Goal: Transaction & Acquisition: Purchase product/service

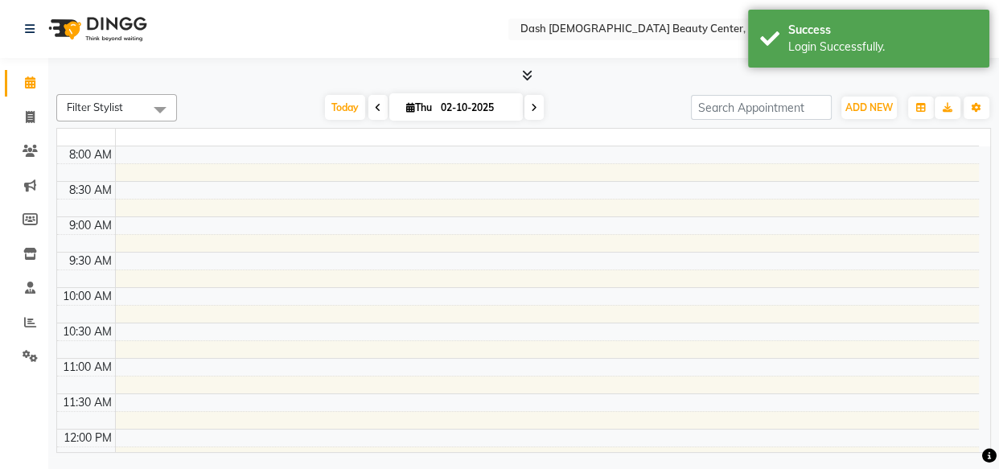
select select "en"
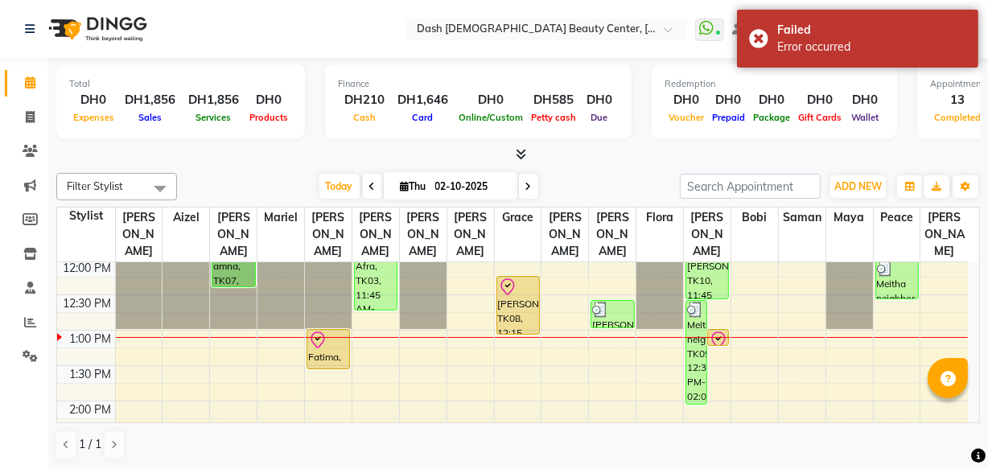
scroll to position [214, 0]
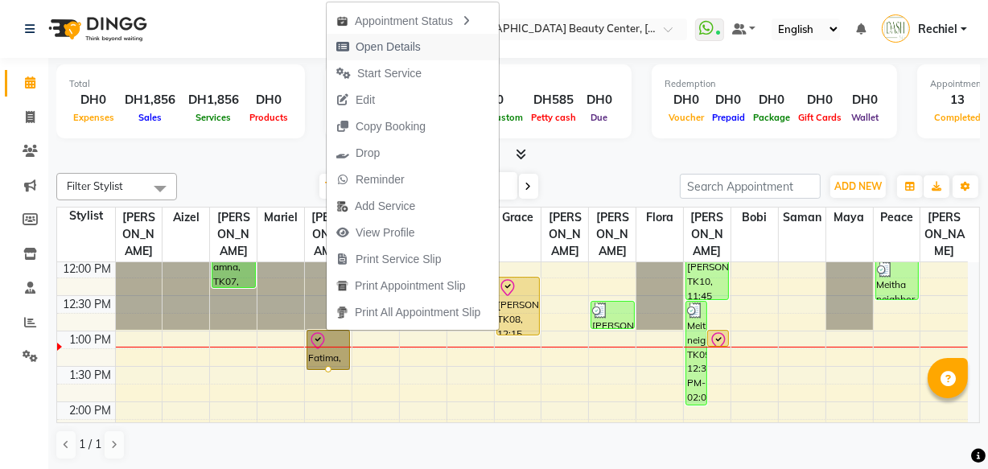
click at [406, 40] on span "Open Details" at bounding box center [388, 47] width 65 height 17
select select "8"
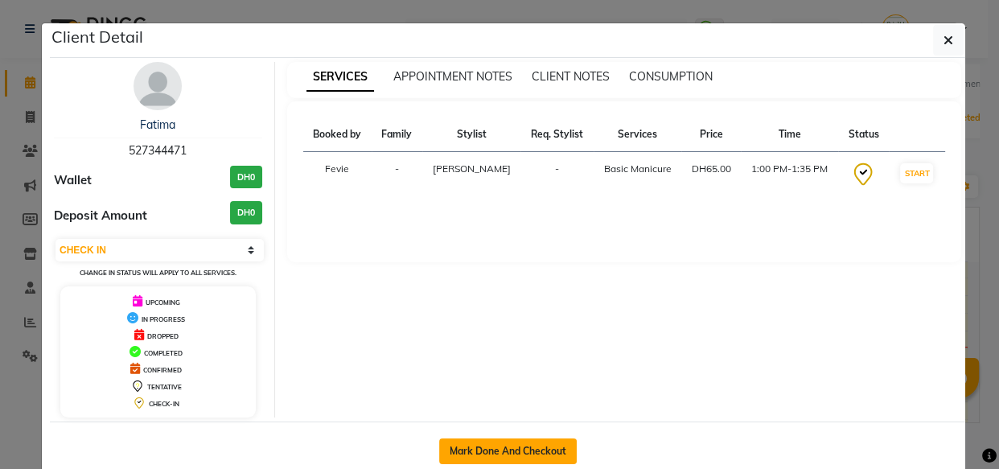
click at [502, 444] on button "Mark Done And Checkout" at bounding box center [508, 451] width 138 height 26
select select "service"
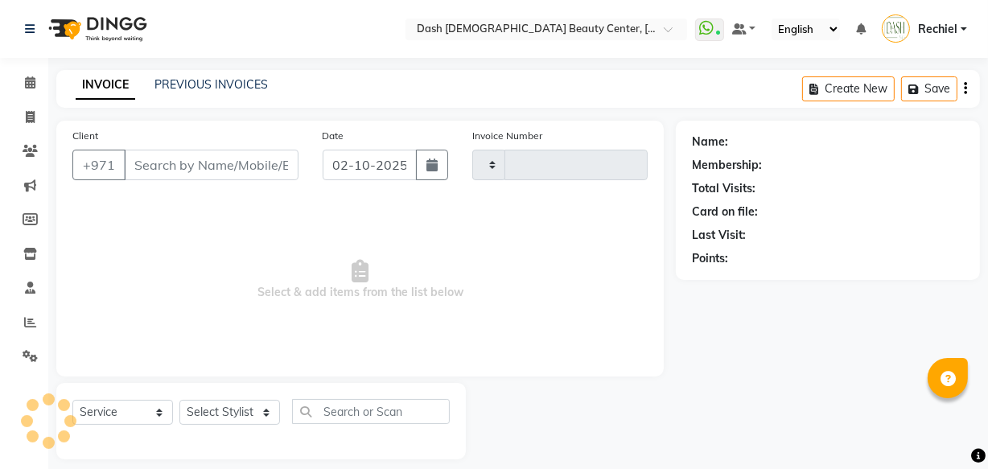
type input "4460"
select select "8372"
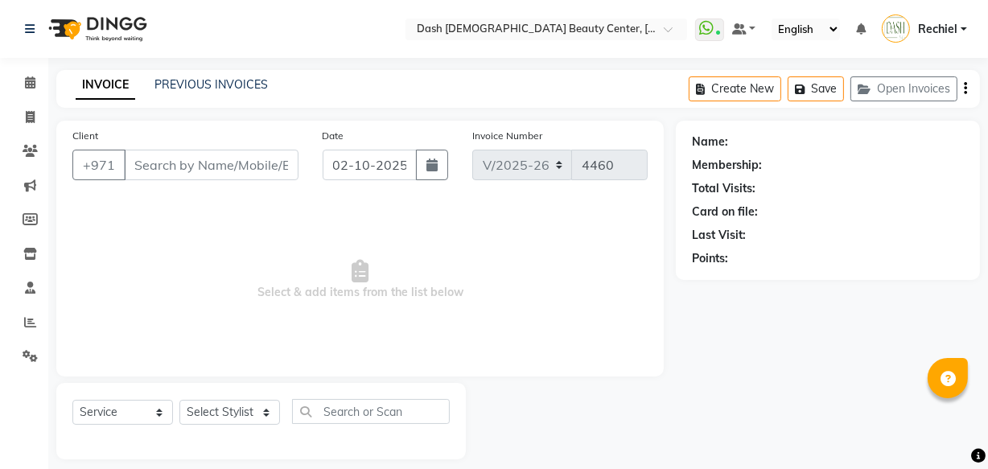
type input "527344471"
select select "81109"
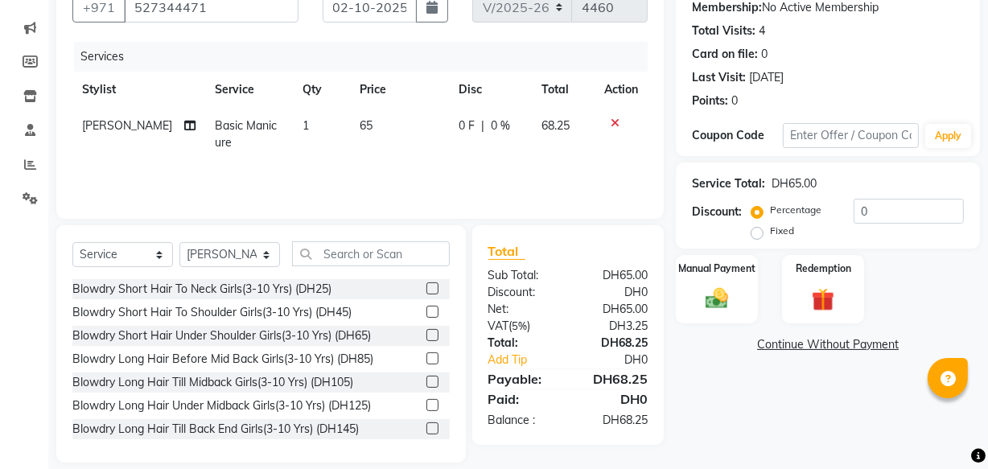
scroll to position [176, 0]
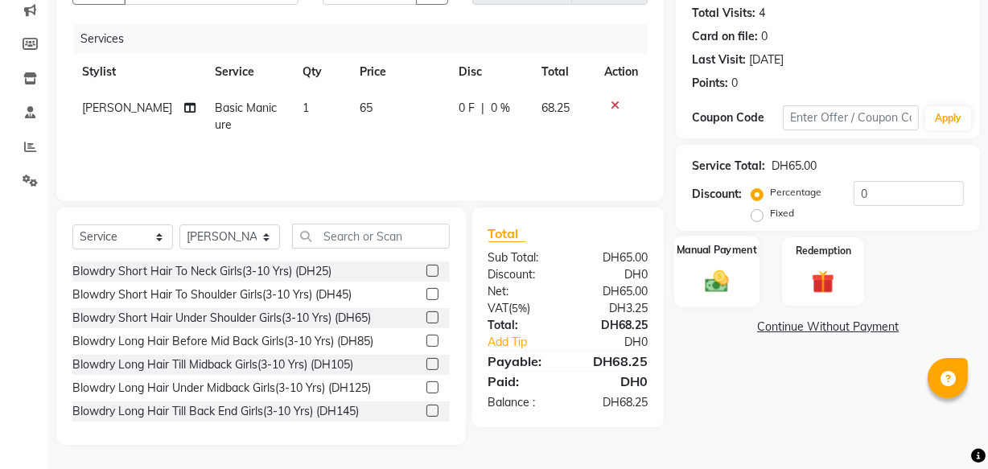
click at [722, 264] on div "Manual Payment" at bounding box center [716, 272] width 85 height 72
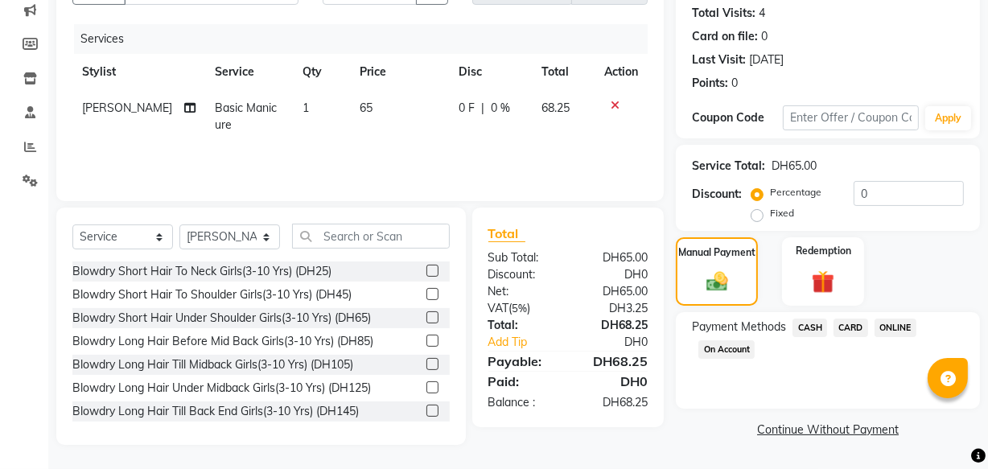
click at [851, 331] on span "CARD" at bounding box center [850, 328] width 35 height 19
click at [890, 290] on div "Manual Payment Redemption" at bounding box center [828, 271] width 328 height 68
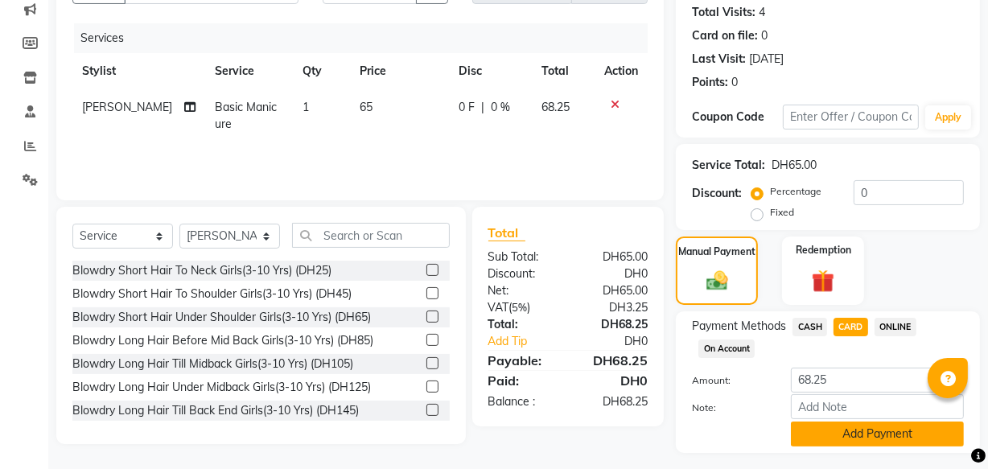
click at [851, 441] on button "Add Payment" at bounding box center [877, 434] width 173 height 25
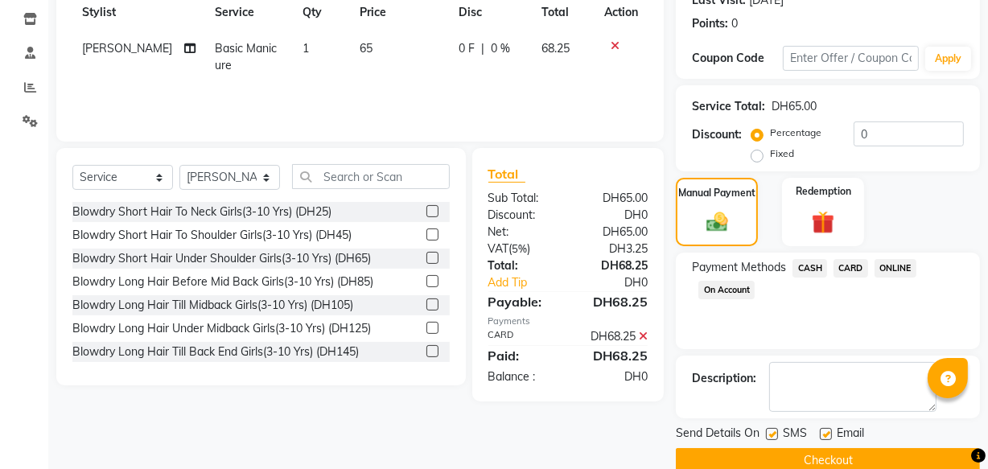
scroll to position [237, 0]
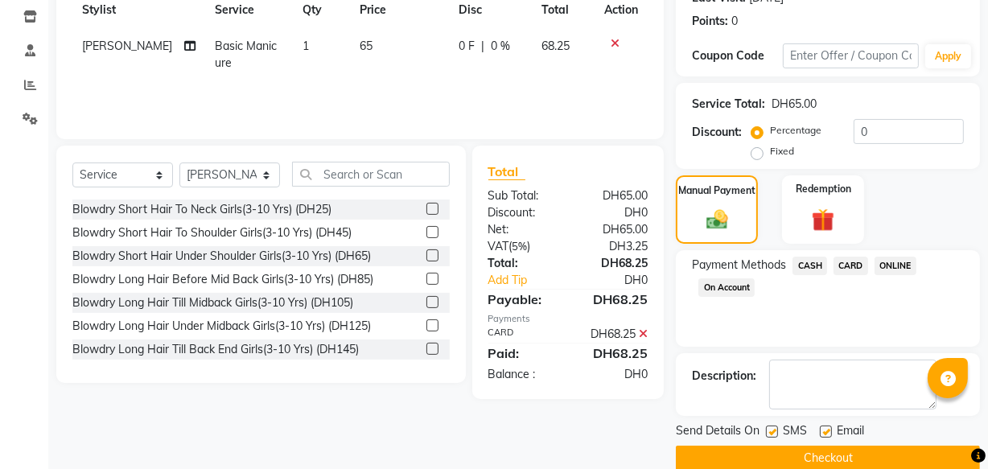
click at [825, 430] on label at bounding box center [826, 432] width 12 height 12
click at [825, 430] on input "checkbox" at bounding box center [825, 432] width 10 height 10
checkbox input "false"
click at [821, 460] on button "Checkout" at bounding box center [828, 458] width 304 height 25
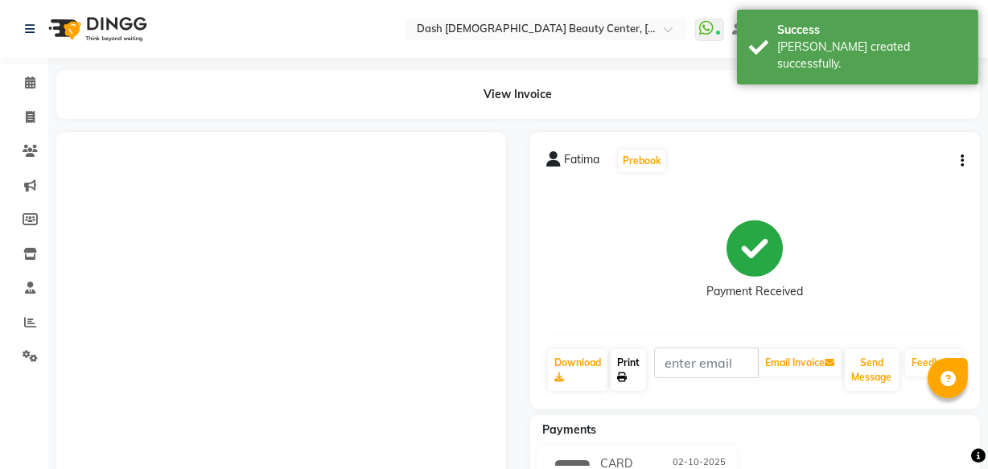
click at [623, 372] on icon at bounding box center [622, 377] width 10 height 10
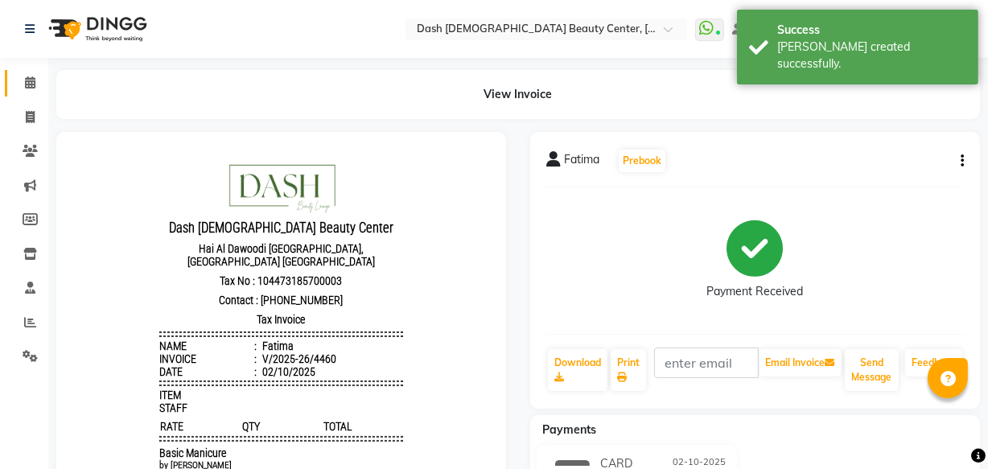
click at [16, 79] on span at bounding box center [30, 83] width 28 height 19
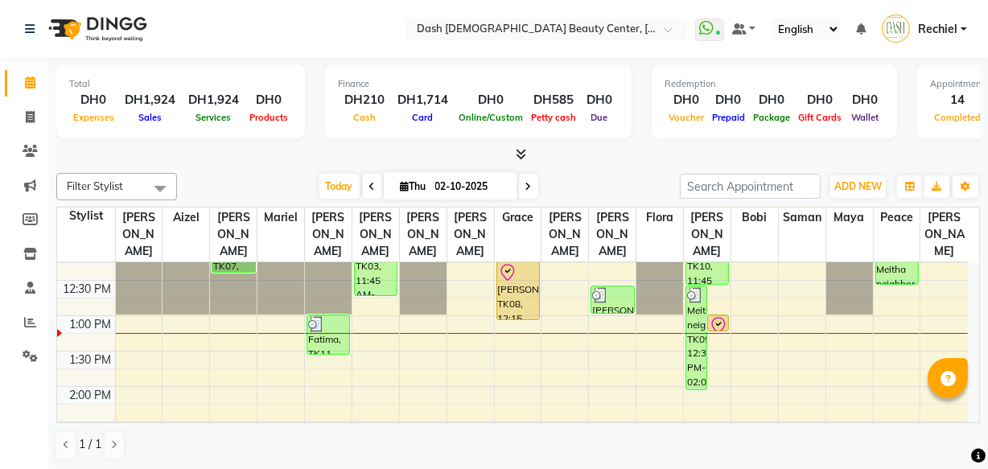
scroll to position [225, 0]
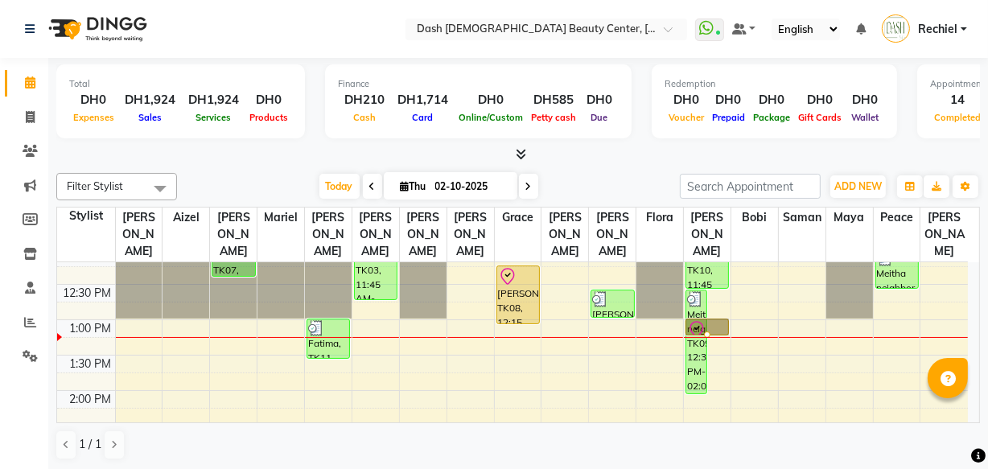
click at [710, 331] on div at bounding box center [707, 334] width 6 height 6
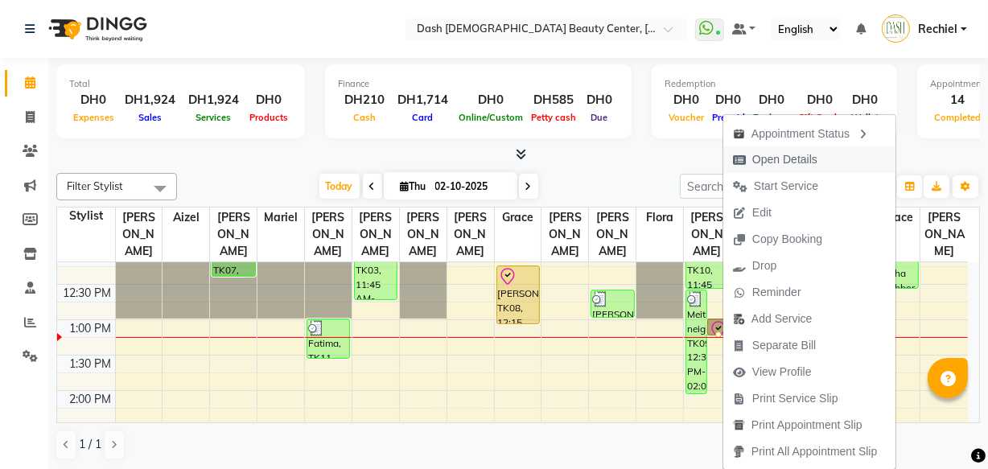
click at [767, 153] on span "Open Details" at bounding box center [784, 159] width 65 height 17
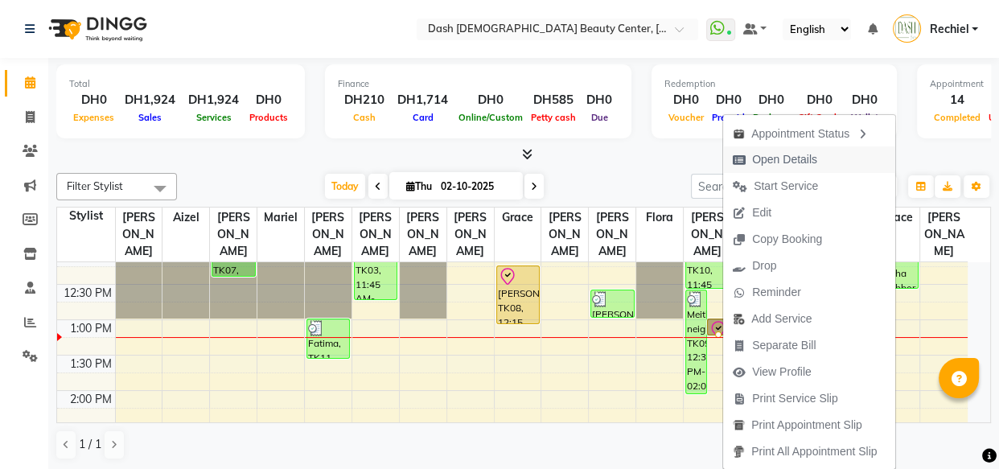
select select "8"
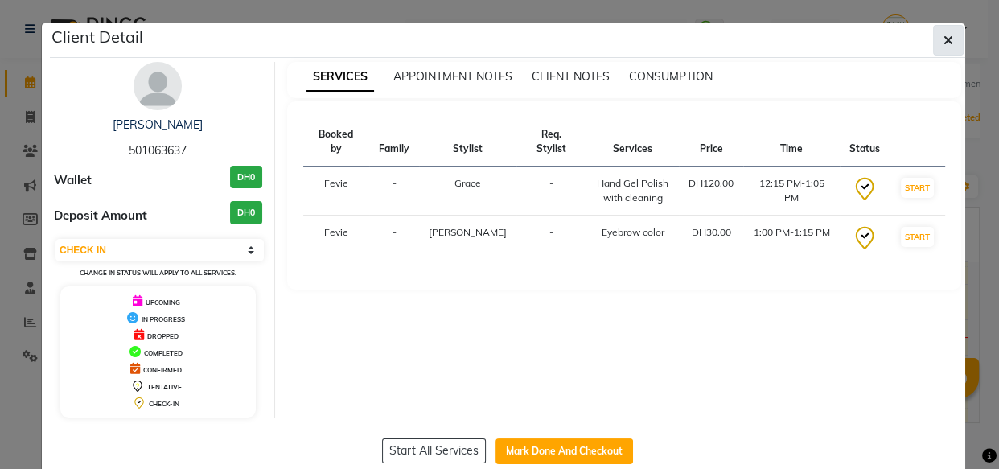
click at [944, 37] on icon "button" at bounding box center [949, 40] width 10 height 13
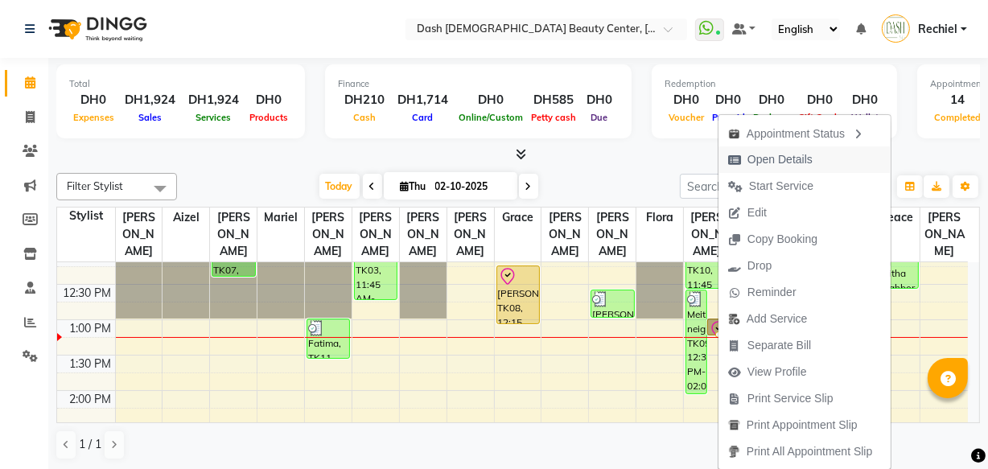
click at [774, 161] on span "Open Details" at bounding box center [779, 159] width 65 height 17
select select "8"
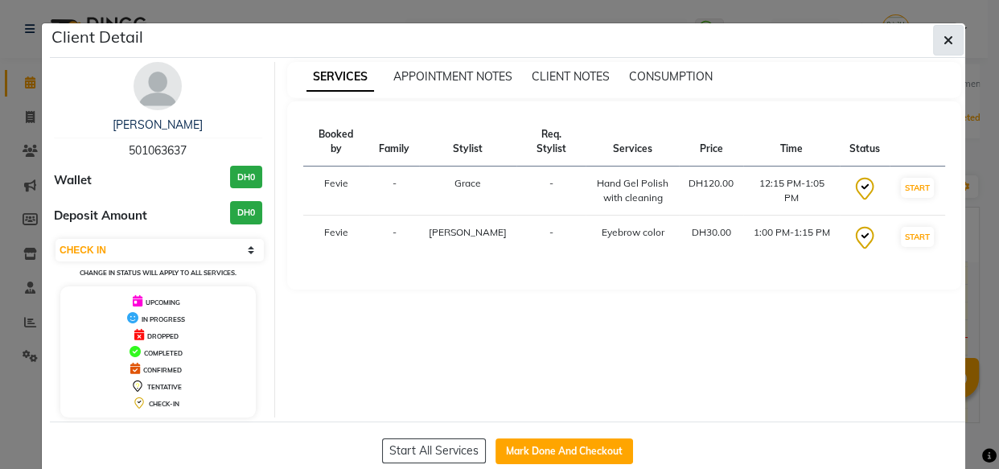
click at [944, 45] on icon "button" at bounding box center [949, 40] width 10 height 13
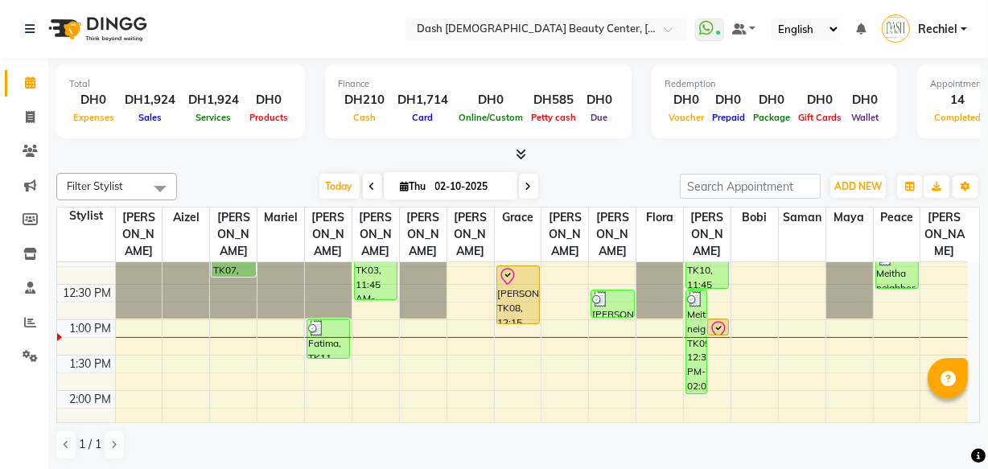
click at [522, 269] on div "[PERSON_NAME], TK08, 12:15 PM-01:05 PM, Hand Gel Polish with cleaning" at bounding box center [518, 294] width 42 height 57
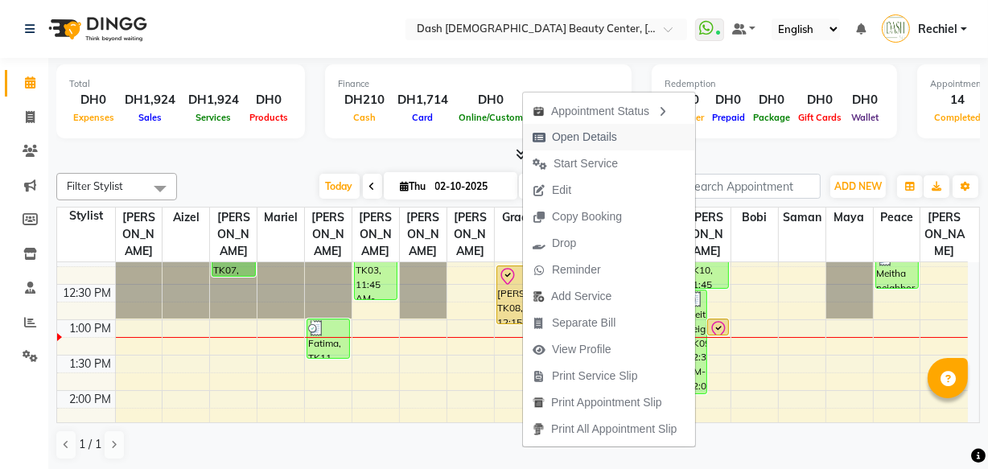
click at [615, 130] on span "Open Details" at bounding box center [584, 137] width 65 height 17
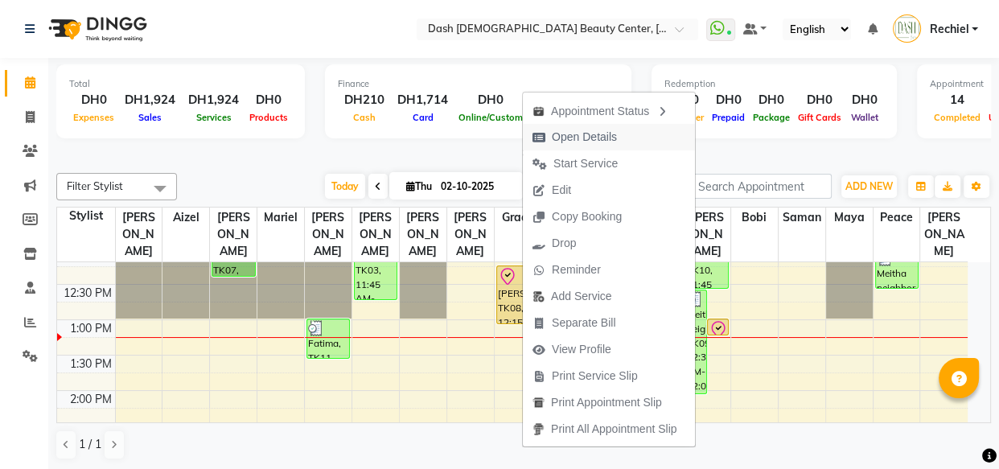
select select "8"
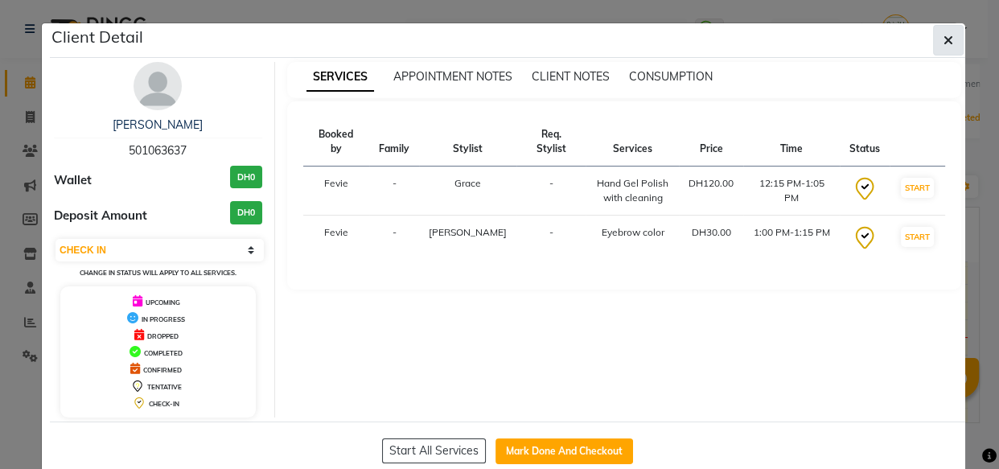
click at [948, 36] on icon "button" at bounding box center [949, 40] width 10 height 13
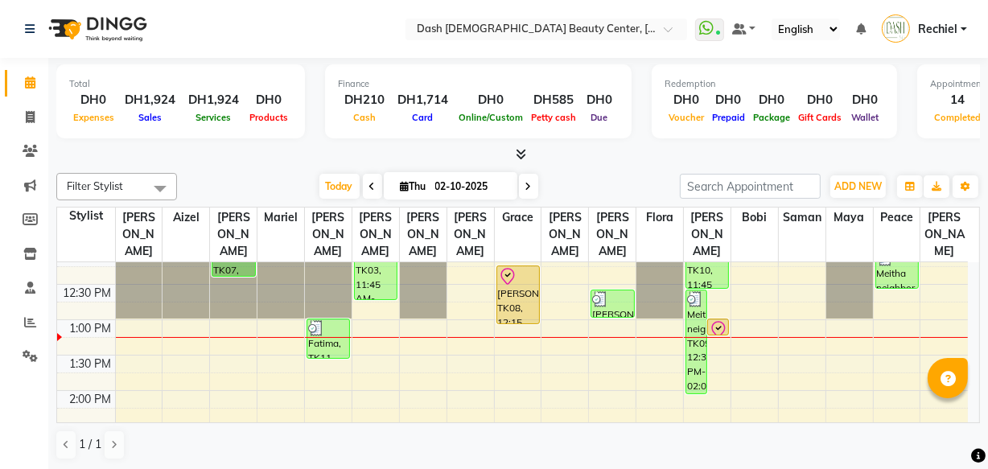
click at [516, 267] on div "[PERSON_NAME], TK08, 12:15 PM-01:05 PM, Hand Gel Polish with cleaning" at bounding box center [518, 294] width 42 height 57
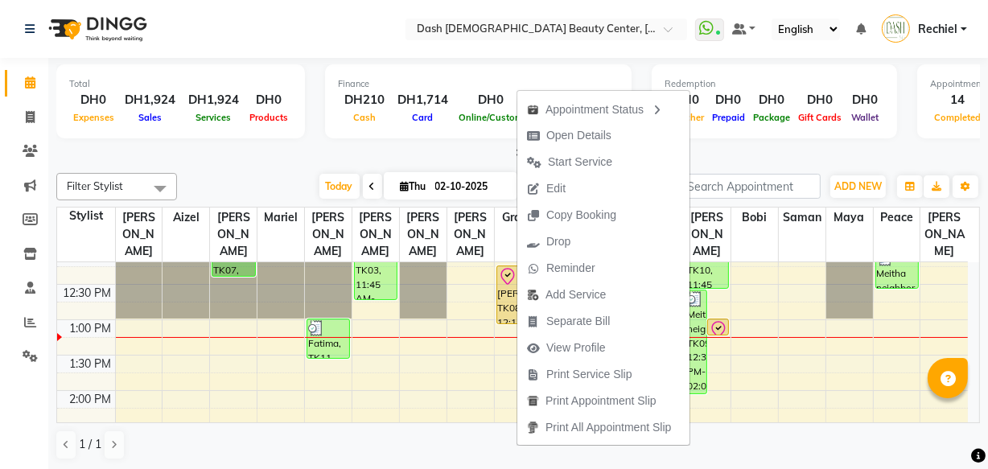
click at [827, 143] on div "Total DH0 Expenses DH1,924 Sales DH1,924 Services DH0 Products Finance DH210 Ca…" at bounding box center [518, 110] width 924 height 105
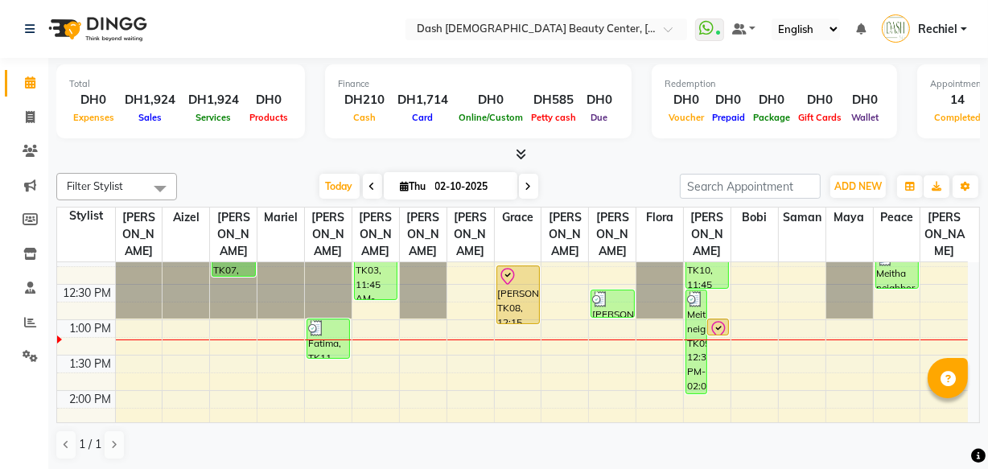
click at [506, 274] on div "[PERSON_NAME], TK08, 12:15 PM-01:05 PM, Hand Gel Polish with cleaning" at bounding box center [518, 294] width 42 height 57
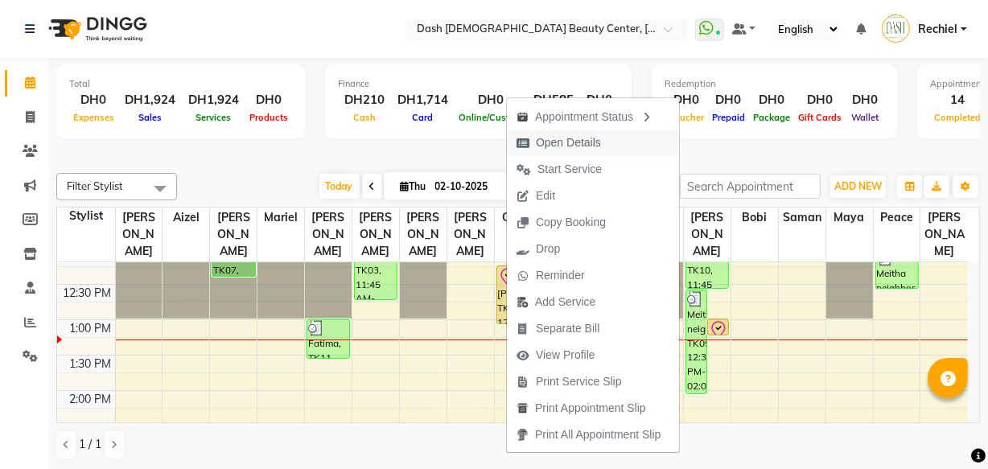
click at [592, 142] on span "Open Details" at bounding box center [568, 142] width 65 height 17
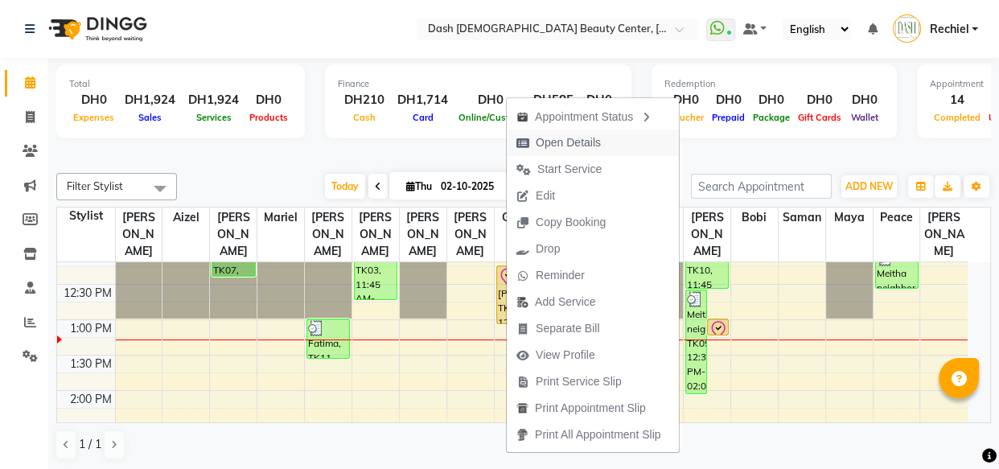
select select "8"
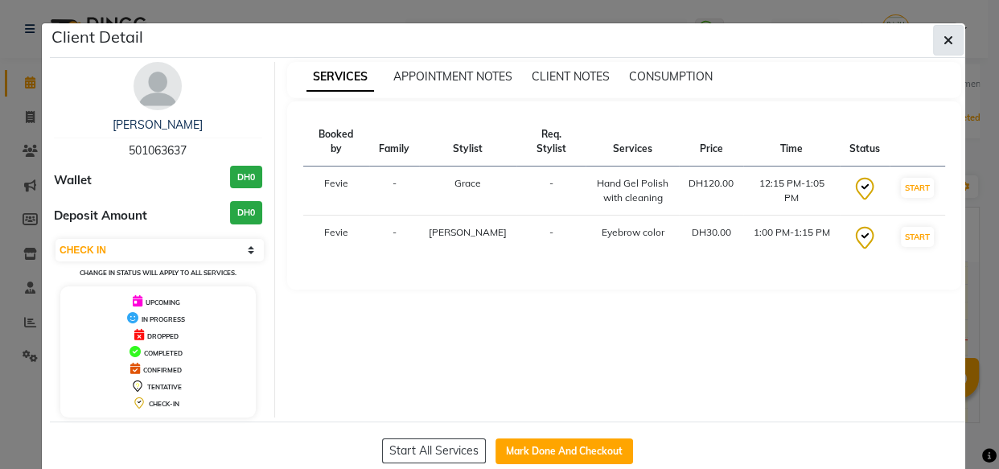
click at [953, 42] on button "button" at bounding box center [948, 40] width 31 height 31
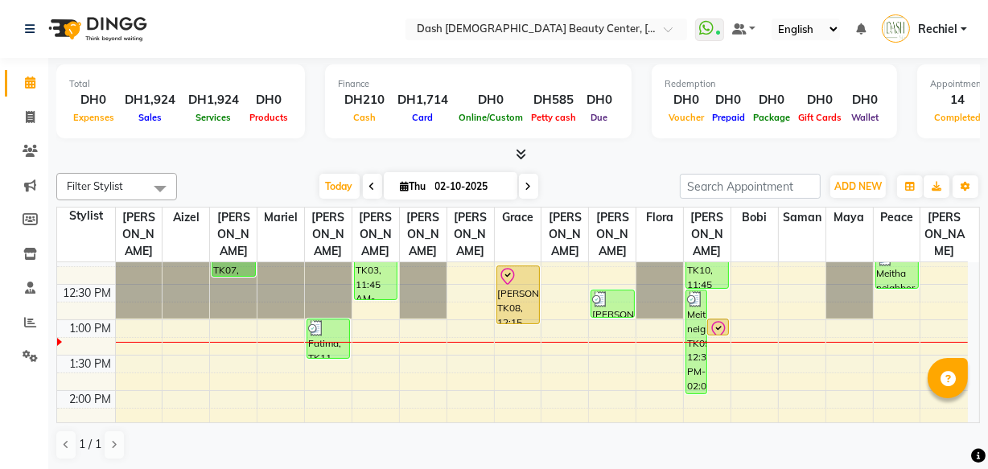
click at [518, 150] on icon at bounding box center [521, 154] width 10 height 12
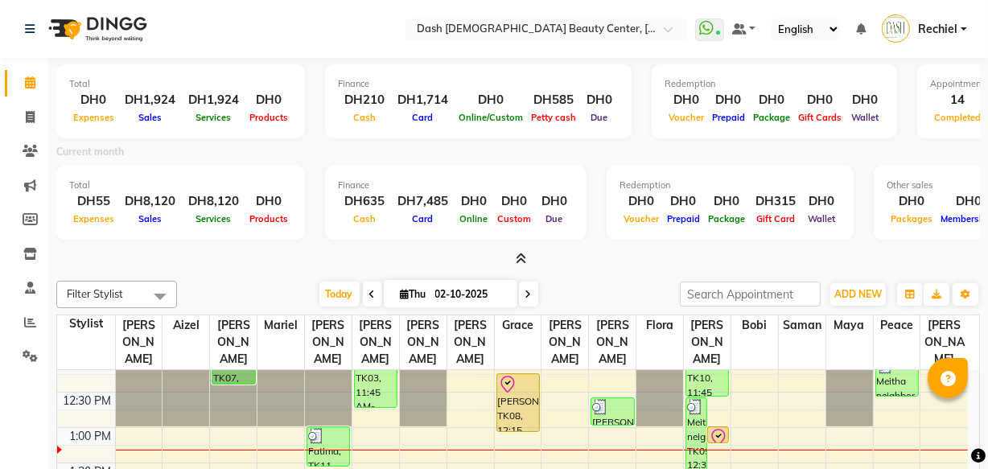
click at [241, 268] on div "Total DH0 Expenses DH1,924 Sales DH1,924 Services DH0 Products Finance DH210 Ca…" at bounding box center [518, 318] width 940 height 521
click at [525, 251] on span at bounding box center [518, 259] width 17 height 17
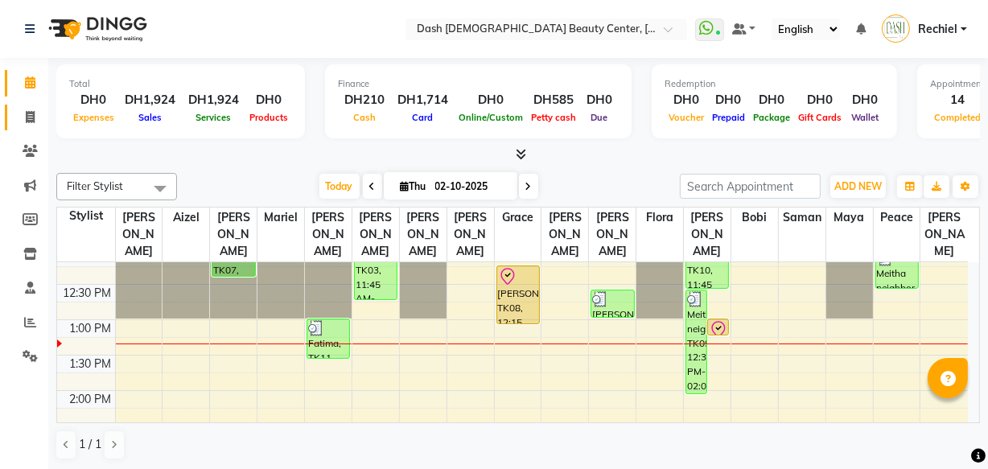
click at [36, 105] on link "Invoice" at bounding box center [24, 118] width 39 height 27
select select "service"
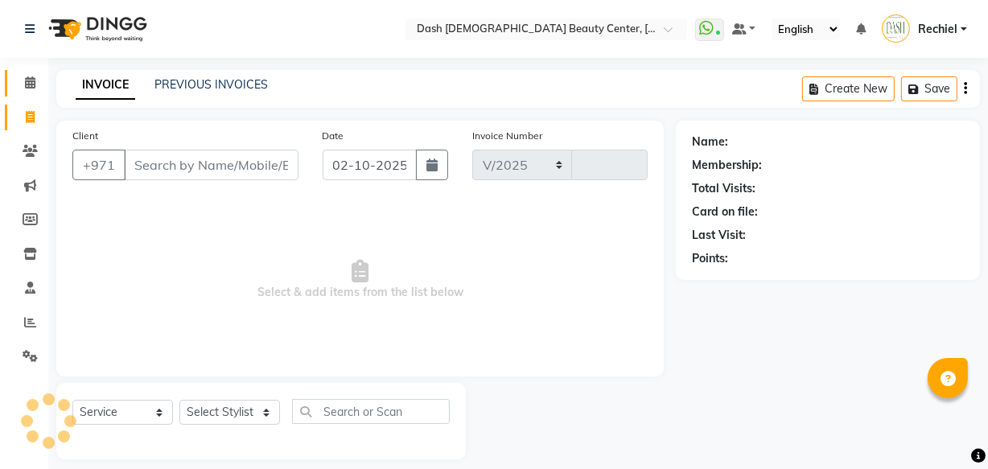
select select "8372"
type input "4461"
click at [223, 401] on select "Select Stylist" at bounding box center [229, 412] width 101 height 25
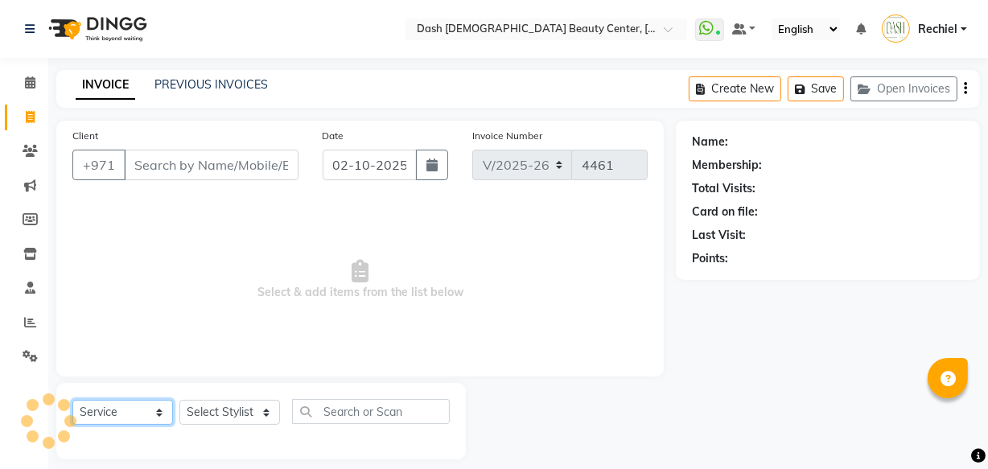
click at [101, 410] on select "Select Service Product Membership Package Voucher Prepaid Gift Card" at bounding box center [122, 412] width 101 height 25
click at [110, 406] on select "Select Service Product Membership Package Voucher Prepaid Gift Card" at bounding box center [122, 412] width 101 height 25
click at [125, 414] on select "Select Service Product Membership Package Voucher Prepaid Gift Card" at bounding box center [122, 412] width 101 height 25
select select "product"
click at [72, 400] on select "Select Service Product Membership Package Voucher Prepaid Gift Card" at bounding box center [122, 412] width 101 height 25
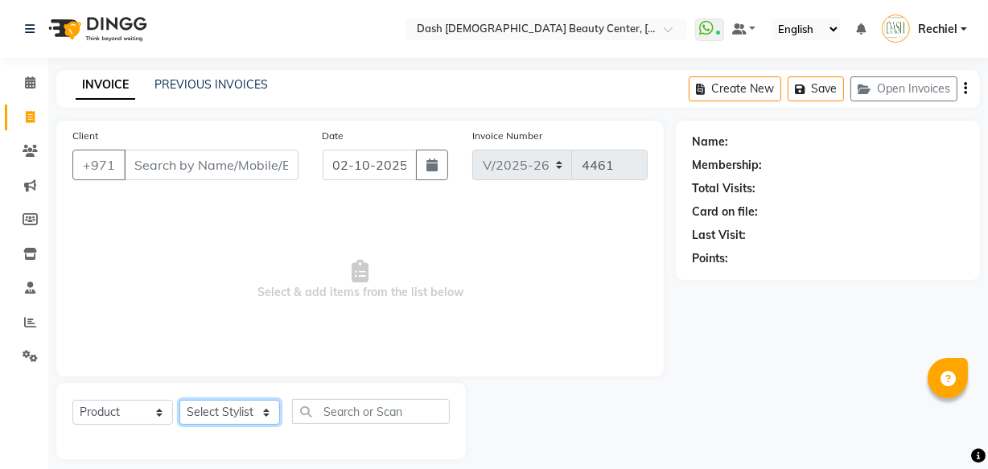
click at [224, 413] on select "Select Stylist" at bounding box center [229, 412] width 101 height 25
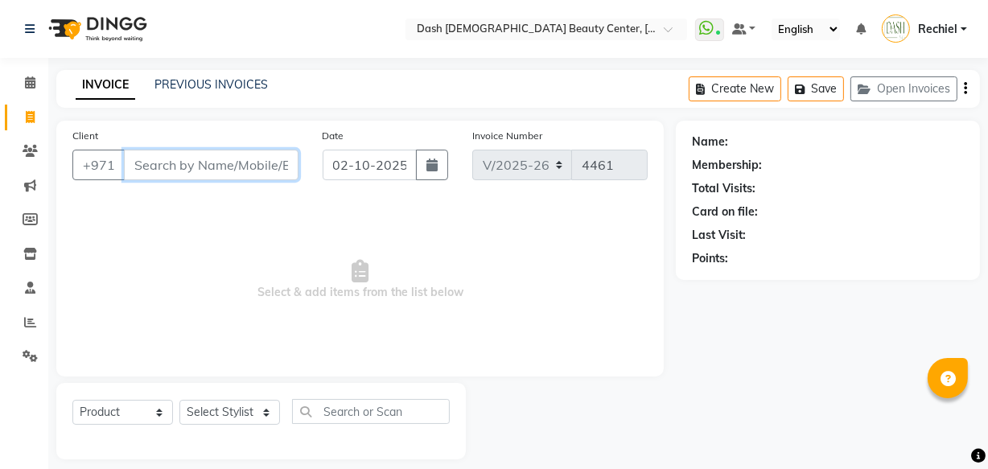
click at [182, 169] on input "Client" at bounding box center [211, 165] width 175 height 31
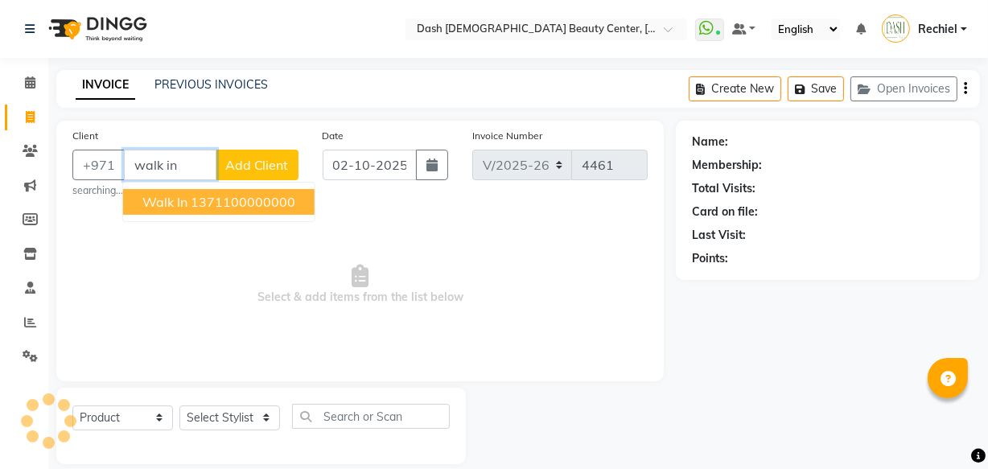
click at [277, 199] on ngb-highlight "1371100000000" at bounding box center [243, 202] width 105 height 16
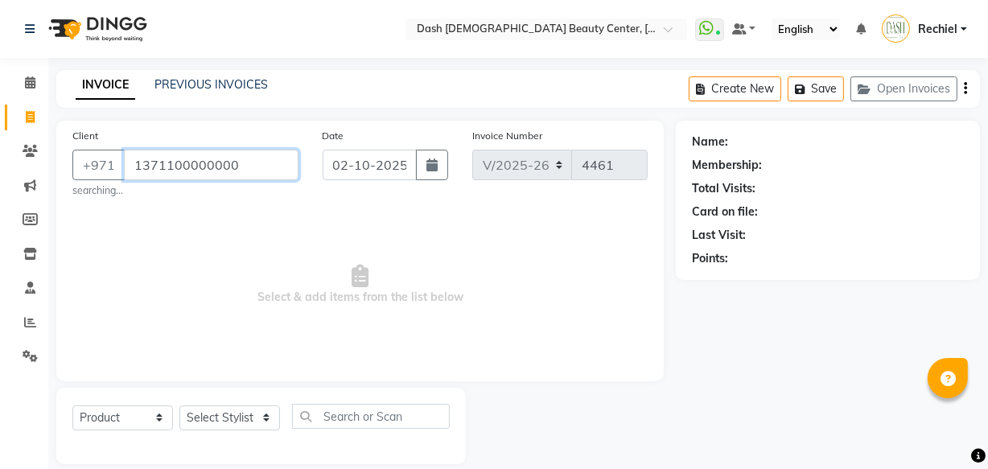
type input "1371100000000"
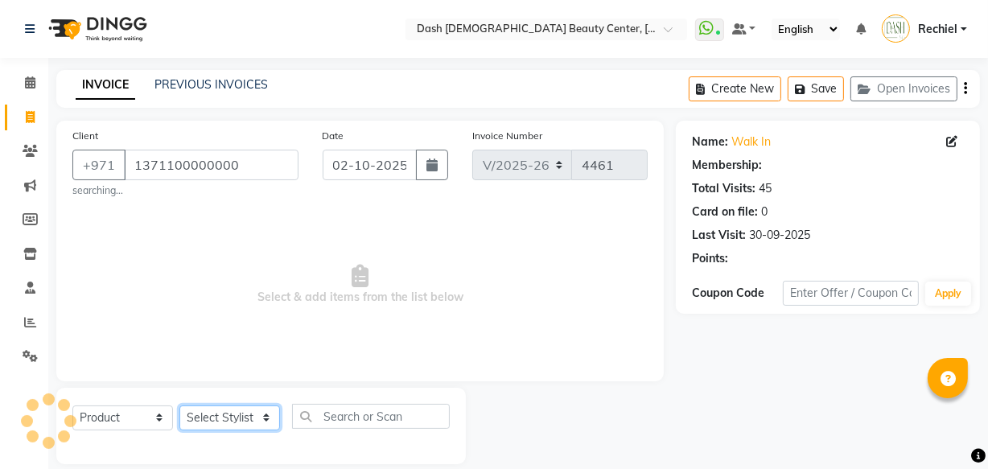
click at [247, 420] on select "Select Stylist Aizel Angelina Anna Bobi Edlyn Fevie Flora Grace Hamda Janine Je…" at bounding box center [229, 417] width 101 height 25
select select "81105"
click at [179, 405] on select "Select Stylist Aizel Angelina Anna Bobi Edlyn Fevie Flora Grace Hamda Janine Je…" at bounding box center [229, 417] width 101 height 25
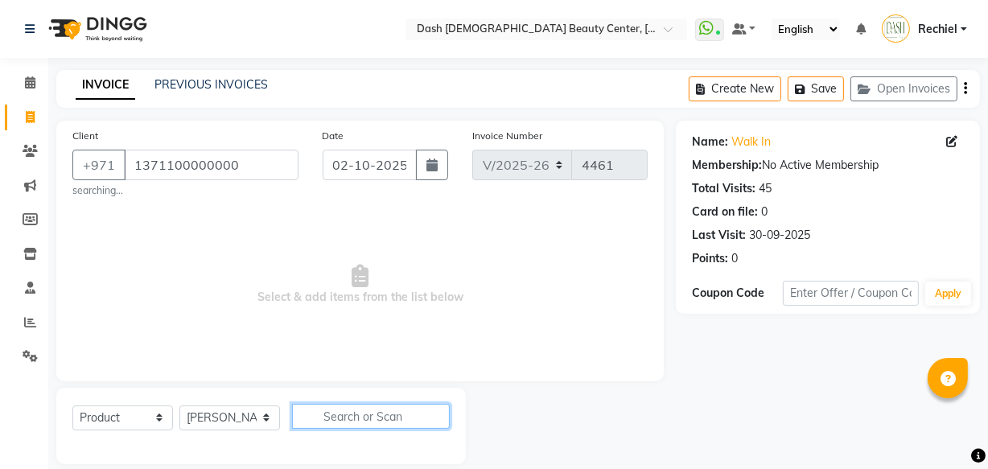
click at [348, 418] on input "text" at bounding box center [371, 416] width 158 height 25
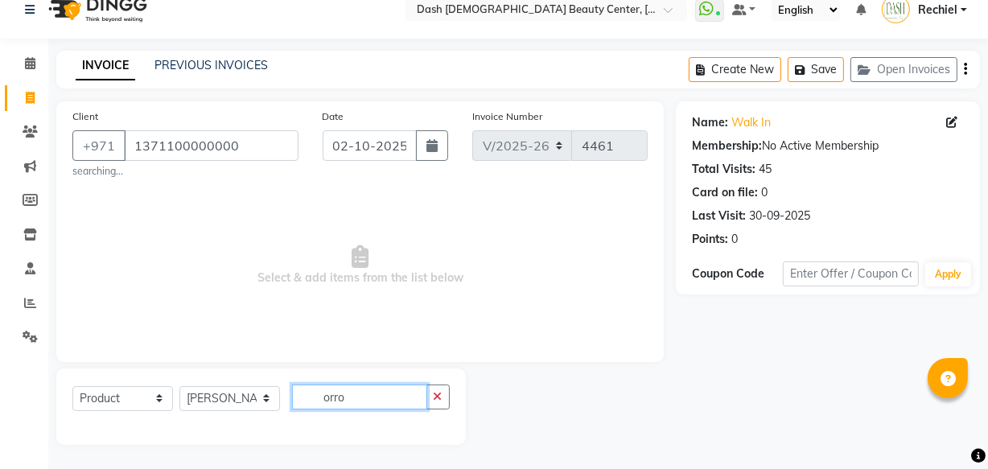
click at [377, 397] on input "orro" at bounding box center [359, 397] width 135 height 25
type input "o"
click at [133, 386] on select "Select Service Product Membership Package Voucher Prepaid Gift Card" at bounding box center [122, 398] width 101 height 25
click at [72, 386] on select "Select Service Product Membership Package Voucher Prepaid Gift Card" at bounding box center [122, 398] width 101 height 25
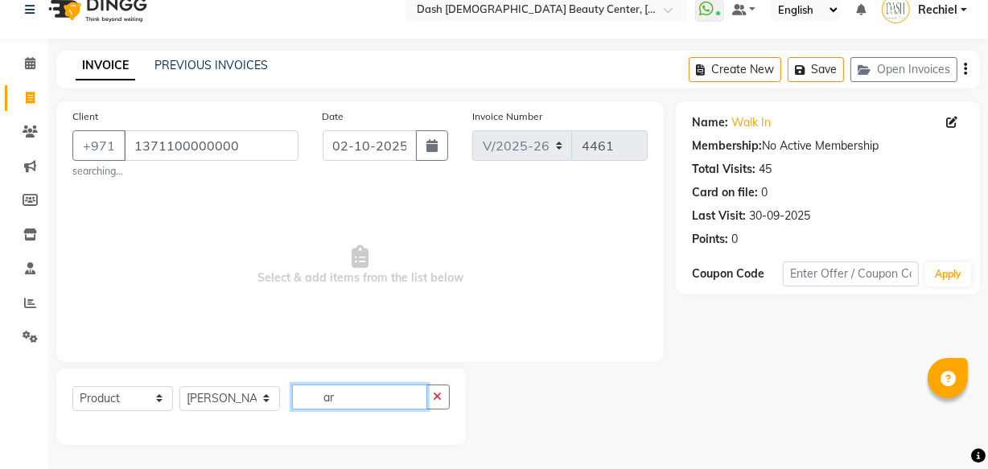
click at [352, 390] on input "ar" at bounding box center [359, 397] width 135 height 25
type input "a"
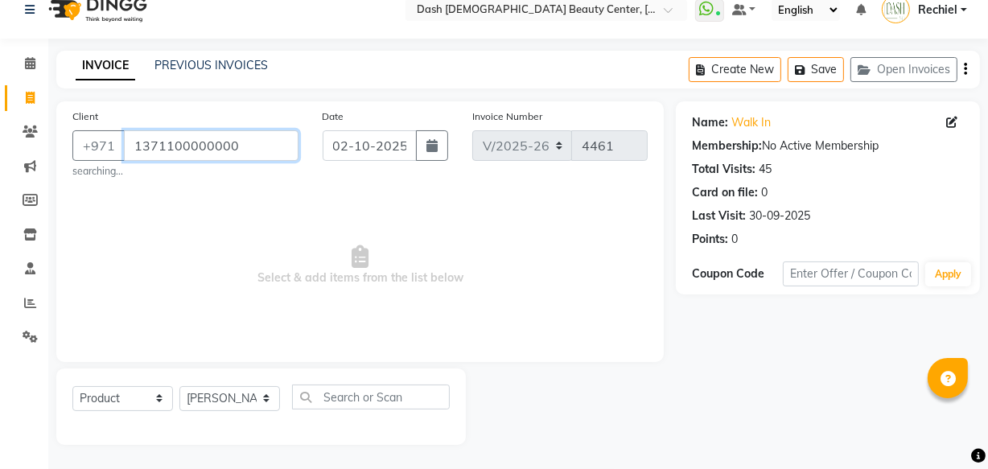
click at [251, 138] on input "1371100000000" at bounding box center [211, 145] width 175 height 31
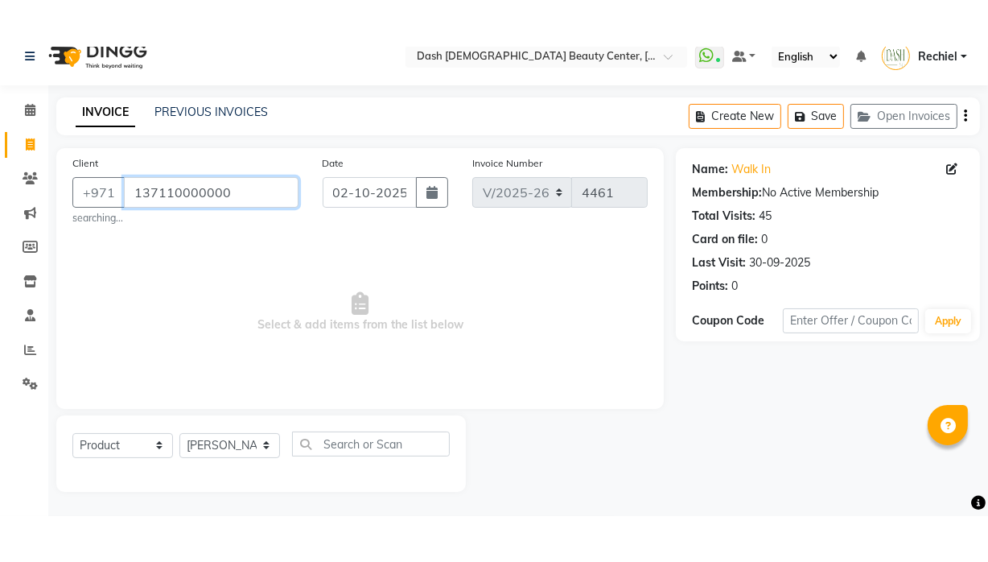
scroll to position [0, 0]
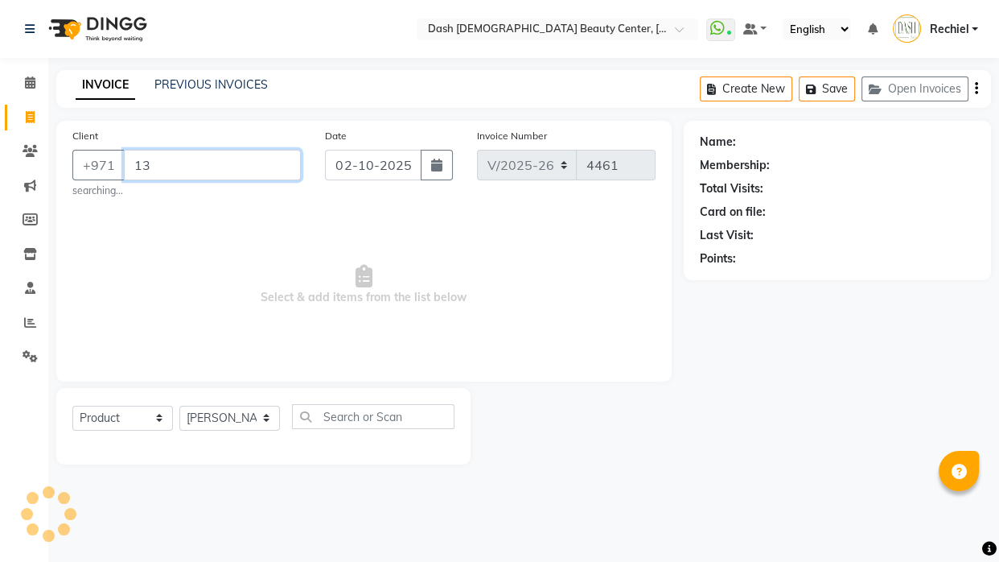
type input "1"
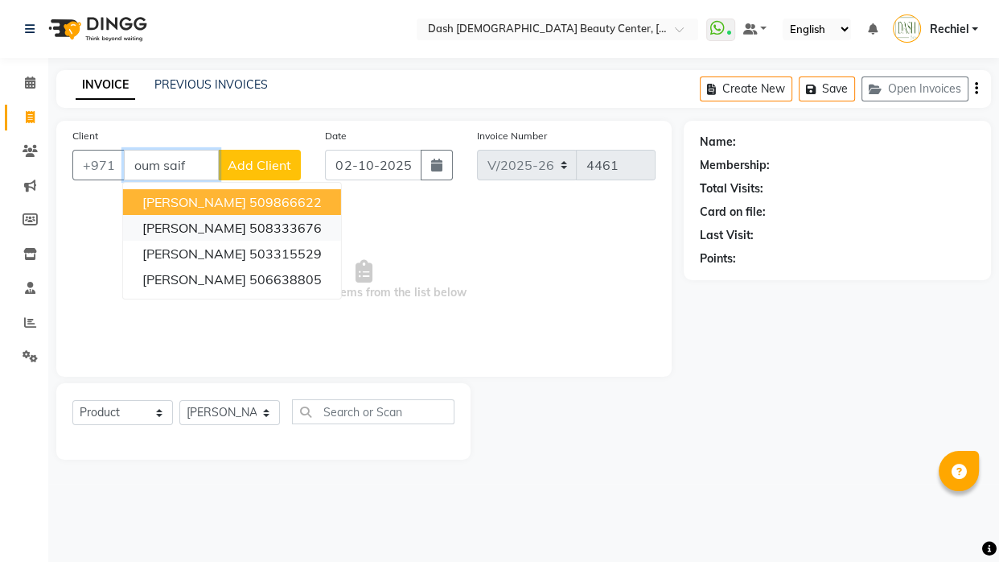
click at [259, 228] on ngb-highlight "508333676" at bounding box center [285, 228] width 72 height 16
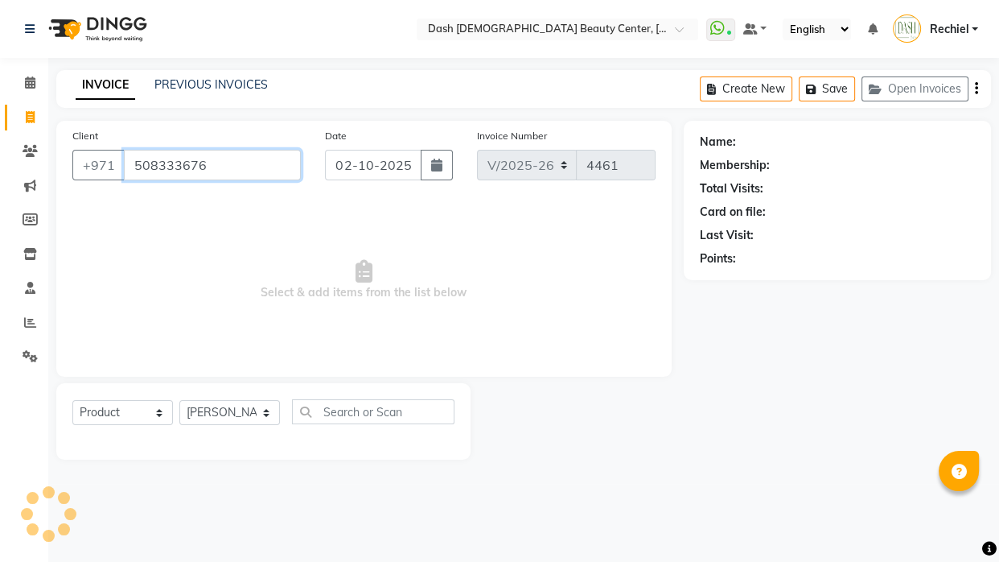
type input "508333676"
click at [237, 422] on select "Select Stylist Aizel Angelina Anna Bobi Edlyn Fevie Flora Grace Hamda Janine Je…" at bounding box center [229, 412] width 101 height 25
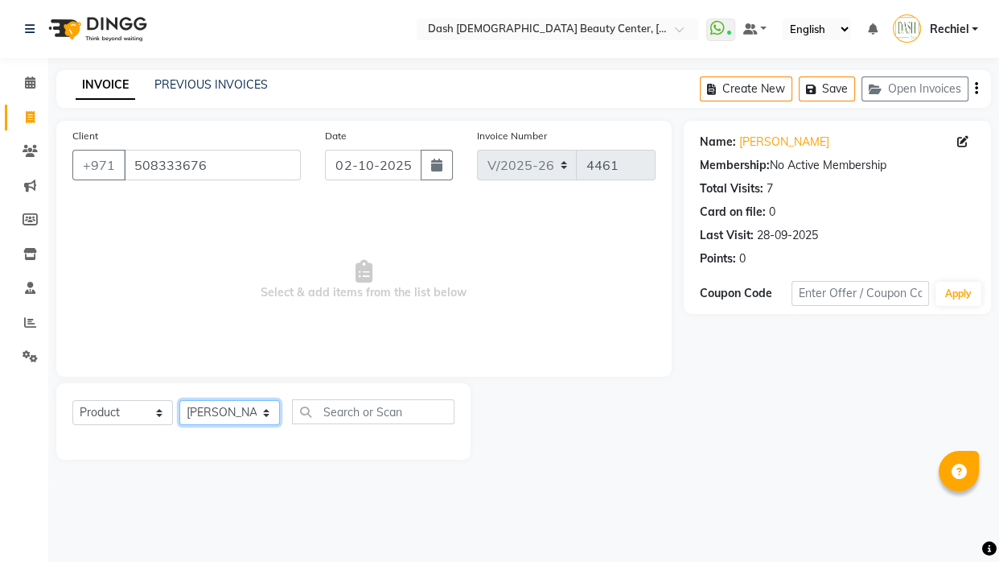
select select "81114"
click at [179, 400] on select "Select Stylist Aizel Angelina Anna Bobi Edlyn Fevie Flora Grace Hamda Janine Je…" at bounding box center [229, 412] width 101 height 25
click at [397, 409] on input "text" at bounding box center [373, 411] width 163 height 25
type input "a"
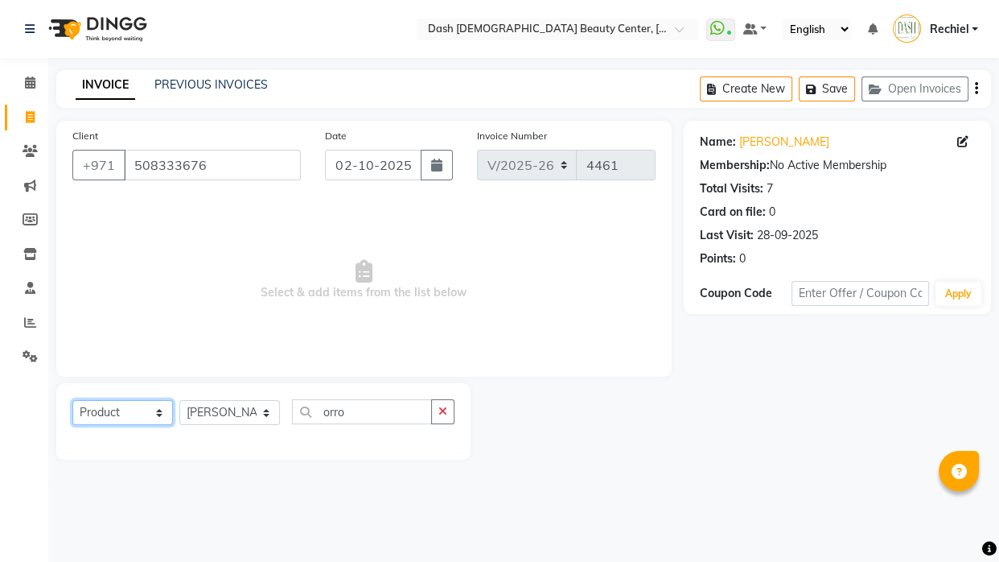
click at [104, 414] on select "Select Service Product Membership Package Voucher Prepaid Gift Card" at bounding box center [122, 412] width 101 height 25
click at [72, 400] on select "Select Service Product Membership Package Voucher Prepaid Gift Card" at bounding box center [122, 412] width 101 height 25
click at [417, 413] on input "orro" at bounding box center [362, 411] width 140 height 25
type input "o"
type input "e"
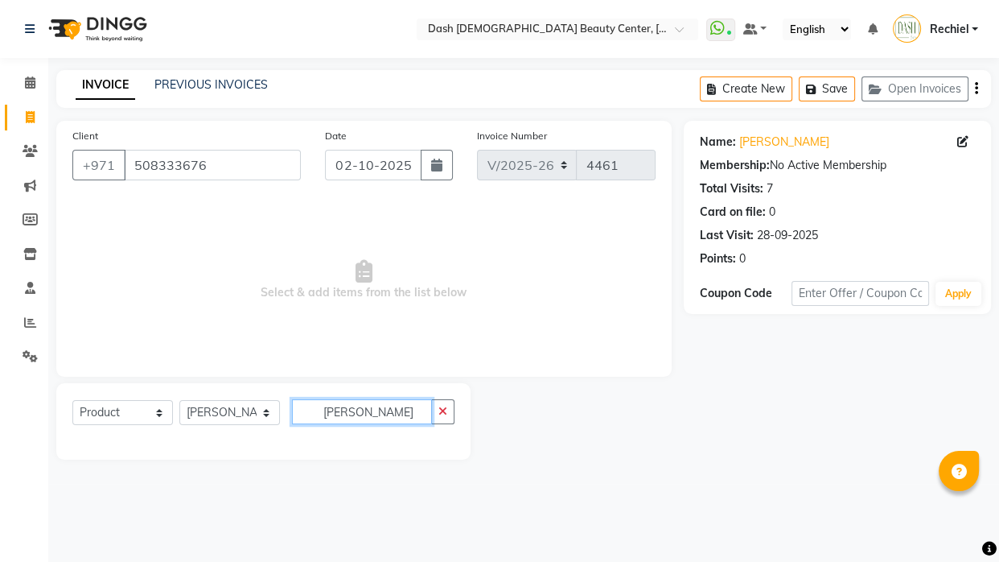
type input "orro"
click at [34, 265] on link "Inventory" at bounding box center [24, 254] width 39 height 27
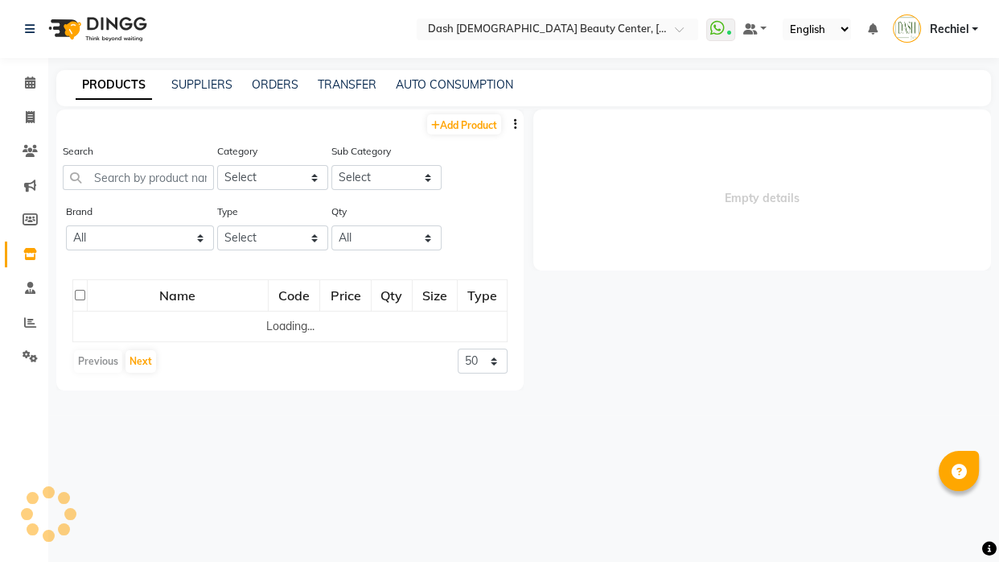
select select
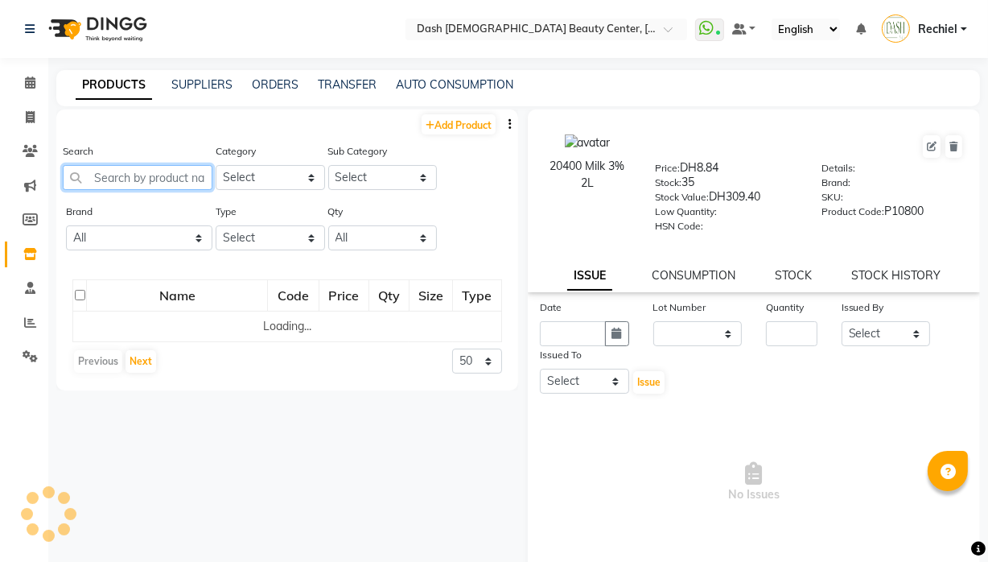
click at [160, 174] on input "text" at bounding box center [138, 177] width 150 height 25
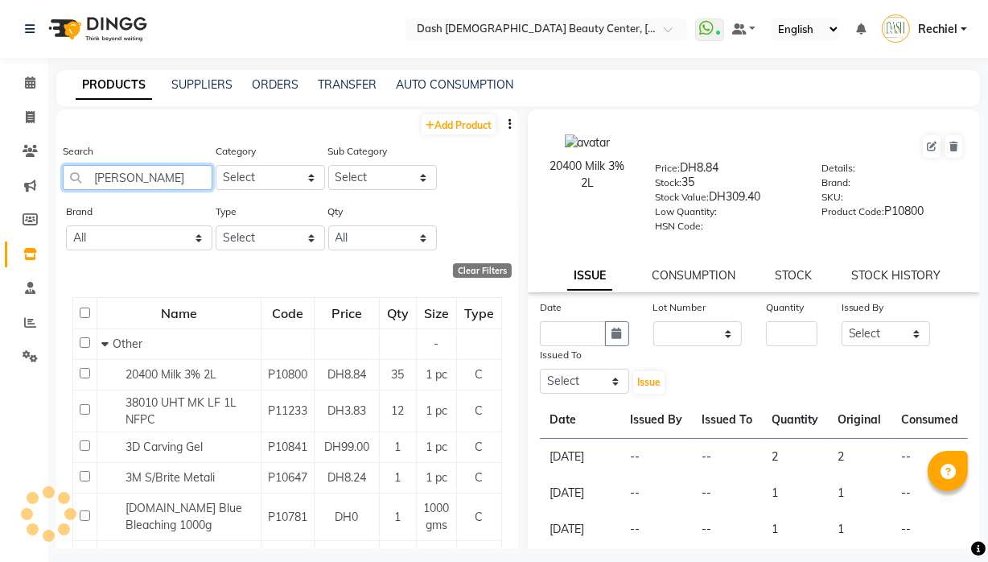
type input "orro"
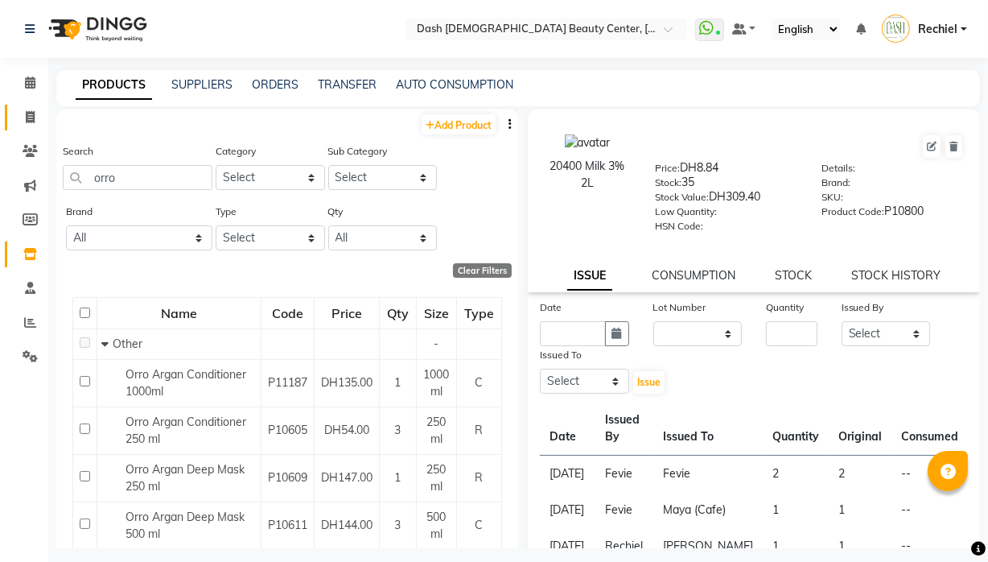
click at [30, 114] on icon at bounding box center [30, 117] width 9 height 12
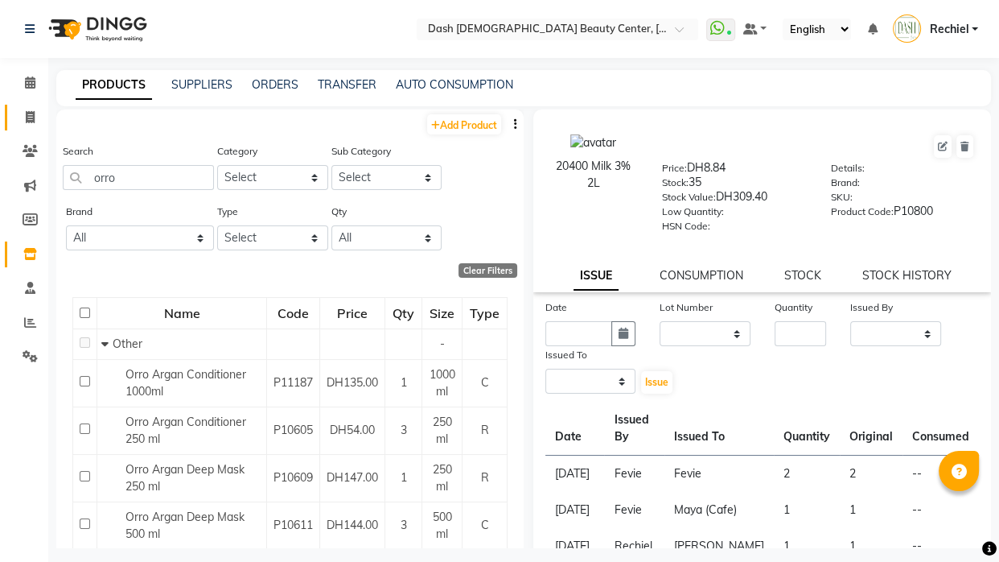
select select "service"
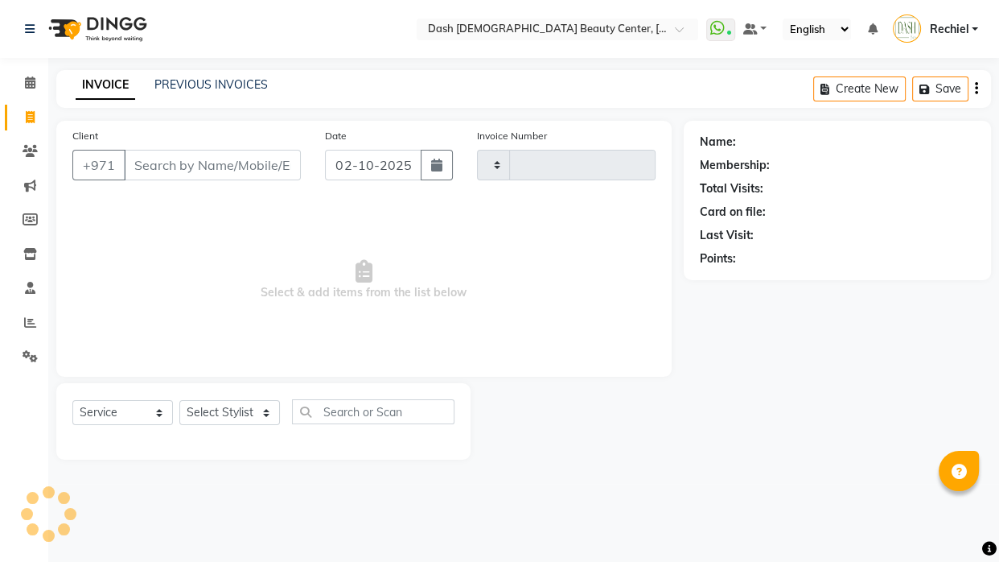
type input "4461"
select select "8372"
click at [225, 170] on input "Client" at bounding box center [212, 165] width 177 height 31
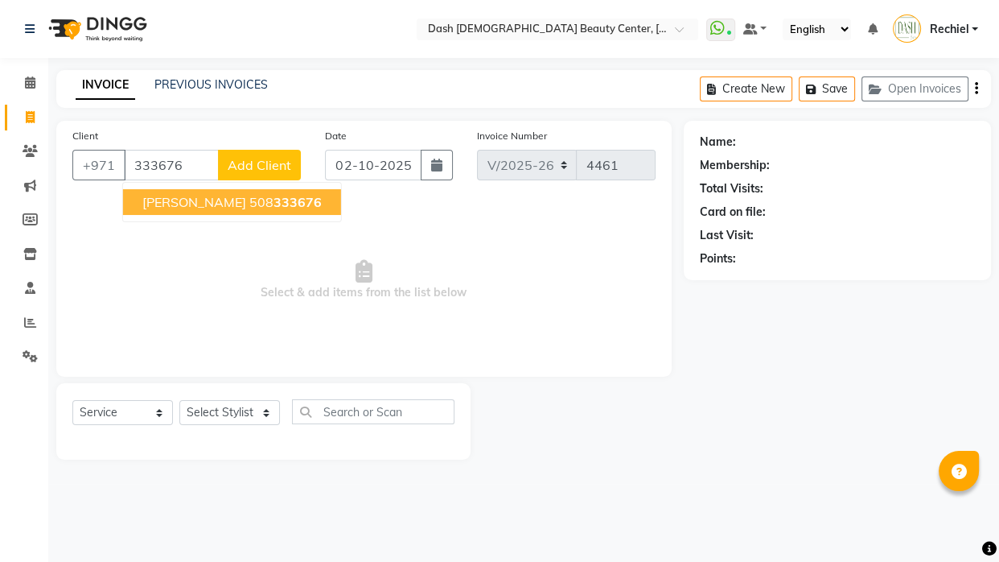
click at [249, 203] on ngb-highlight "508 333676" at bounding box center [285, 202] width 72 height 16
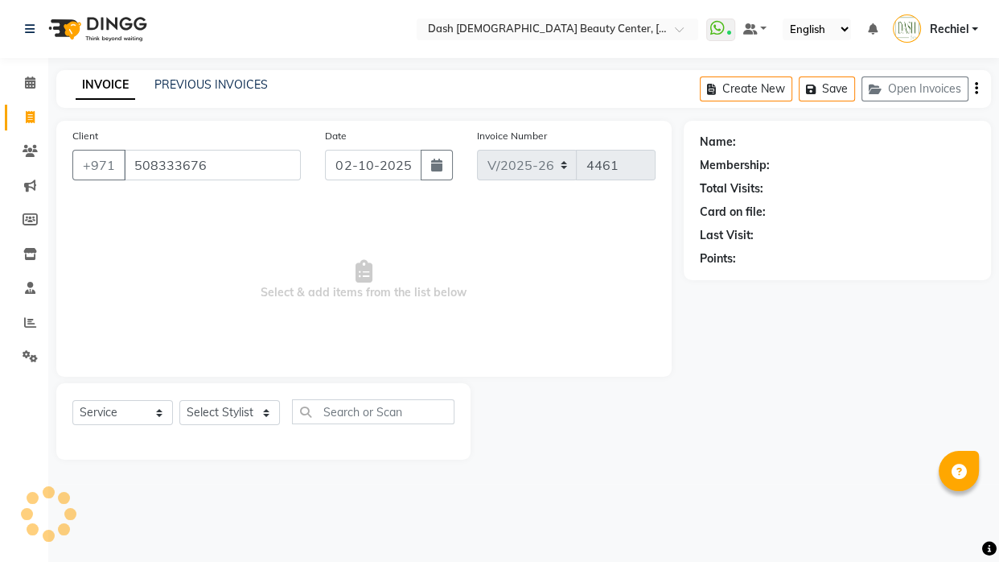
type input "508333676"
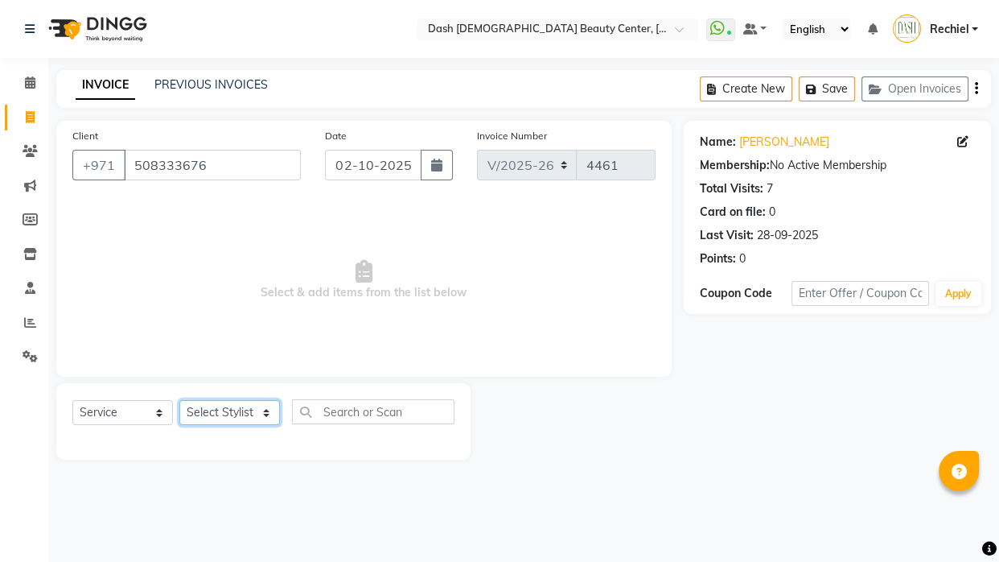
click at [251, 408] on select "Select Stylist Aizel Angelina Anna Bobi Edlyn Fevie Flora Grace Hamda Janine Je…" at bounding box center [229, 412] width 101 height 25
select select "81114"
click at [179, 400] on select "Select Stylist Aizel Angelina Anna Bobi Edlyn Fevie Flora Grace Hamda Janine Je…" at bounding box center [229, 412] width 101 height 25
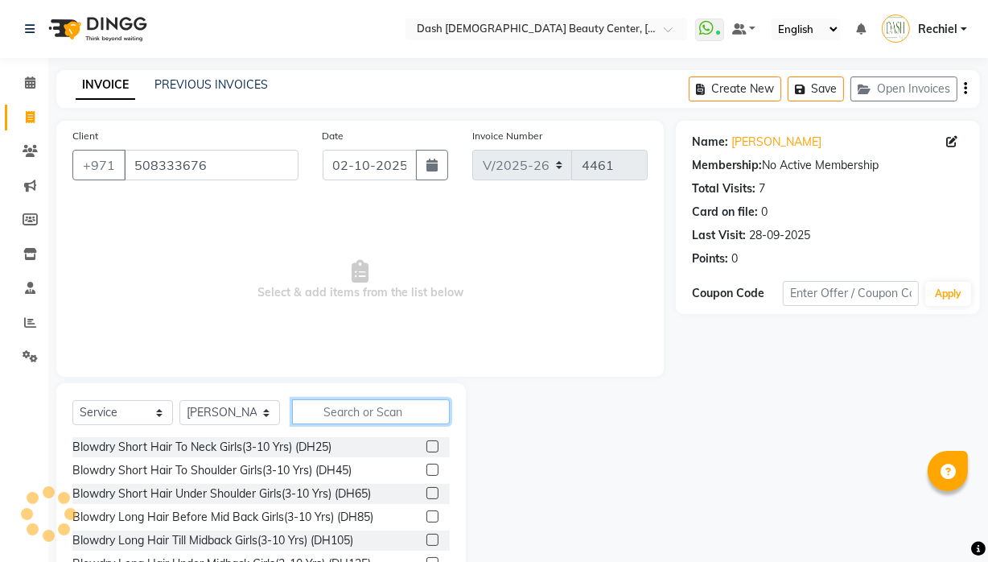
click at [389, 408] on input "text" at bounding box center [371, 411] width 158 height 25
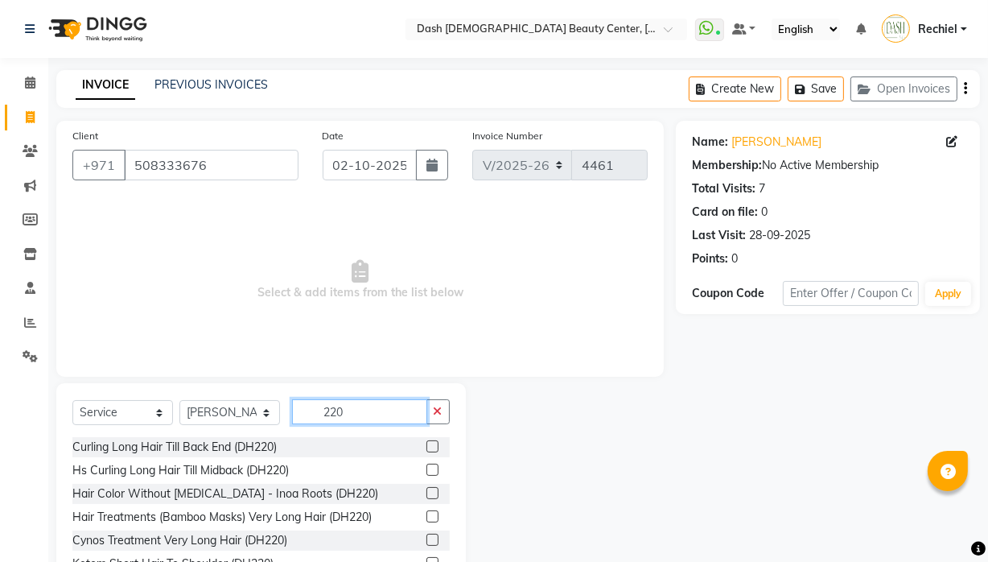
type input "220"
click at [426, 468] on label at bounding box center [432, 493] width 12 height 12
click at [426, 468] on input "checkbox" at bounding box center [431, 493] width 10 height 10
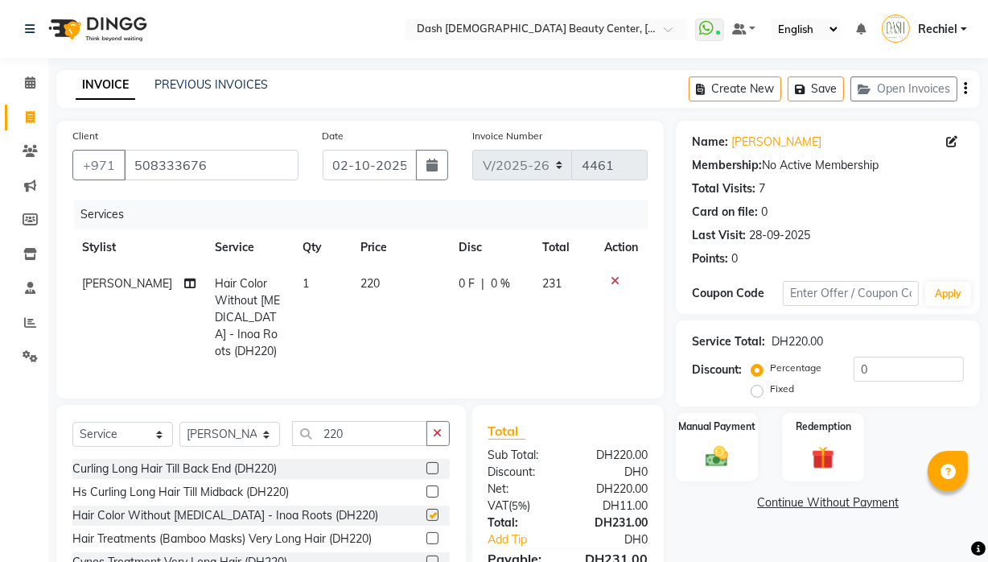
checkbox input "false"
click at [436, 427] on icon "button" at bounding box center [438, 432] width 9 height 11
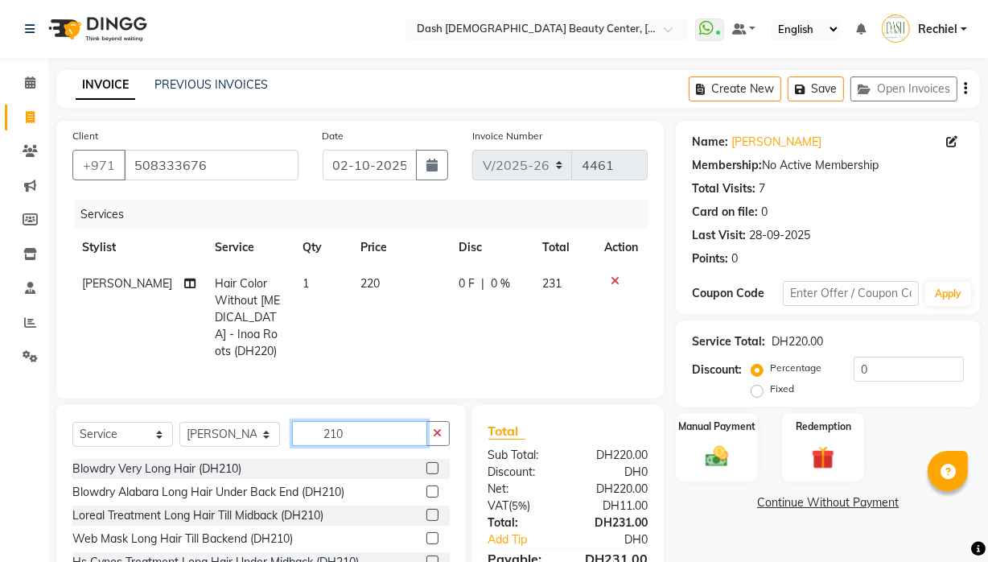
type input "210"
click at [426, 468] on label at bounding box center [432, 514] width 12 height 12
click at [426, 468] on input "checkbox" at bounding box center [431, 515] width 10 height 10
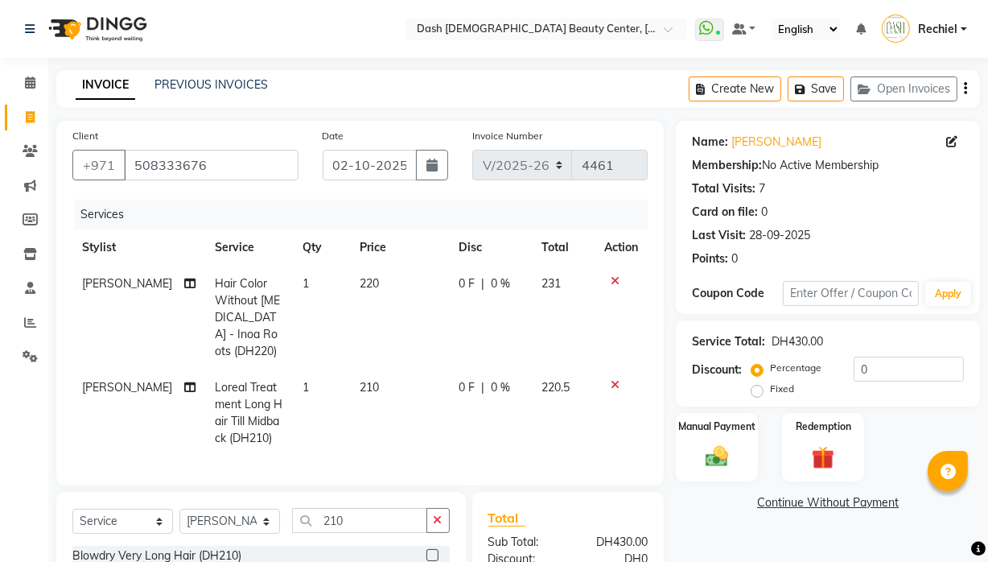
checkbox input "false"
click at [438, 468] on icon "button" at bounding box center [438, 519] width 9 height 11
type input "130"
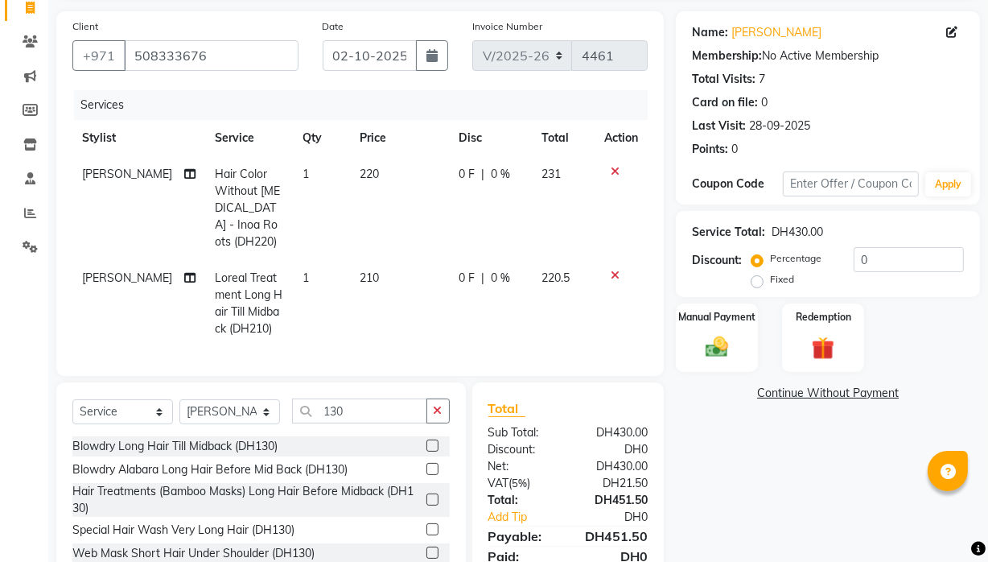
scroll to position [159, 0]
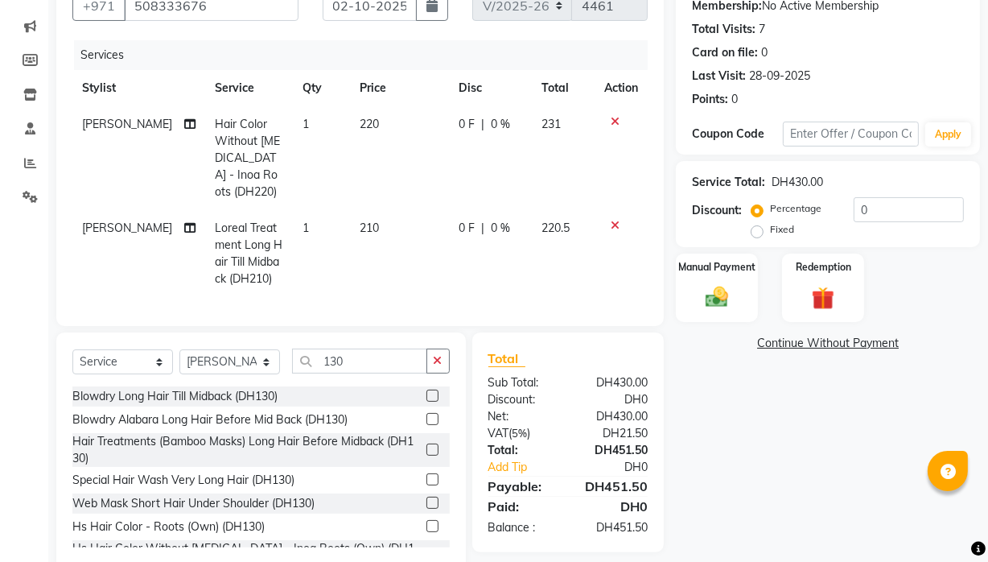
click at [426, 389] on label at bounding box center [432, 395] width 12 height 12
click at [426, 391] on input "checkbox" at bounding box center [431, 396] width 10 height 10
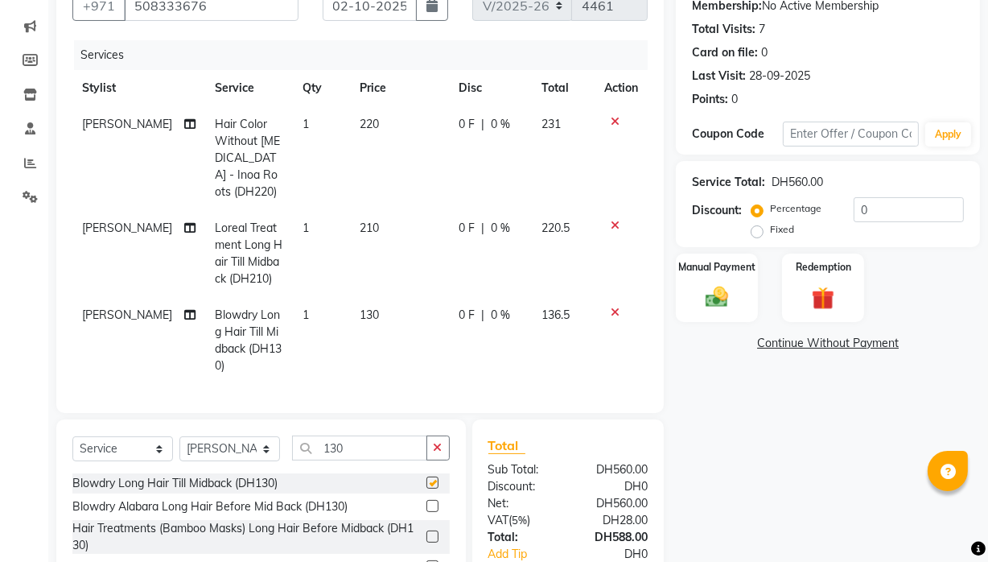
checkbox input "false"
click at [116, 451] on select "Select Service Product Membership Package Voucher Prepaid Gift Card" at bounding box center [122, 448] width 101 height 25
select select "product"
click at [72, 436] on select "Select Service Product Membership Package Voucher Prepaid Gift Card" at bounding box center [122, 448] width 101 height 25
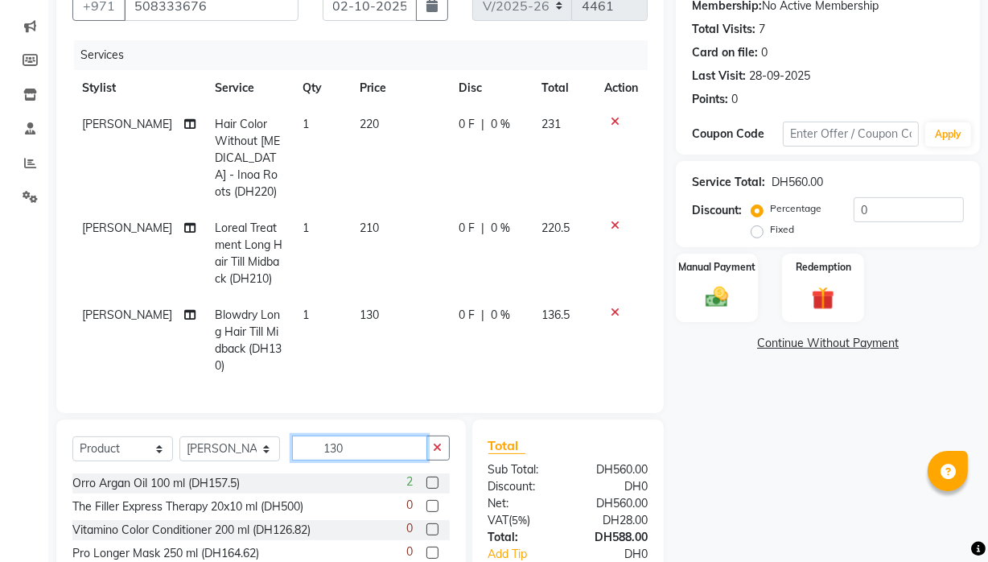
click at [383, 448] on input "130" at bounding box center [359, 447] width 135 height 25
type input "1"
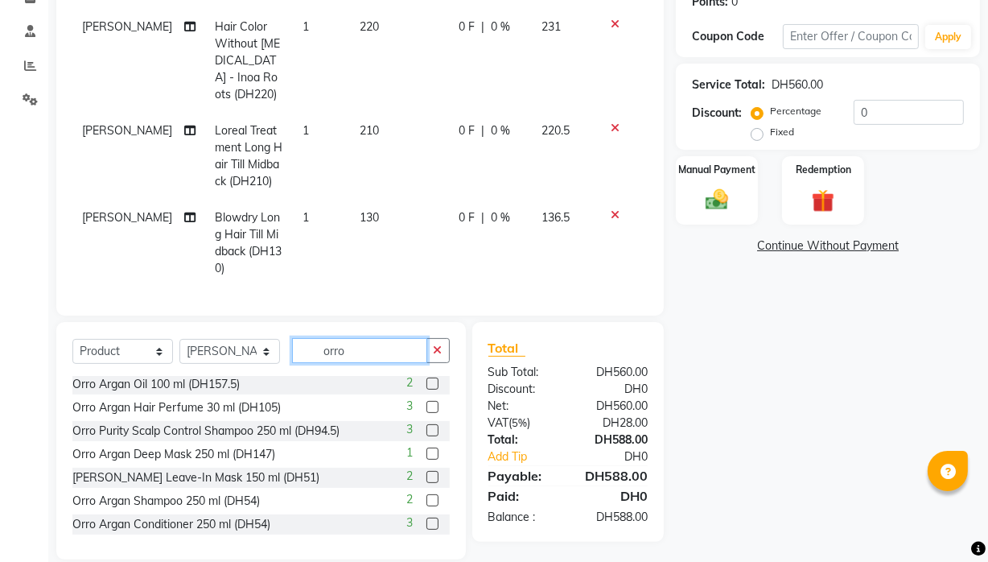
scroll to position [1, 0]
type input "orro"
click at [426, 468] on label at bounding box center [432, 477] width 12 height 12
click at [426, 468] on input "checkbox" at bounding box center [431, 478] width 10 height 10
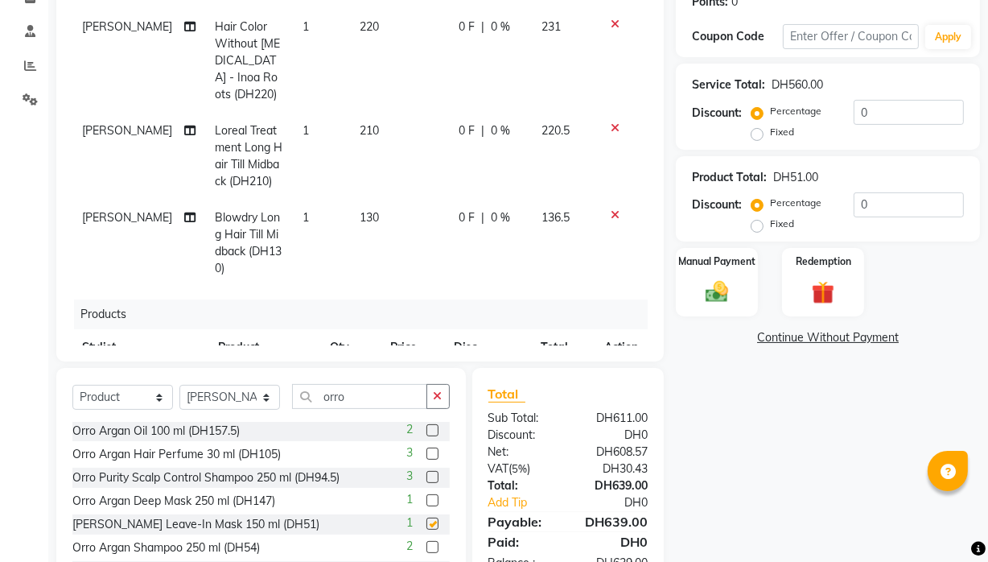
checkbox input "false"
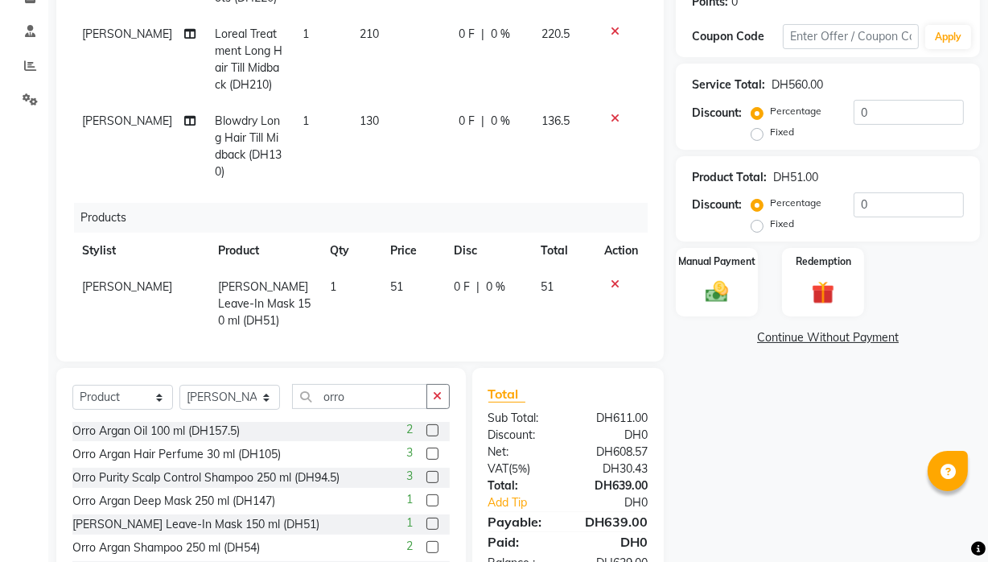
click at [393, 269] on td "51" at bounding box center [413, 304] width 64 height 70
select select "81114"
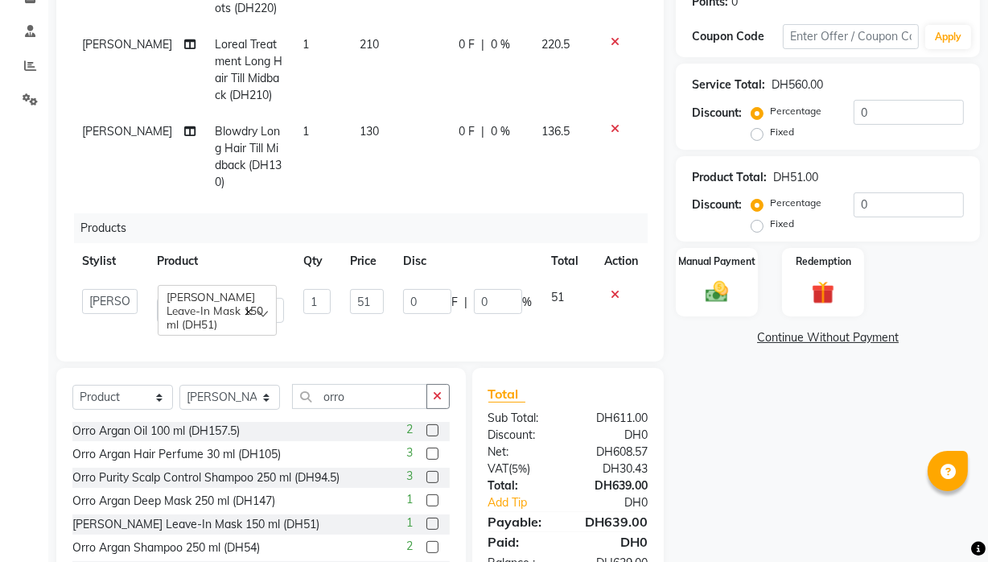
scroll to position [88, 0]
click at [359, 289] on input "51" at bounding box center [367, 301] width 34 height 25
type input "5"
type input "85"
click at [795, 468] on div "Name: Oum Saif Membership: No Active Membership Total Visits: 7 Card on file: 0…" at bounding box center [834, 234] width 316 height 741
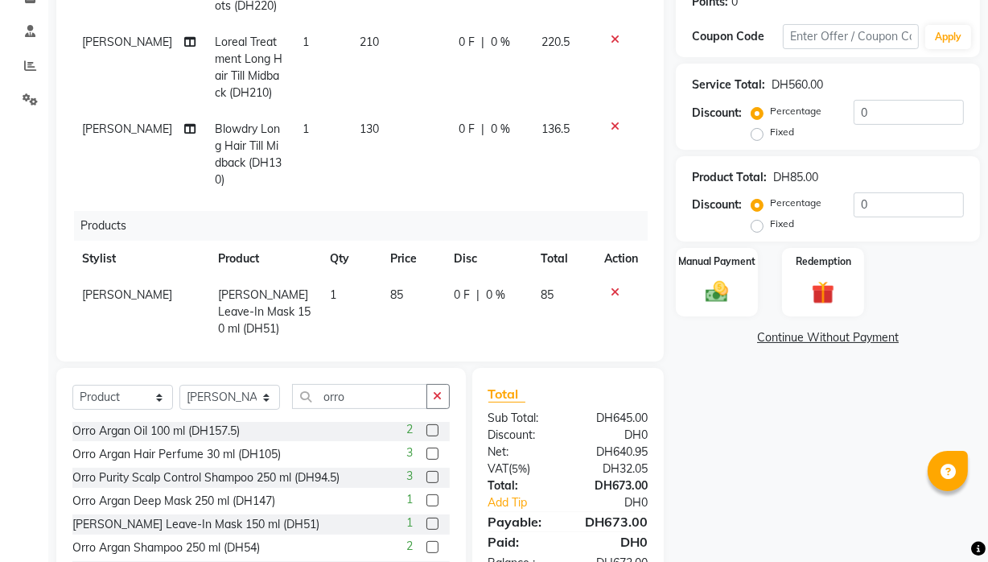
click at [396, 282] on td "85" at bounding box center [413, 312] width 64 height 70
select select "81114"
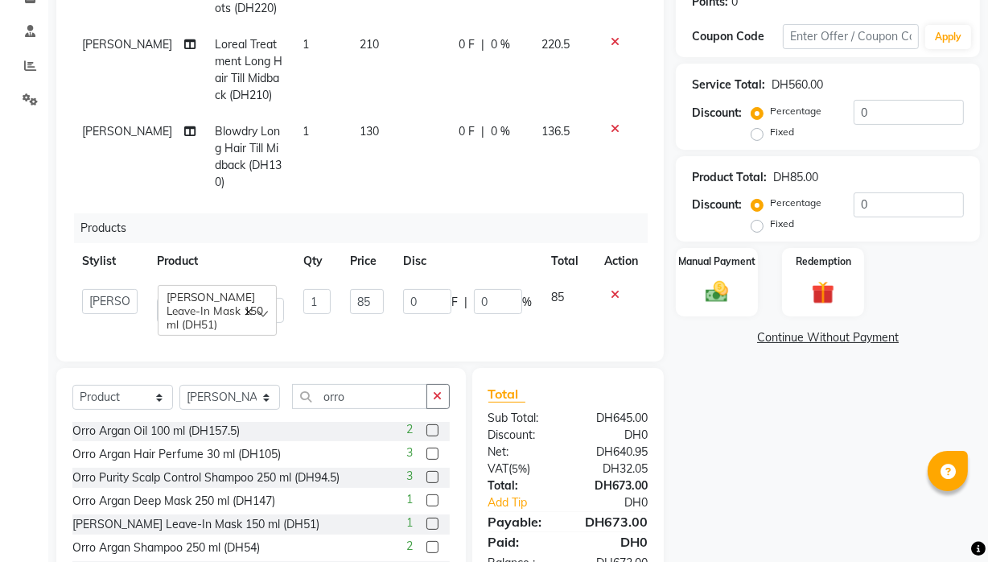
click at [393, 282] on td "0 F | 0 %" at bounding box center [467, 305] width 148 height 53
click at [352, 289] on input "85" at bounding box center [367, 301] width 34 height 25
type input "89.25"
click at [792, 468] on div "Name: Oum Saif Membership: No Active Membership Total Visits: 7 Card on file: 0…" at bounding box center [834, 234] width 316 height 741
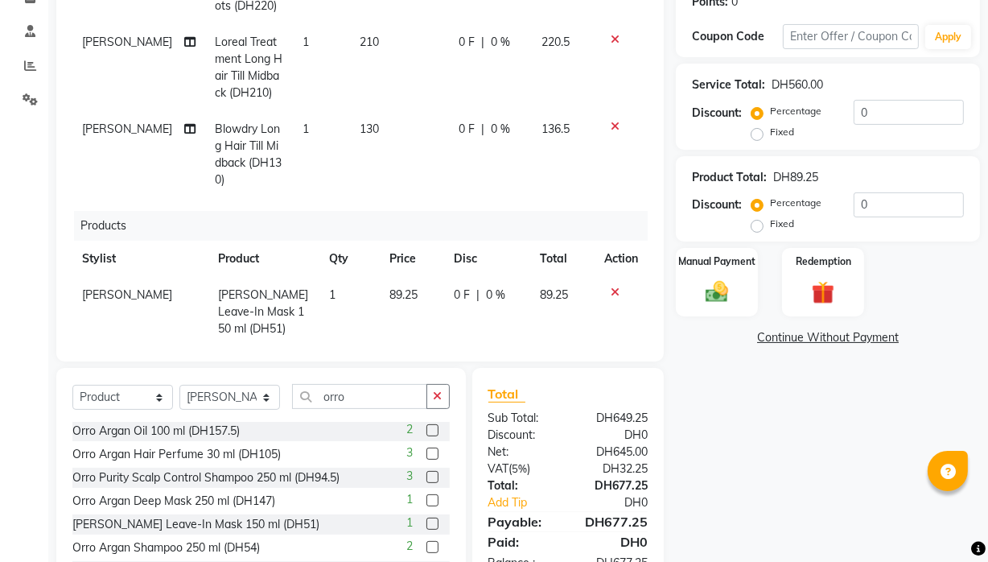
scroll to position [324, 0]
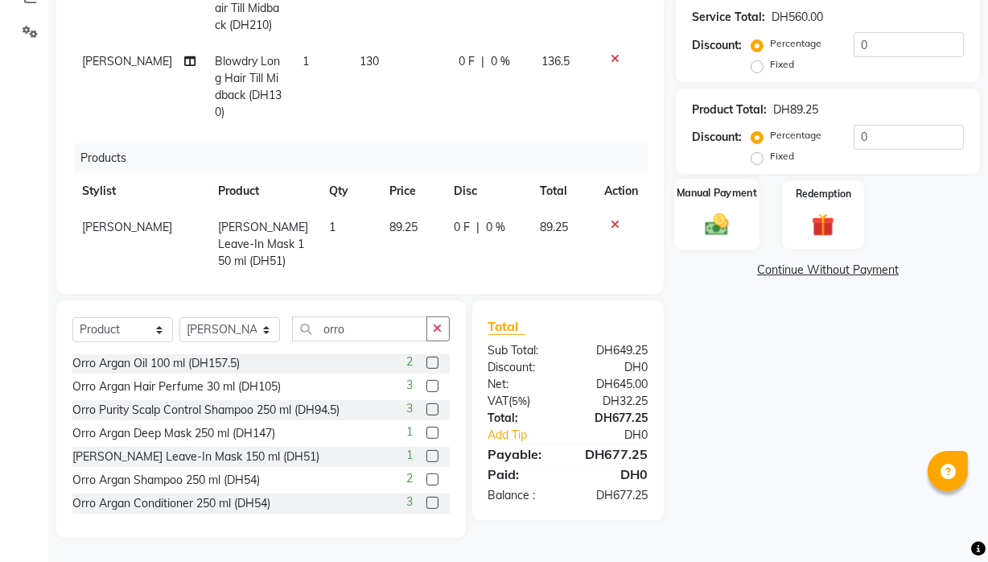
click at [725, 217] on img at bounding box center [717, 224] width 39 height 27
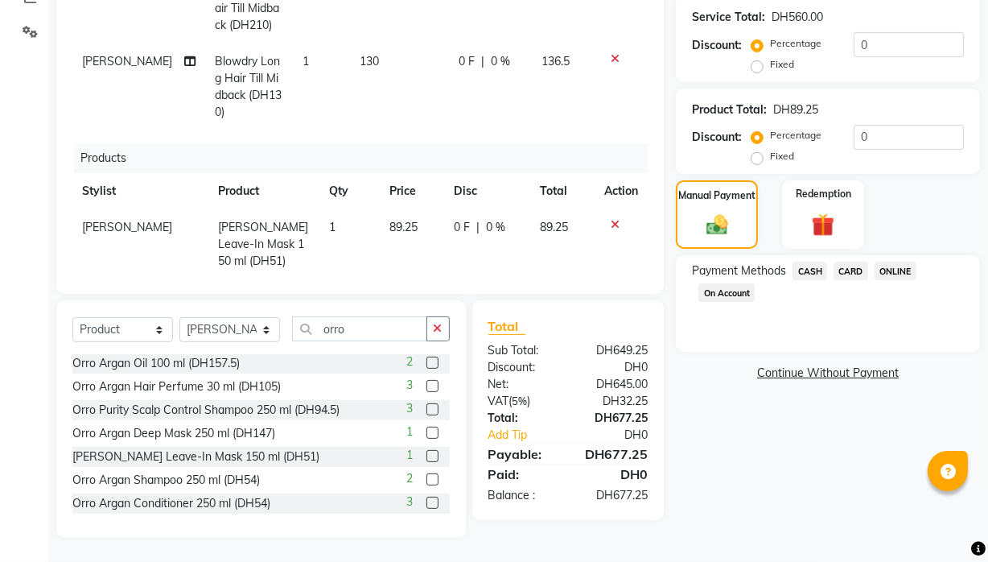
click at [864, 274] on span "CARD" at bounding box center [850, 270] width 35 height 19
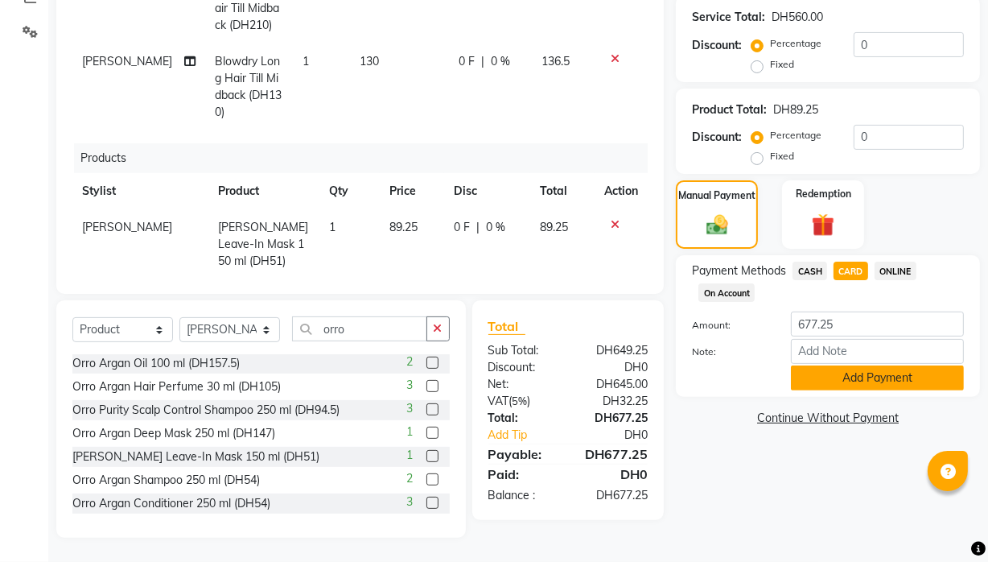
click at [849, 385] on button "Add Payment" at bounding box center [877, 377] width 173 height 25
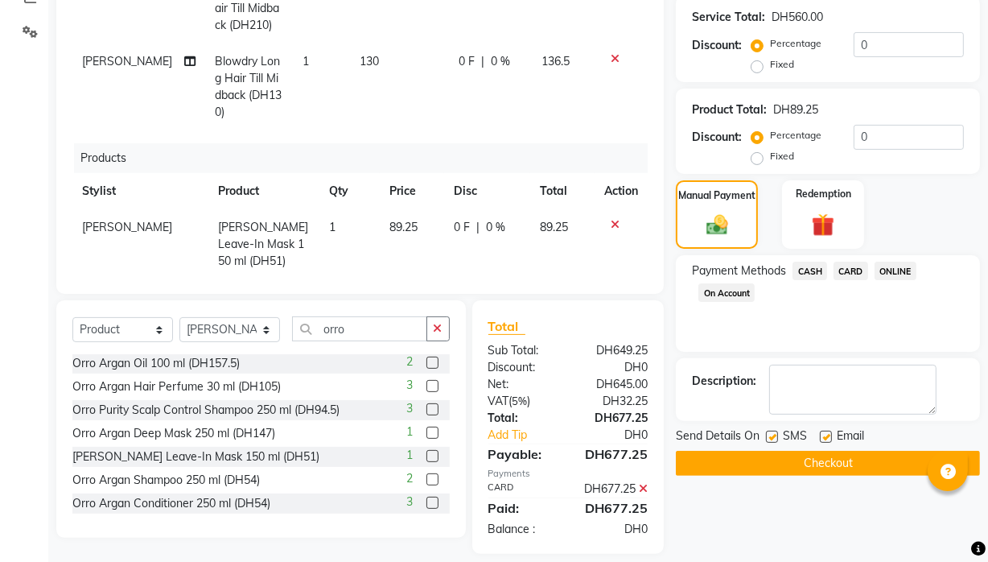
scroll to position [357, 0]
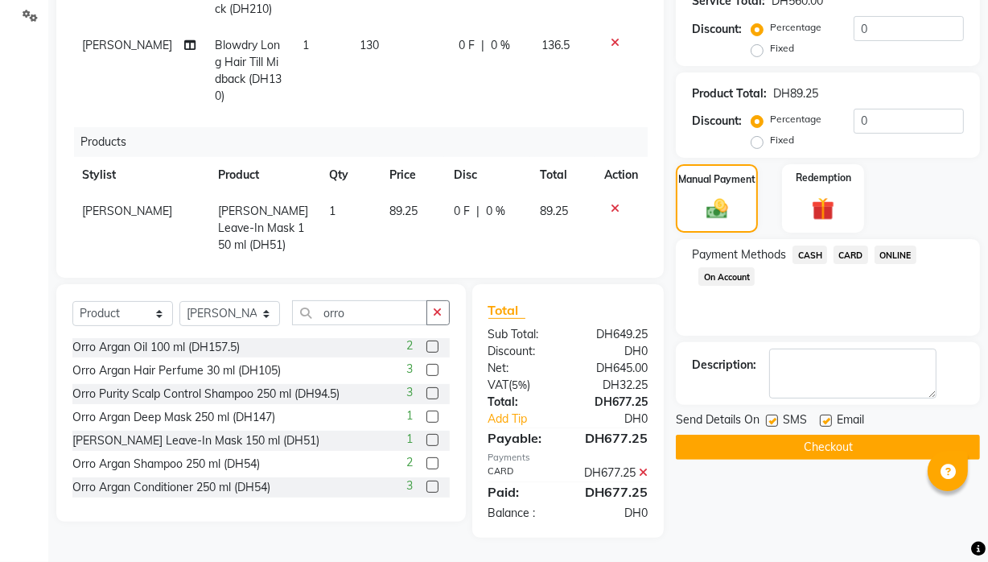
click at [845, 436] on button "Checkout" at bounding box center [828, 446] width 304 height 25
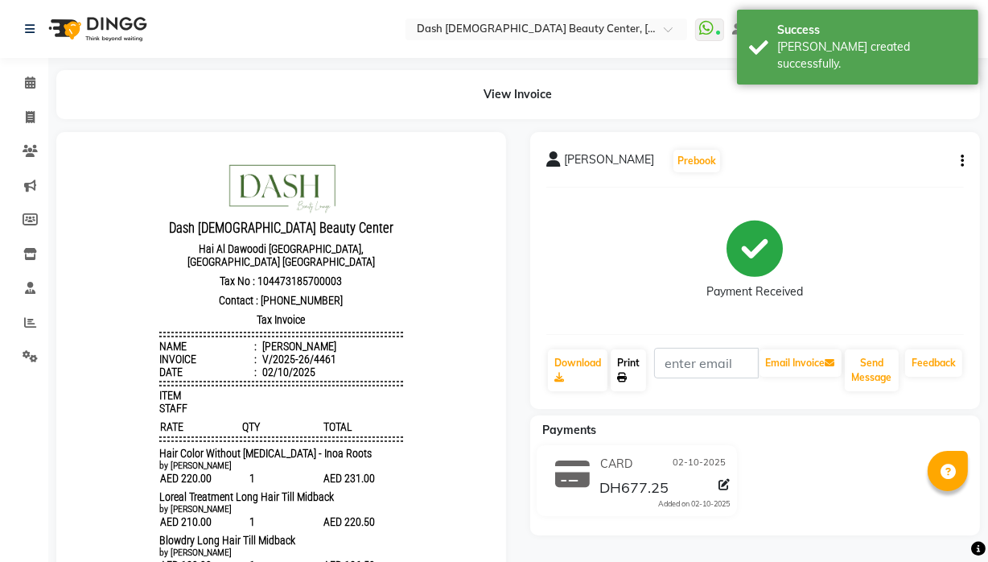
click at [632, 369] on link "Print" at bounding box center [628, 370] width 35 height 42
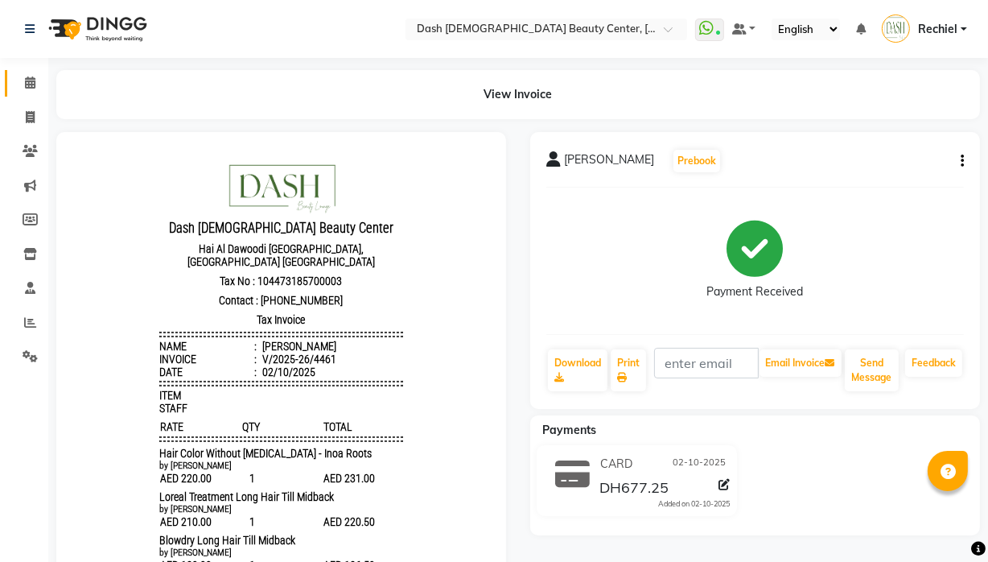
click at [39, 90] on span at bounding box center [30, 83] width 28 height 19
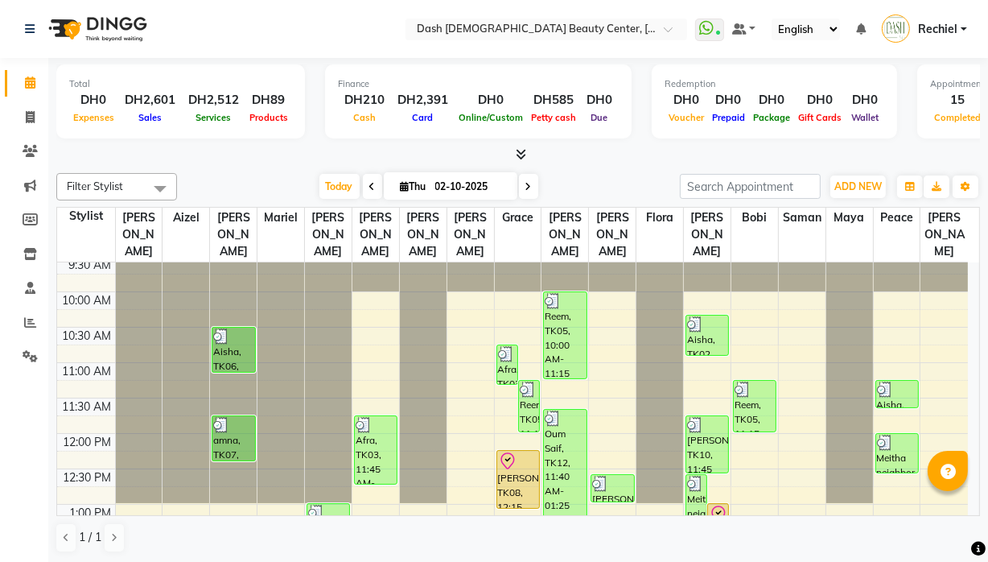
scroll to position [36, 0]
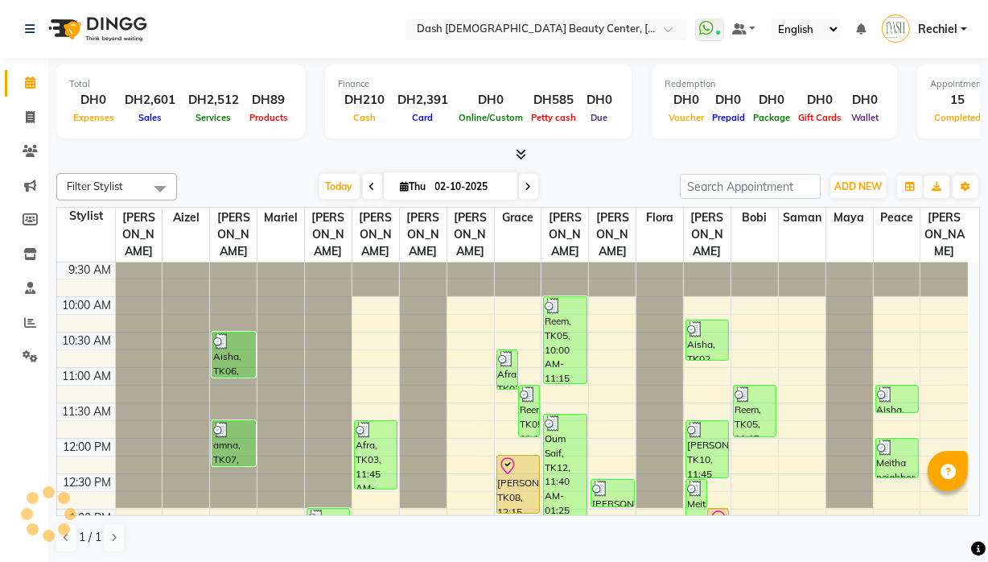
click at [240, 430] on div "amna, TK07, 11:45 AM-12:25 PM, Essential Manicure" at bounding box center [233, 443] width 42 height 44
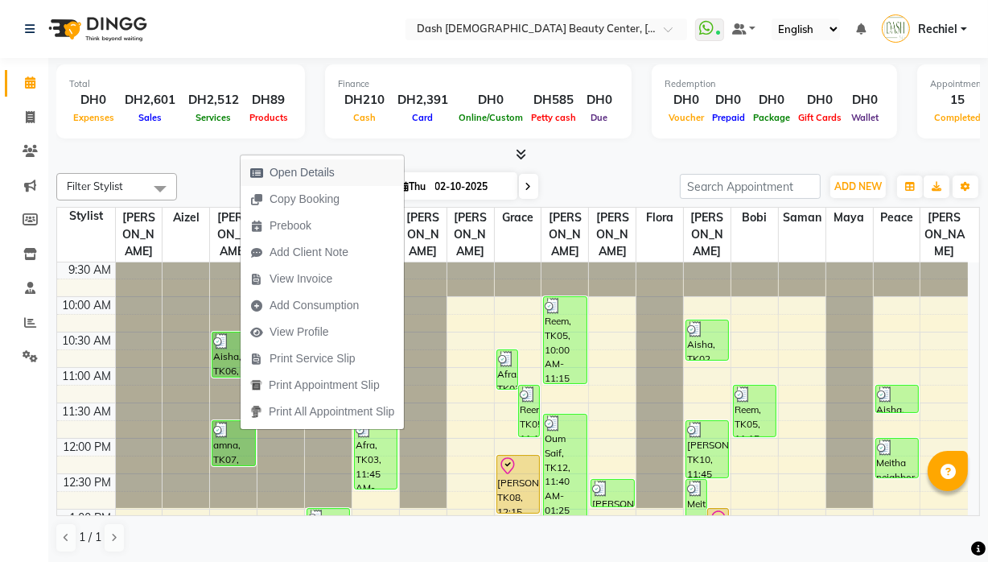
click at [325, 179] on span "Open Details" at bounding box center [302, 172] width 65 height 17
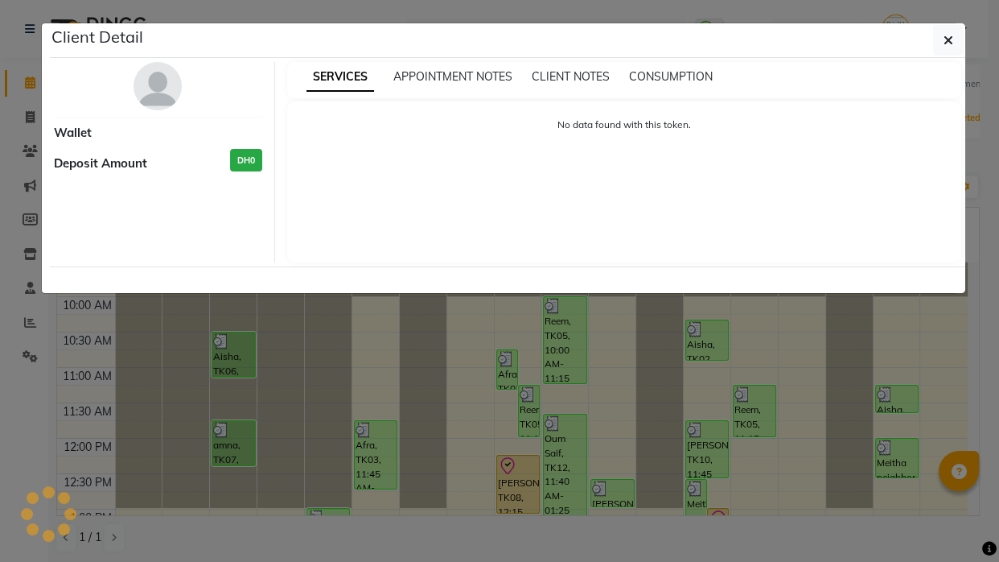
select select "3"
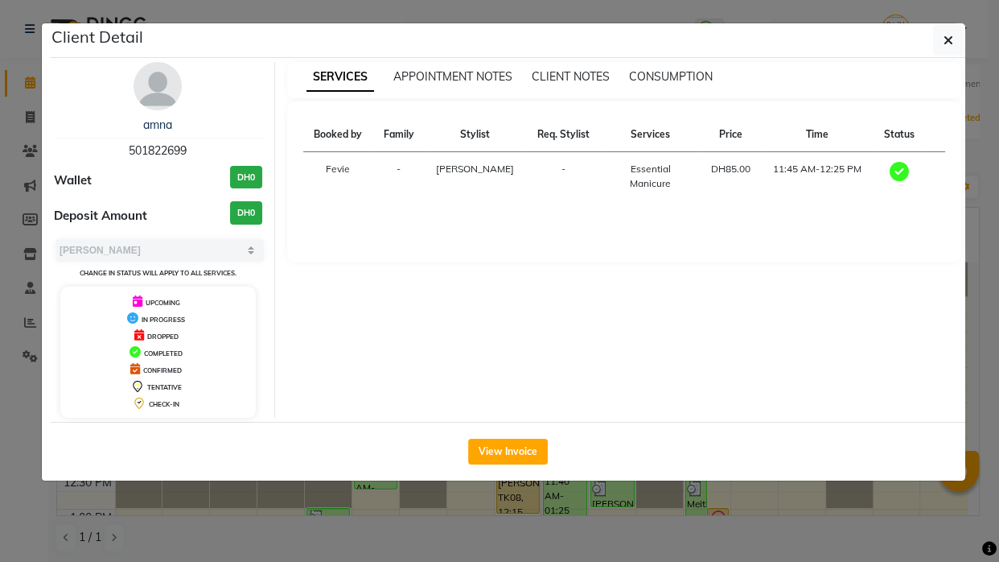
click at [129, 156] on span "501822699" at bounding box center [158, 150] width 58 height 14
copy span "501822699"
click at [951, 40] on icon "button" at bounding box center [949, 40] width 10 height 13
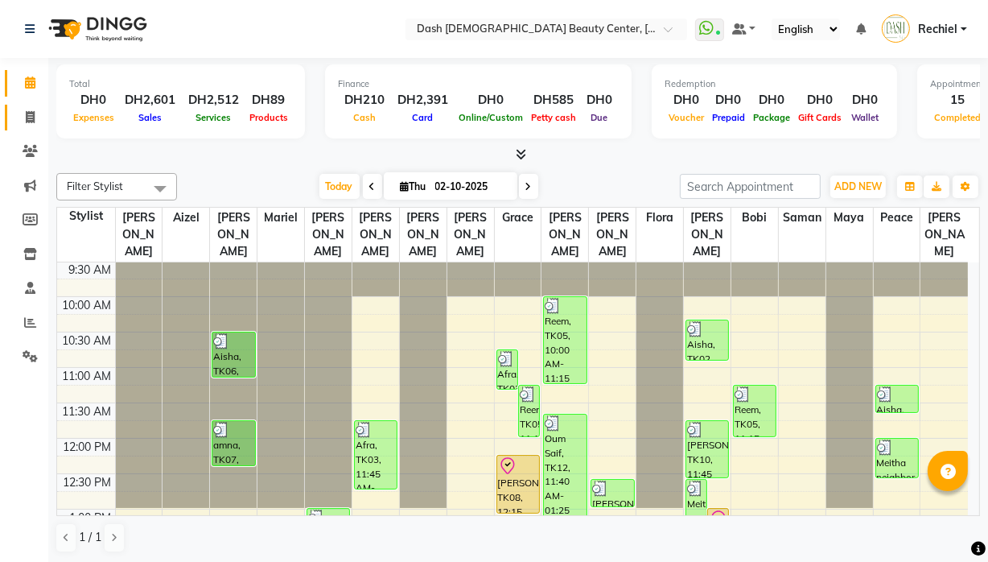
click at [26, 113] on icon at bounding box center [30, 117] width 9 height 12
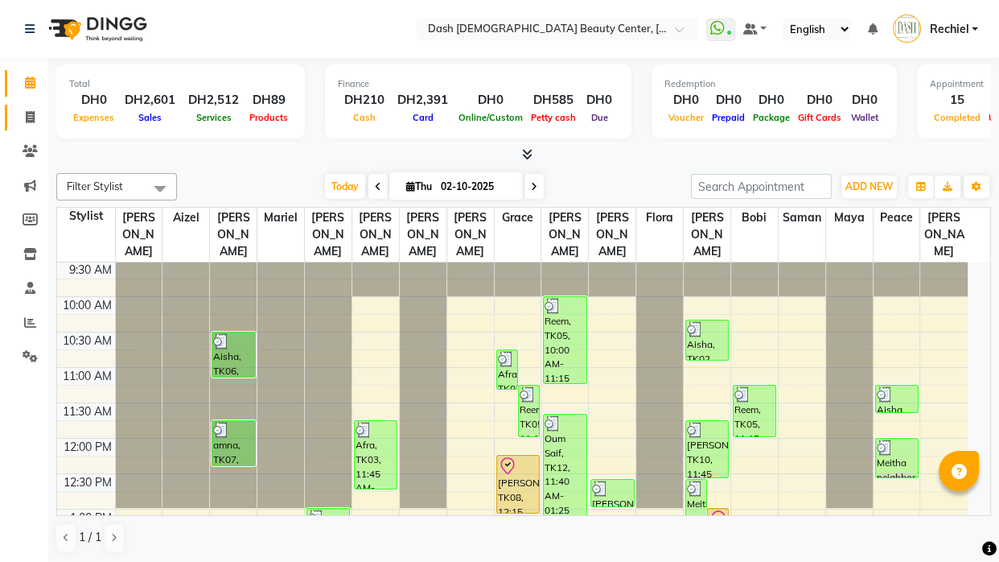
select select "service"
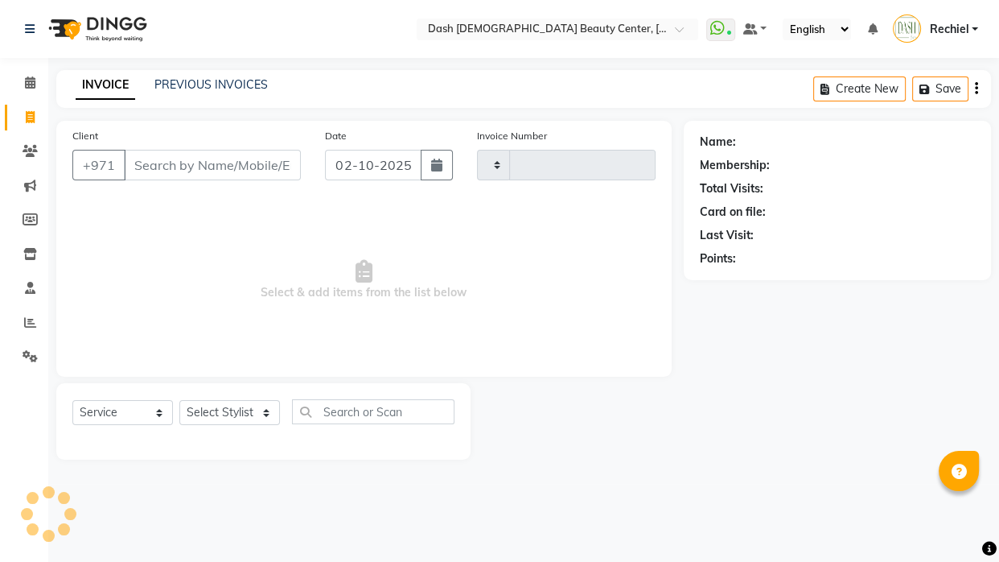
type input "4462"
select select "8372"
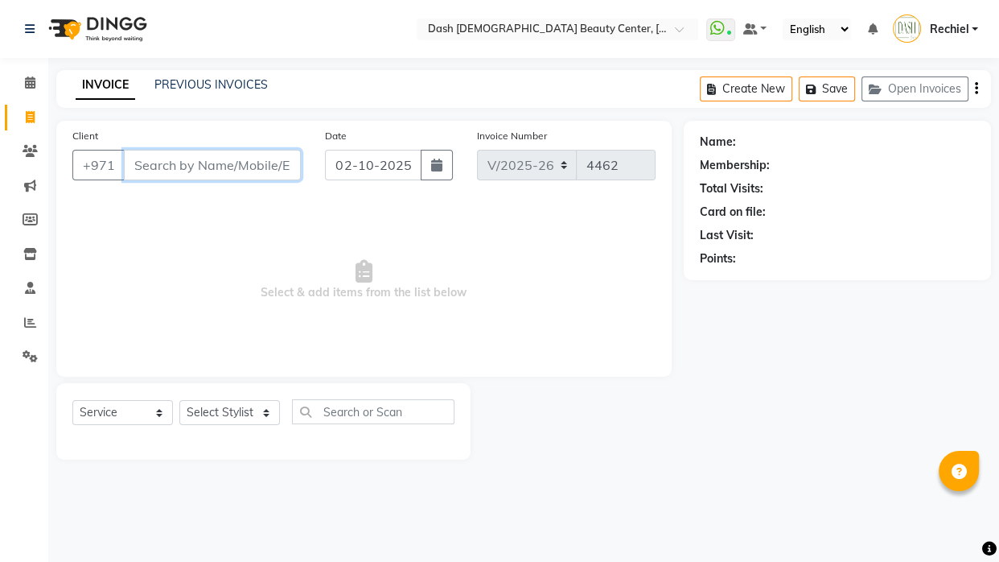
click at [248, 165] on input "Client" at bounding box center [212, 165] width 177 height 31
paste input "501822699"
type input "501822699"
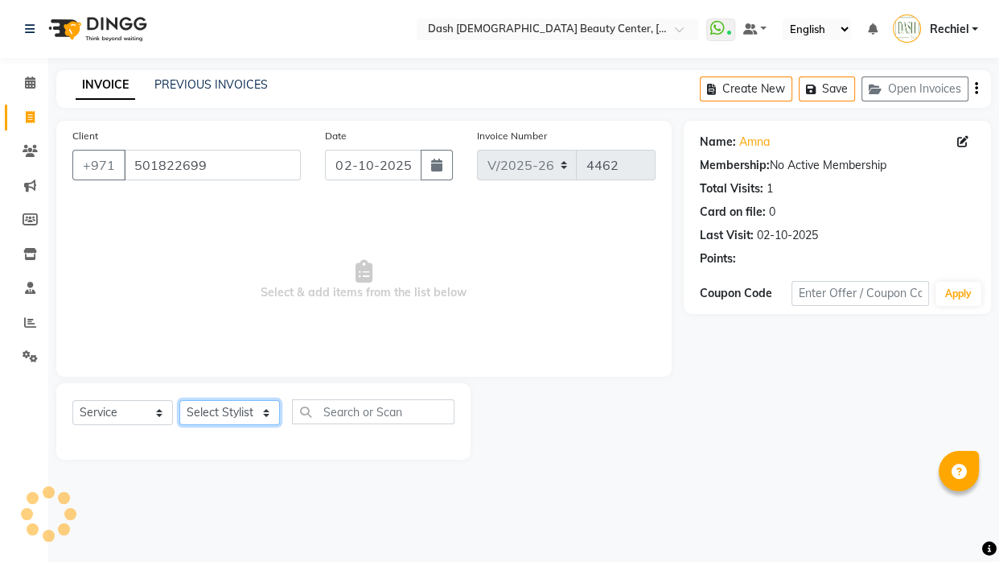
click at [233, 408] on select "Select Stylist Aizel Angelina Anna Bobi Edlyn Fevie Flora Grace Hamda Janine Je…" at bounding box center [229, 412] width 101 height 25
select select "81107"
click at [179, 400] on select "Select Stylist Aizel Angelina Anna Bobi Edlyn Fevie Flora Grace Hamda Janine Je…" at bounding box center [229, 412] width 101 height 25
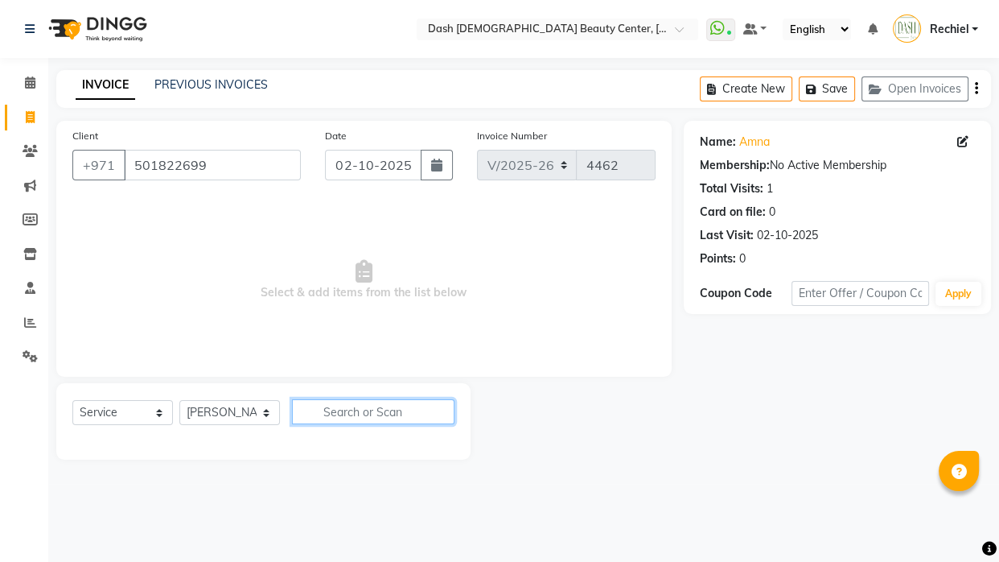
click at [405, 408] on input "text" at bounding box center [373, 411] width 163 height 25
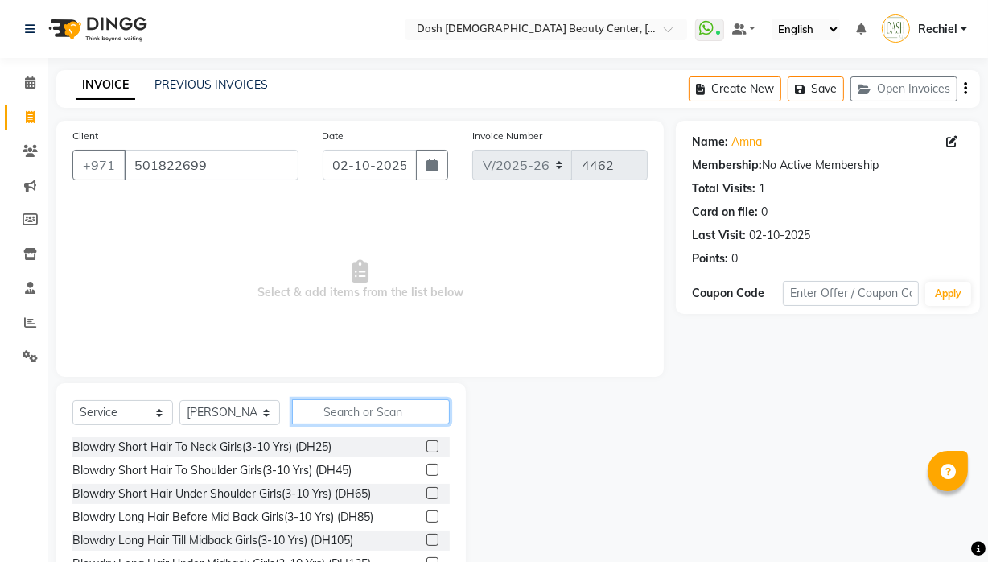
type input "g"
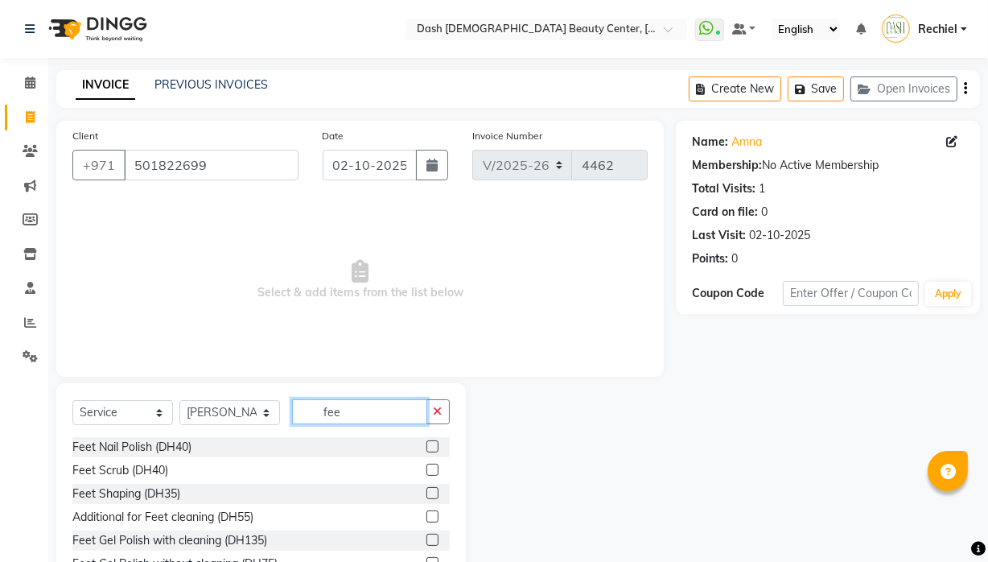
type input "fee"
click at [426, 468] on label at bounding box center [432, 516] width 12 height 12
click at [426, 468] on input "checkbox" at bounding box center [431, 517] width 10 height 10
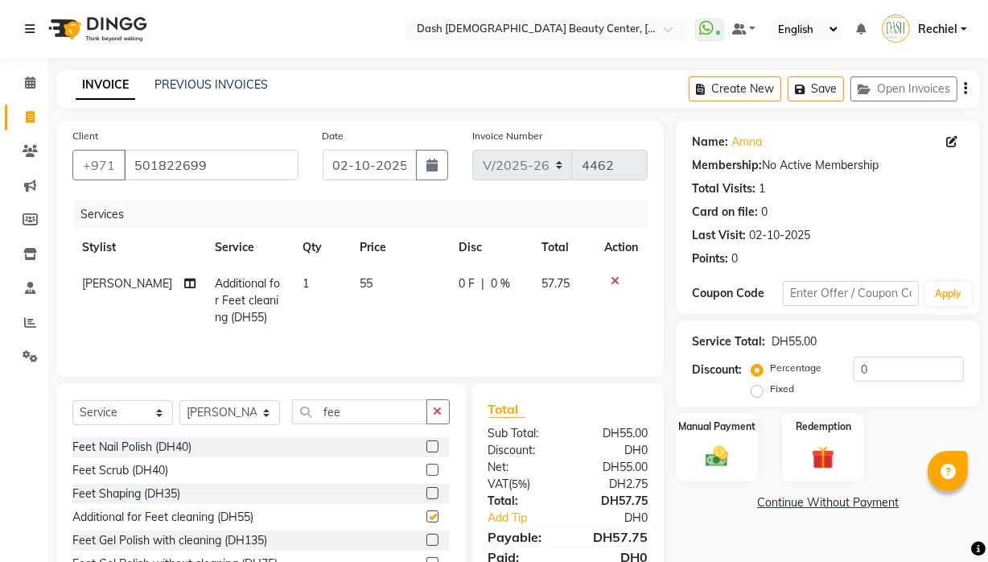
checkbox input "false"
click at [711, 439] on div "Manual Payment" at bounding box center [716, 447] width 85 height 72
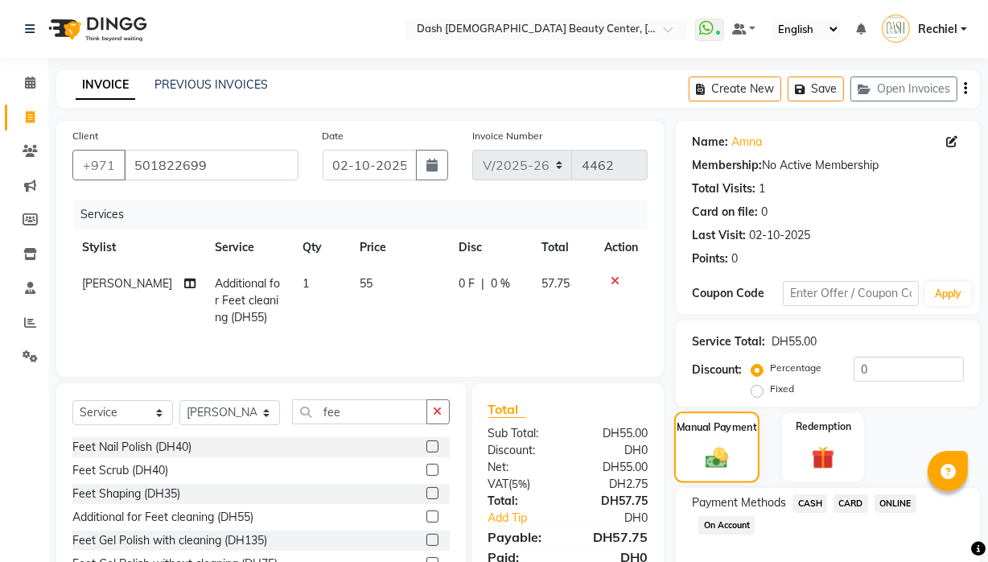
scroll to position [83, 0]
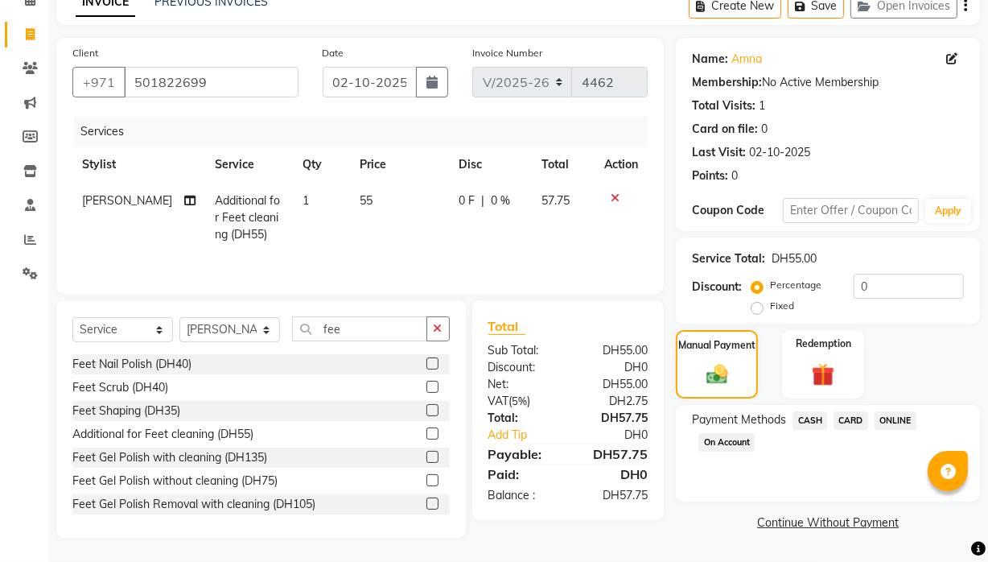
click at [861, 420] on span "CARD" at bounding box center [850, 420] width 35 height 19
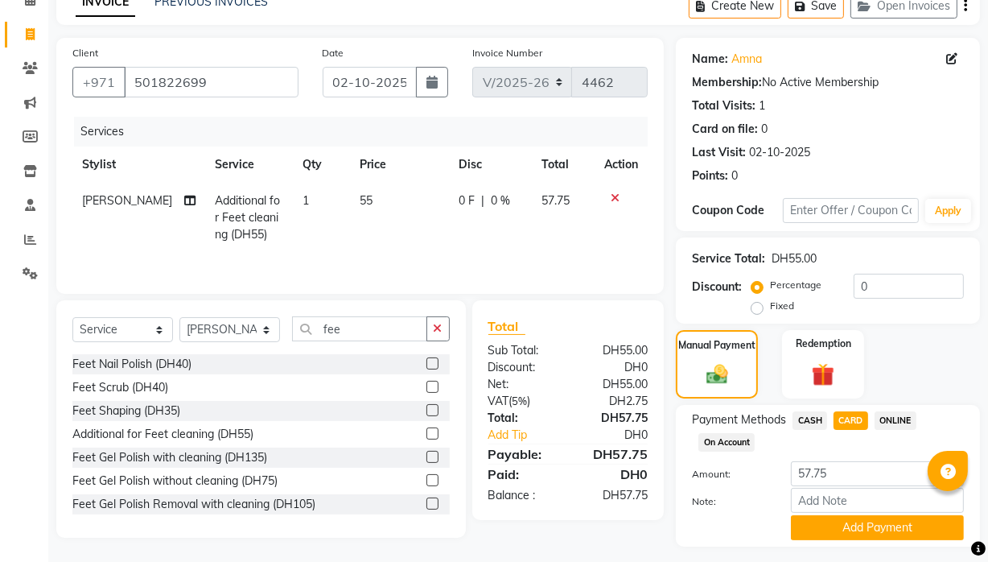
click at [614, 194] on icon at bounding box center [615, 197] width 9 height 11
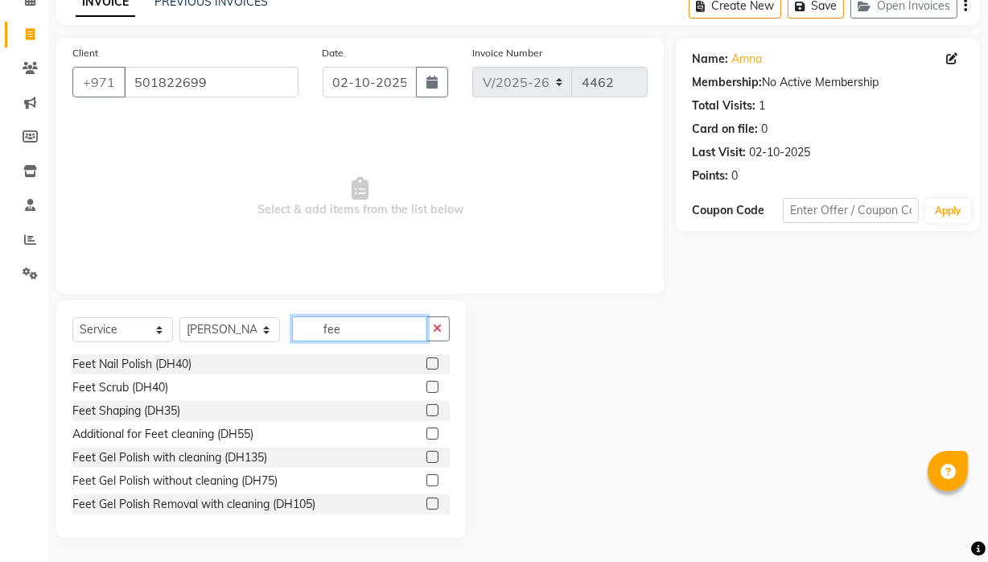
click at [401, 330] on input "fee" at bounding box center [359, 328] width 135 height 25
type input "feet"
click at [426, 408] on label at bounding box center [432, 410] width 12 height 12
click at [426, 408] on input "checkbox" at bounding box center [431, 410] width 10 height 10
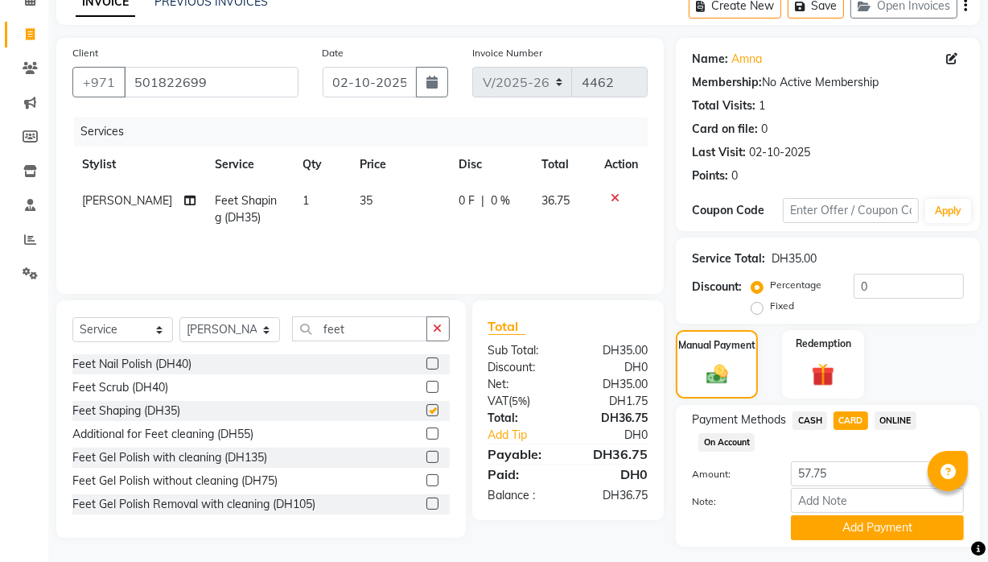
checkbox input "false"
click at [800, 414] on span "CASH" at bounding box center [809, 420] width 35 height 19
type input "36.75"
click at [842, 412] on span "CARD" at bounding box center [850, 420] width 35 height 19
click at [863, 468] on button "Add Payment" at bounding box center [877, 527] width 173 height 25
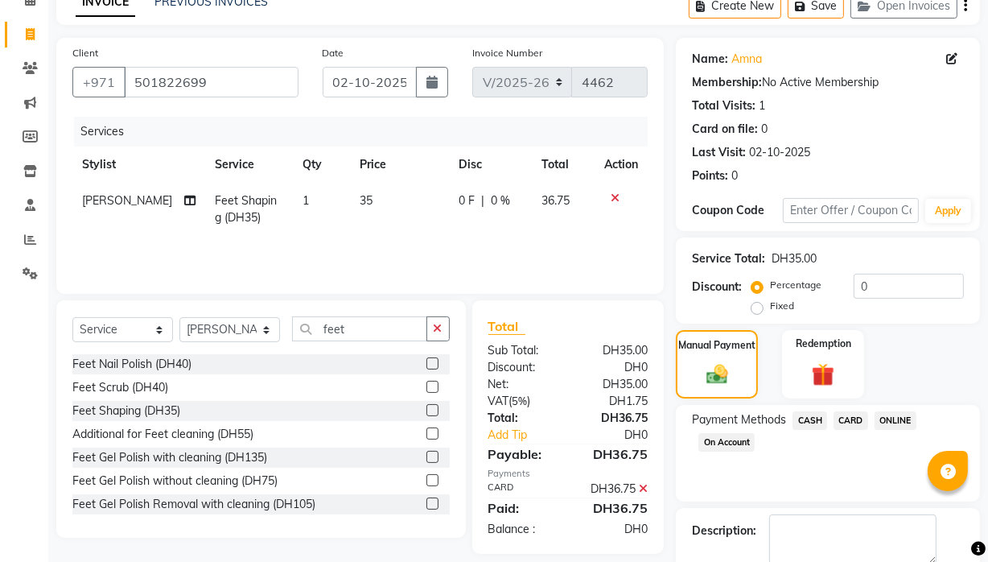
scroll to position [169, 0]
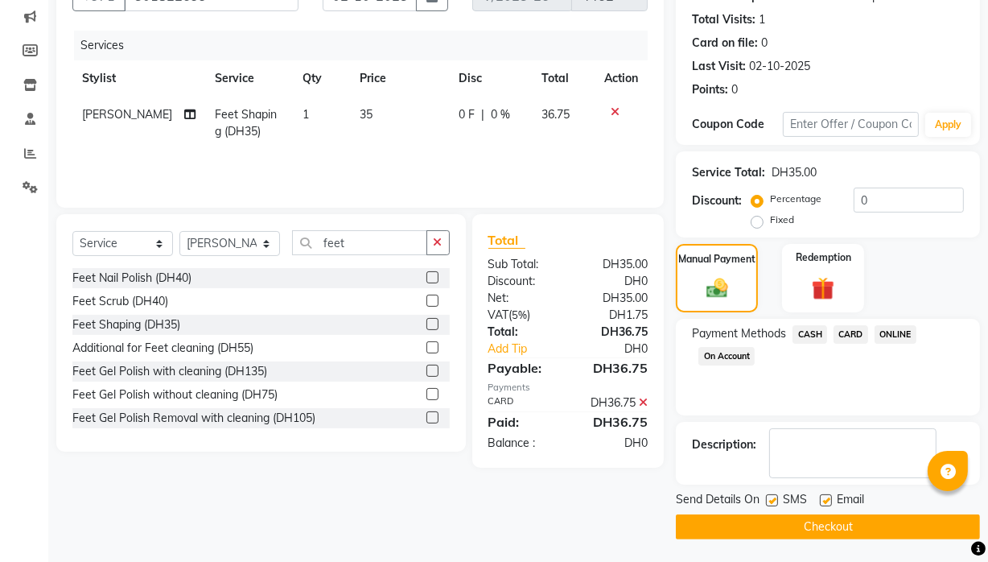
click at [875, 468] on button "Checkout" at bounding box center [828, 526] width 304 height 25
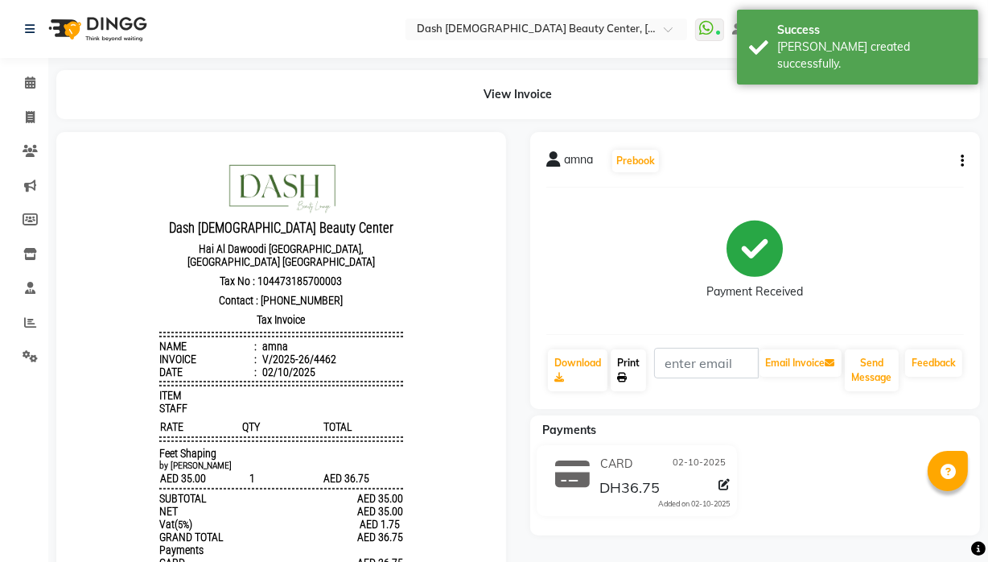
click at [622, 376] on icon at bounding box center [622, 377] width 10 height 10
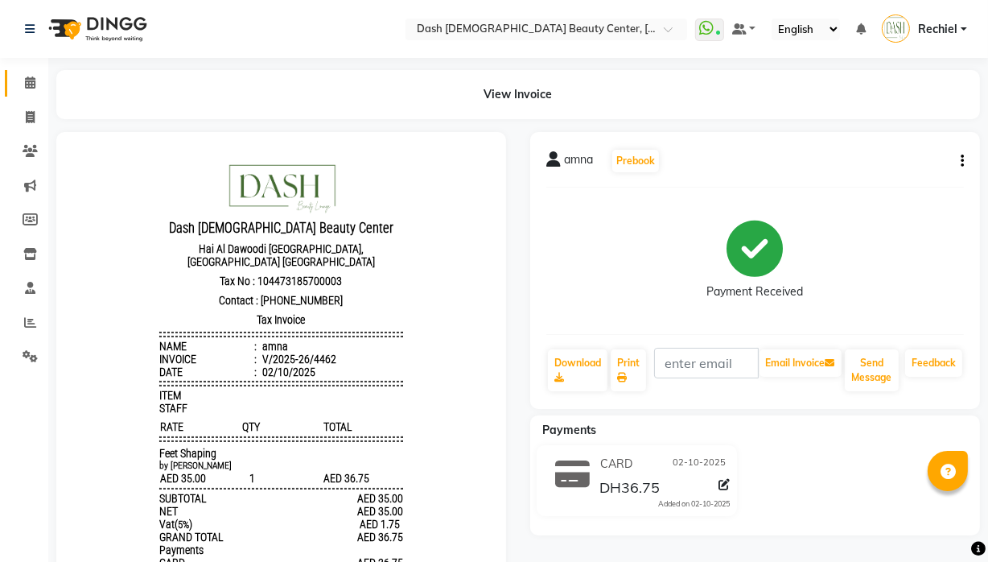
click at [27, 81] on icon at bounding box center [30, 82] width 10 height 12
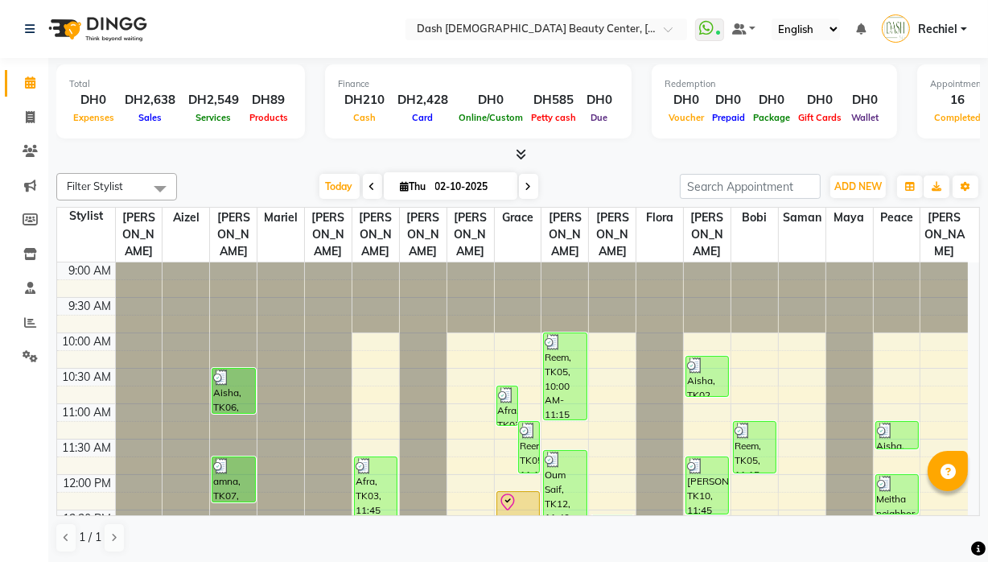
click at [458, 179] on input "02-10-2025" at bounding box center [470, 187] width 80 height 24
select select "10"
select select "2025"
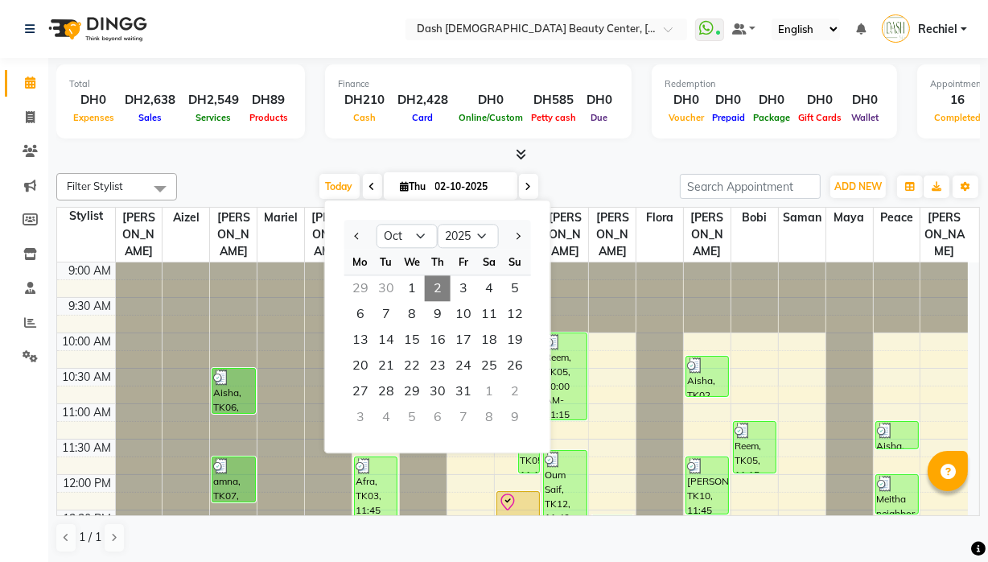
click at [388, 286] on div "30" at bounding box center [386, 288] width 26 height 26
type input "30-09-2025"
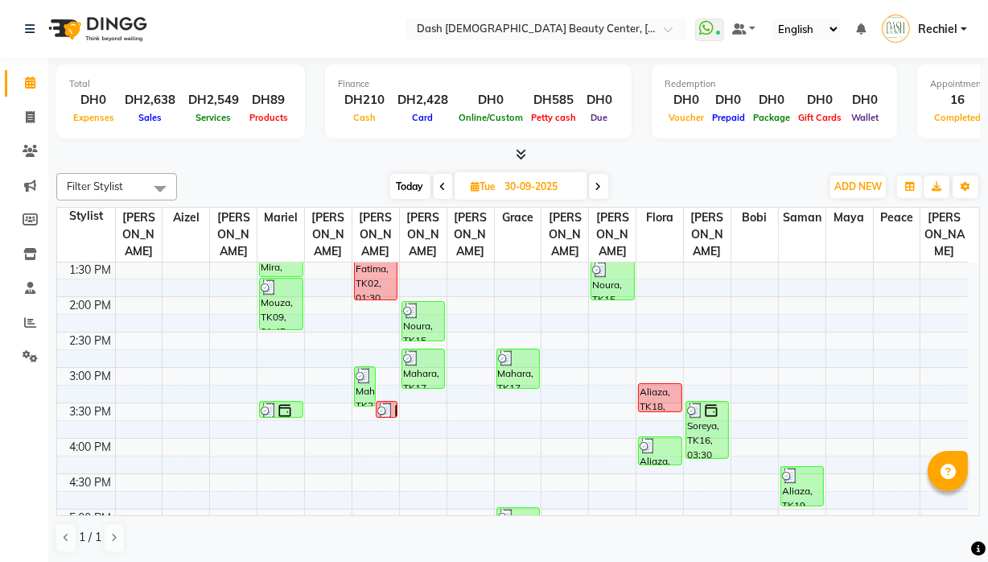
scroll to position [330, 0]
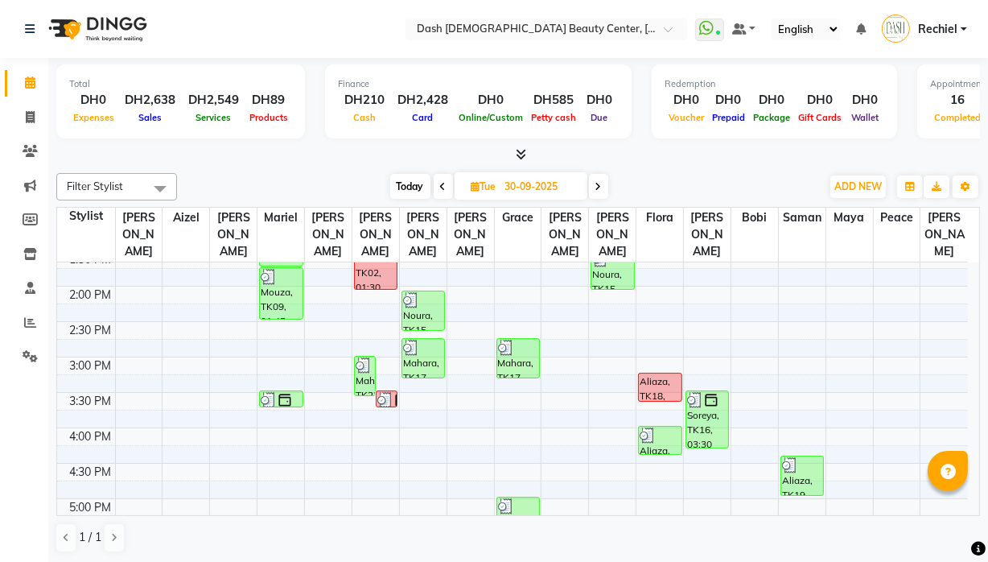
click at [702, 409] on div "Soreya, TK16, 03:30 PM-04:20 PM, Loreal Treatment Long Hair Till Backend (DH250…" at bounding box center [707, 419] width 42 height 56
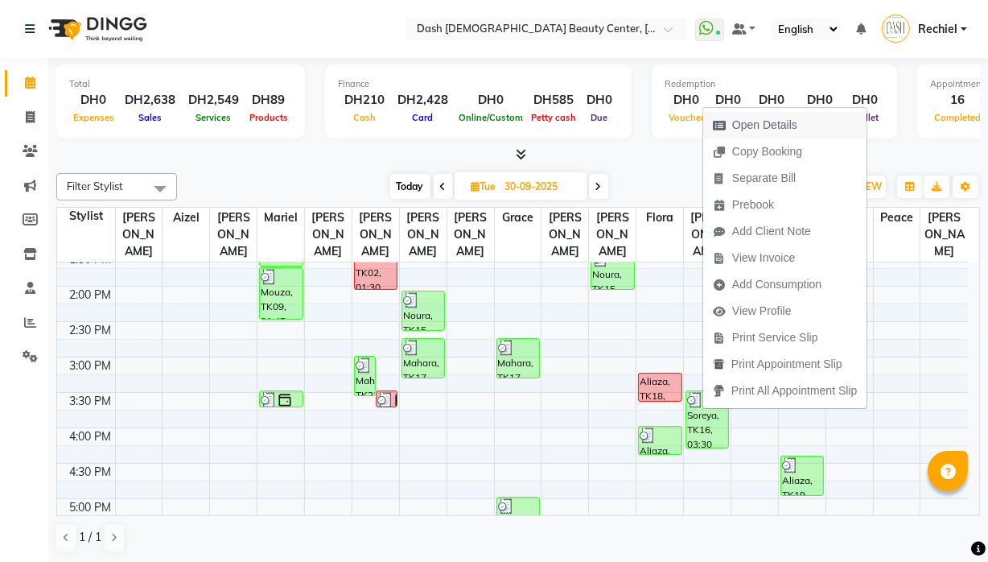
click at [779, 127] on span "Open Details" at bounding box center [764, 125] width 65 height 17
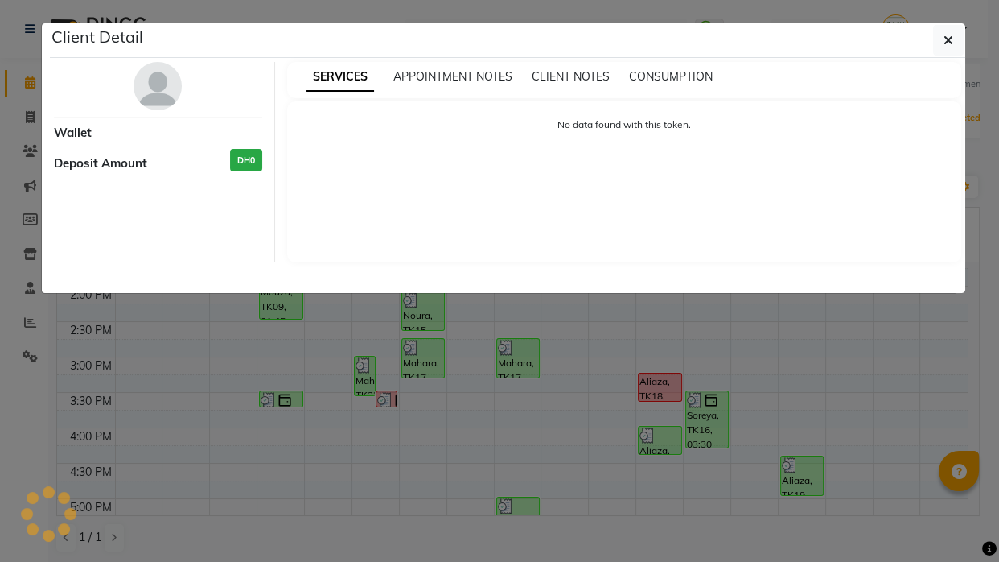
select select "3"
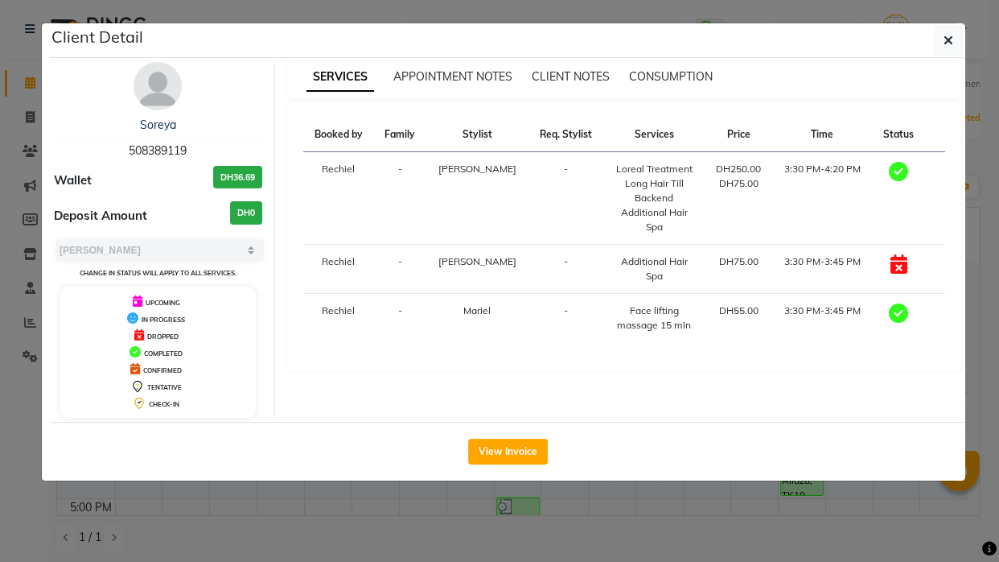
click at [241, 468] on ngb-modal-window "Client Detail Soreya 508389119 Wallet DH36.69 Deposit Amount DH0 Select MARK DO…" at bounding box center [499, 281] width 999 height 562
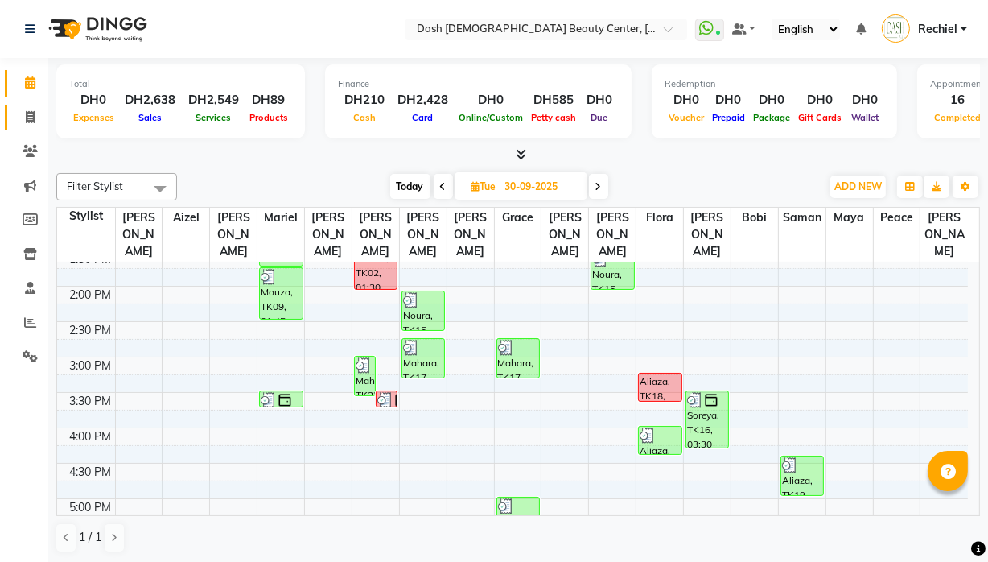
click at [31, 114] on icon at bounding box center [30, 117] width 9 height 12
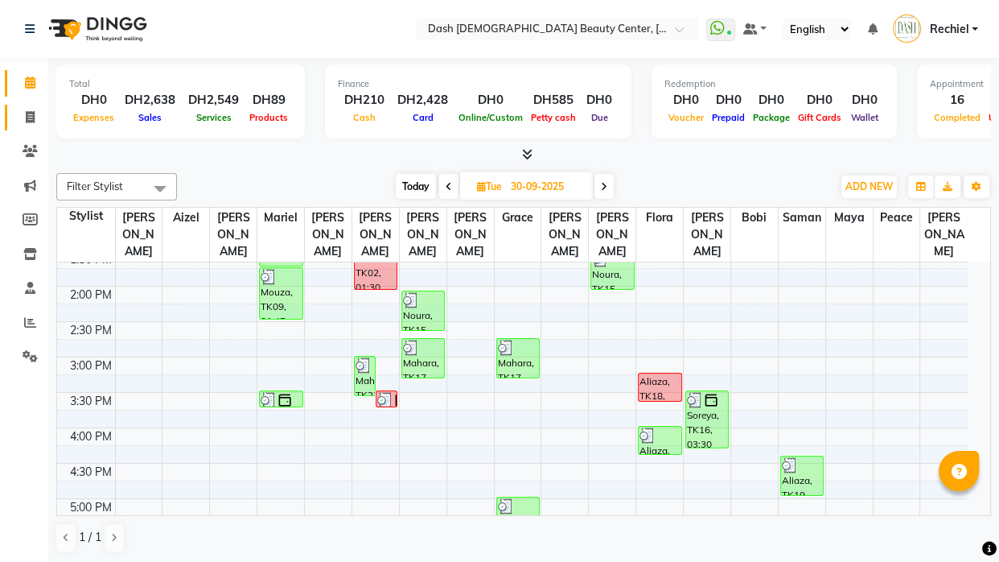
select select "service"
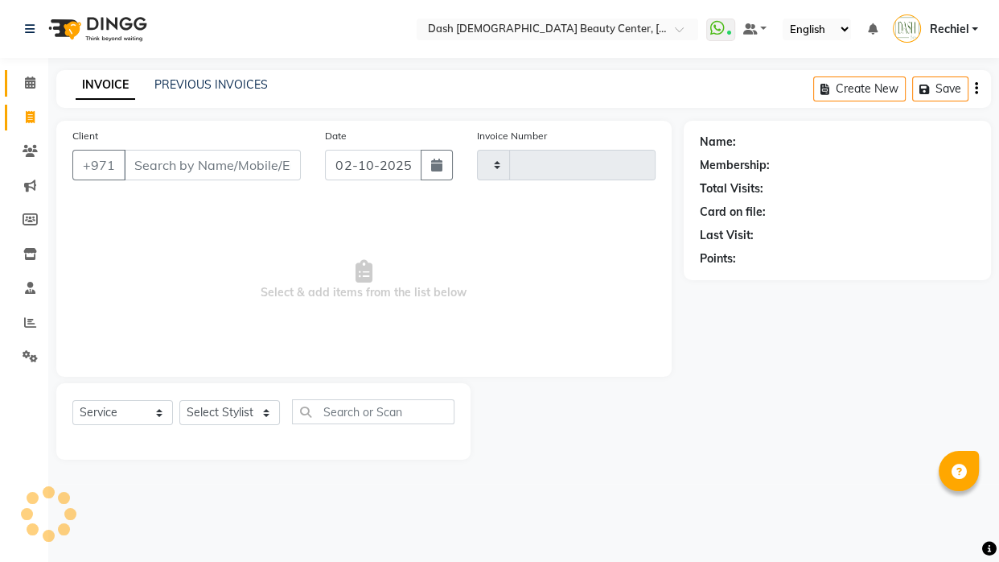
type input "4463"
select select "8372"
click at [187, 169] on input "Client" at bounding box center [212, 165] width 177 height 31
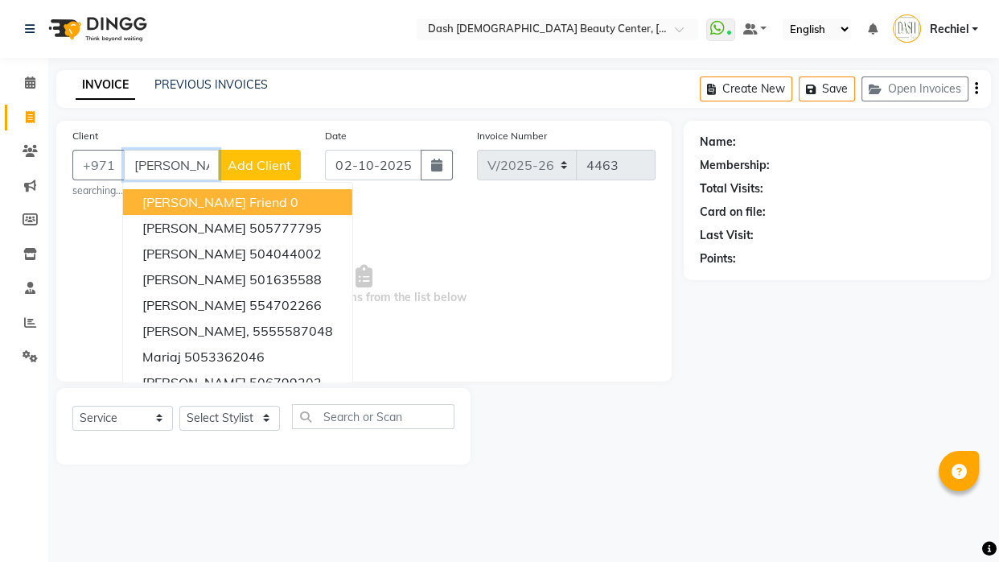
type input "mariam"
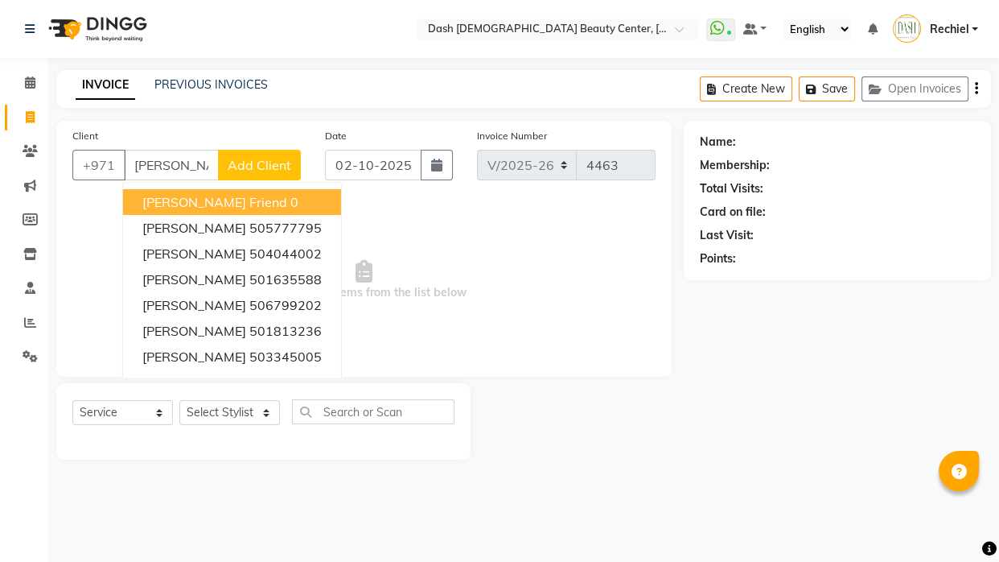
click at [32, 117] on icon at bounding box center [30, 117] width 9 height 12
select select "service"
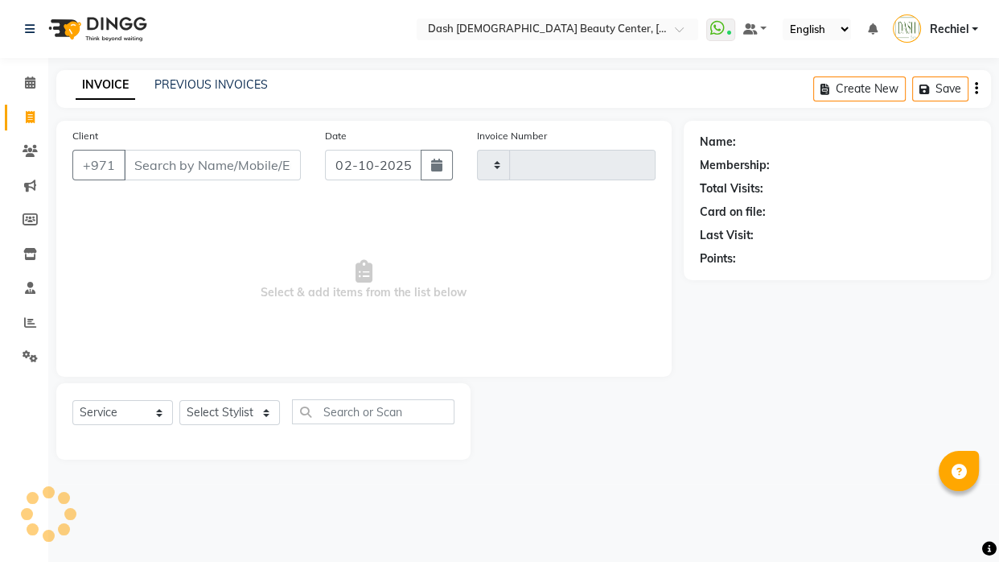
type input "4463"
select select "8372"
click at [30, 80] on icon at bounding box center [30, 82] width 10 height 12
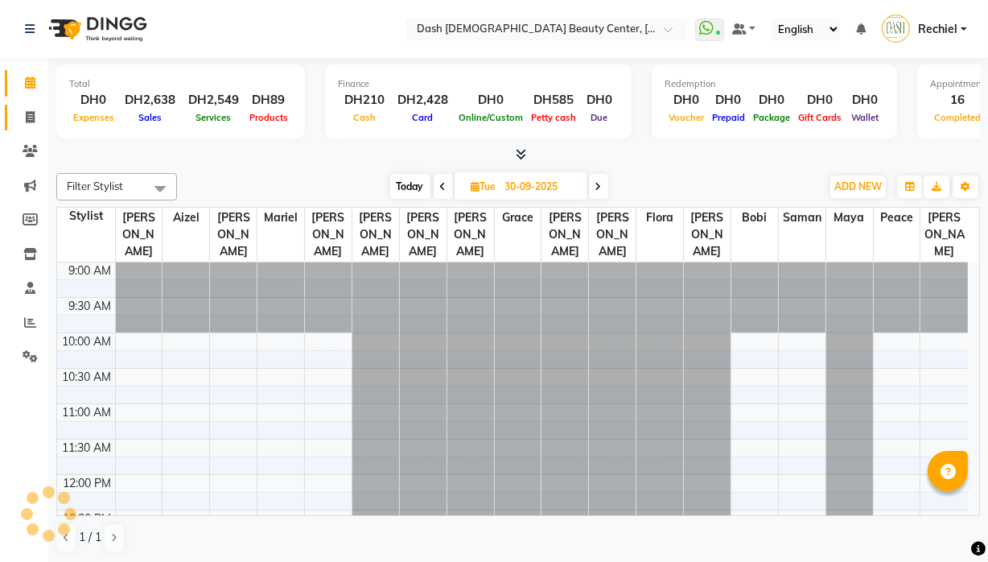
click at [16, 117] on span at bounding box center [30, 118] width 28 height 19
select select "service"
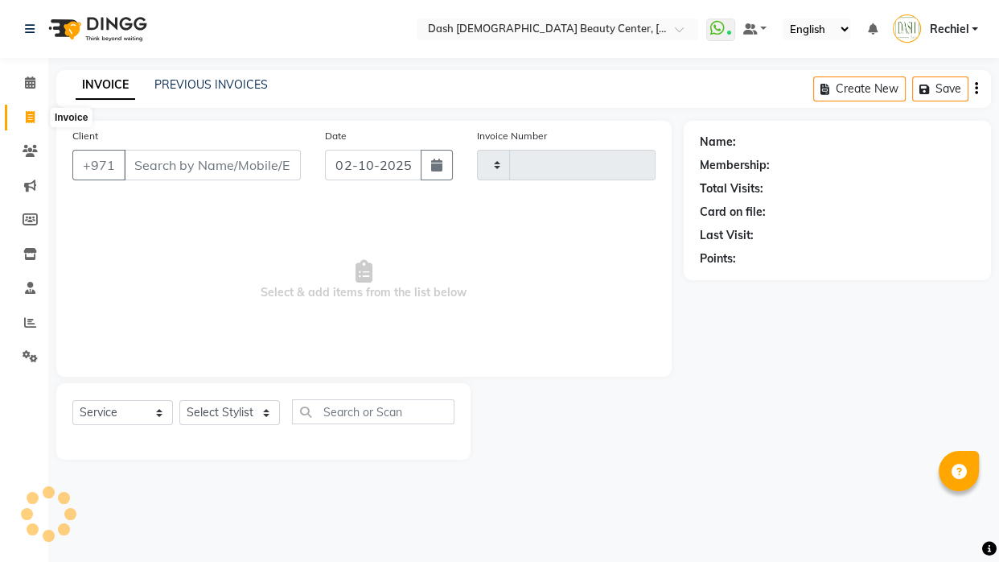
type input "4463"
select select "8372"
click at [230, 81] on link "PREVIOUS INVOICES" at bounding box center [210, 84] width 113 height 14
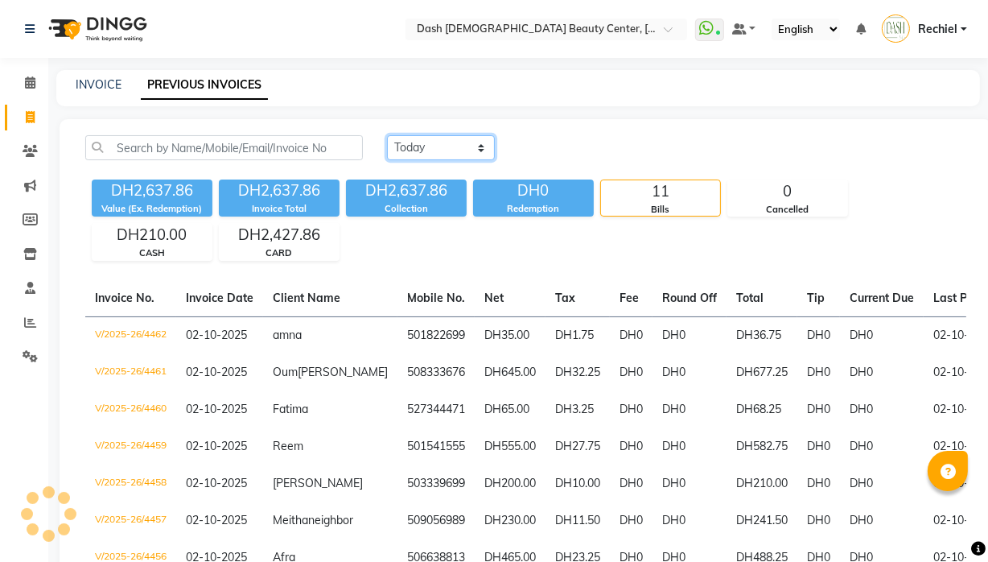
click at [462, 140] on select "Today Yesterday Custom Range" at bounding box center [441, 147] width 108 height 25
select select "range"
click at [387, 135] on select "Today Yesterday Custom Range" at bounding box center [441, 147] width 108 height 25
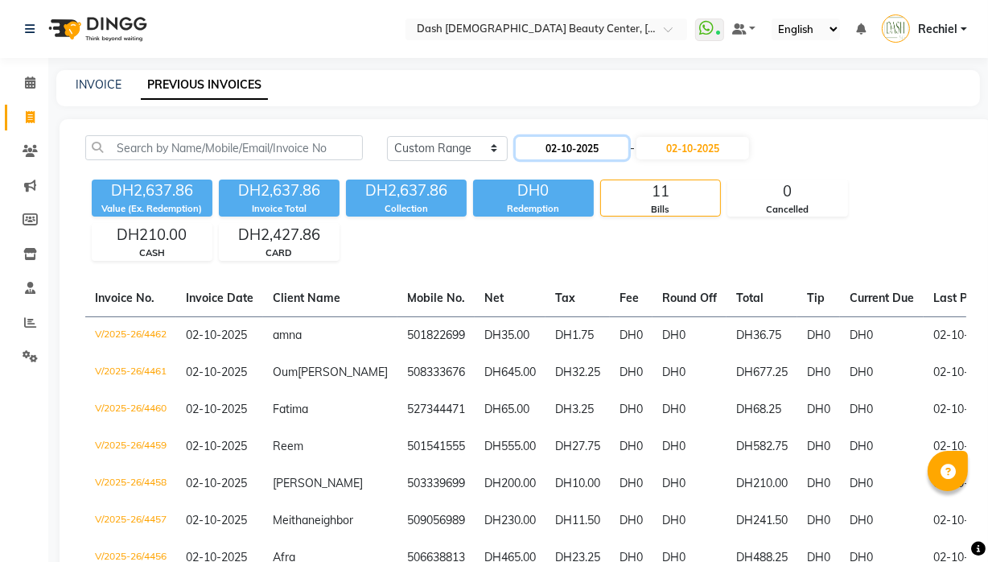
click at [591, 144] on input "02-10-2025" at bounding box center [572, 148] width 113 height 23
select select "10"
select select "2025"
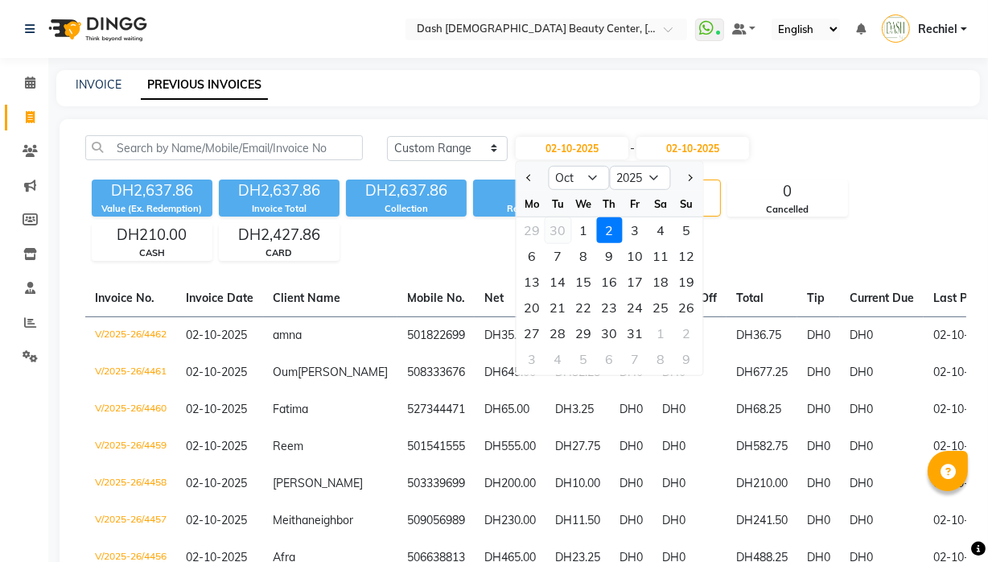
click at [562, 224] on div "30" at bounding box center [558, 230] width 26 height 26
type input "30-09-2025"
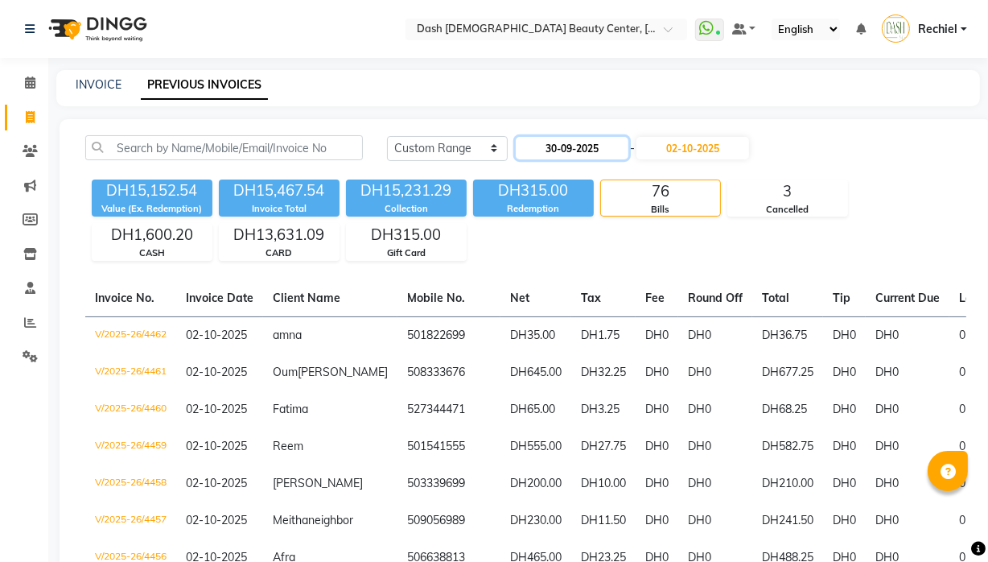
click at [595, 153] on input "30-09-2025" at bounding box center [572, 148] width 113 height 23
select select "9"
select select "2025"
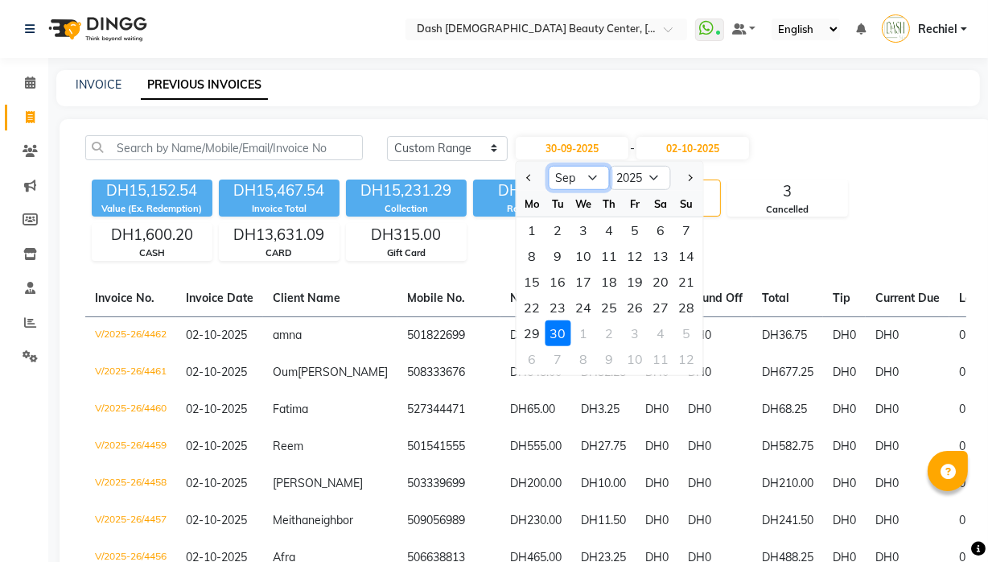
click at [593, 173] on select "Jan Feb Mar Apr May Jun Jul Aug Sep Oct Nov Dec" at bounding box center [579, 178] width 61 height 24
click at [549, 166] on select "Jan Feb Mar Apr May Jun Jul Aug Sep Oct Nov Dec" at bounding box center [579, 178] width 61 height 24
click at [580, 187] on select "Jan Feb Mar Apr May Jun Jul Aug Sep Oct Nov Dec" at bounding box center [579, 178] width 61 height 24
select select "9"
click at [549, 166] on select "Jan Feb Mar Apr May Jun Jul Aug Sep Oct Nov Dec" at bounding box center [579, 178] width 61 height 24
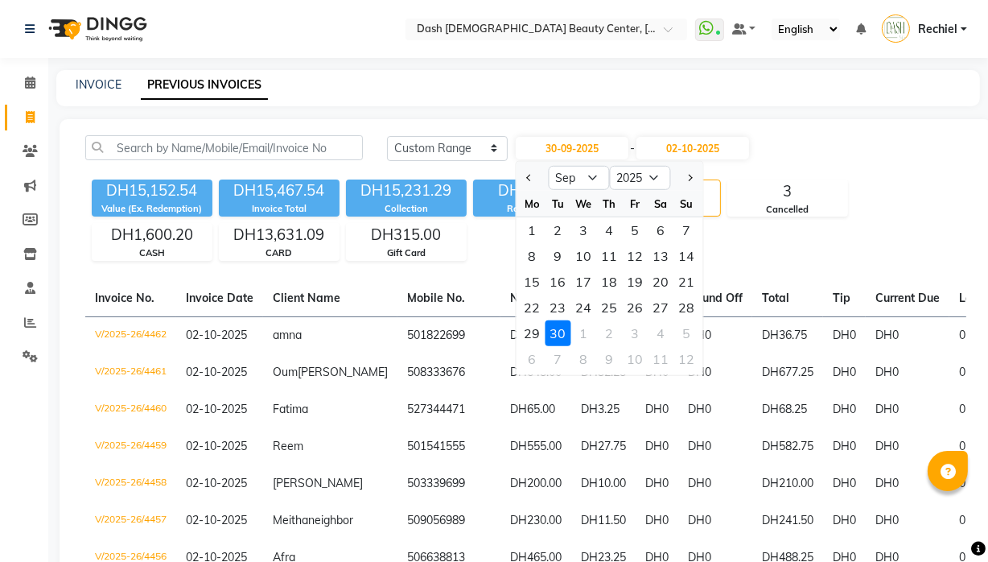
click at [560, 330] on div "30" at bounding box center [558, 333] width 26 height 26
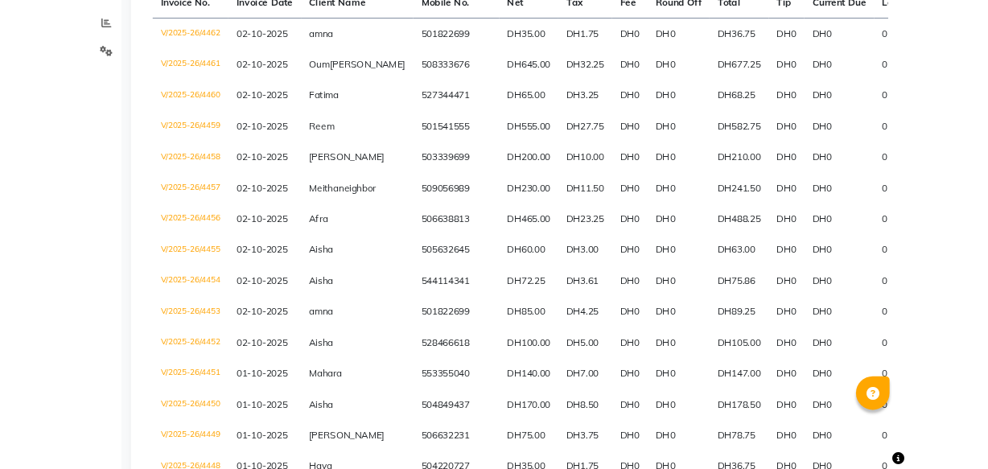
scroll to position [303, 0]
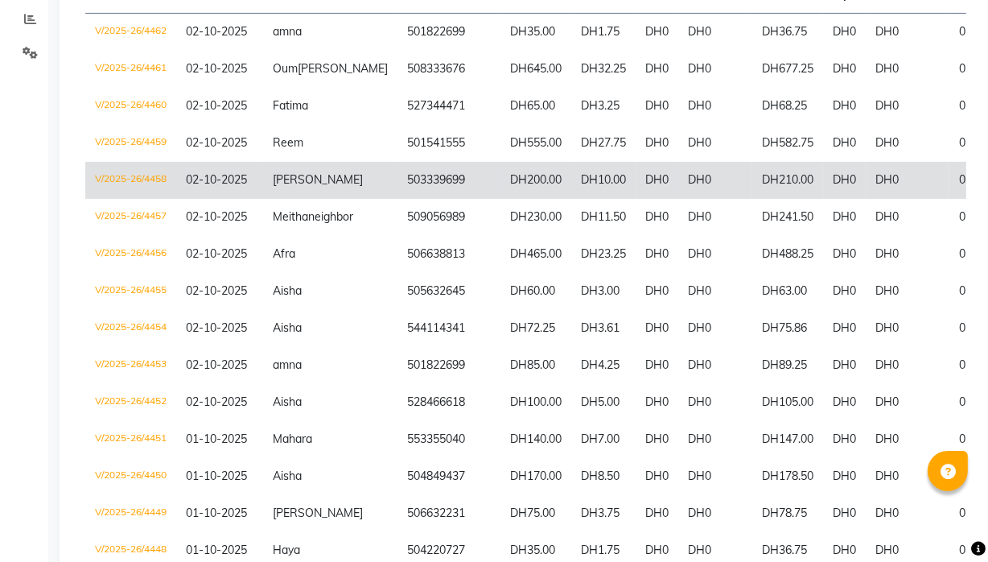
click at [571, 184] on td "DH10.00" at bounding box center [603, 180] width 64 height 37
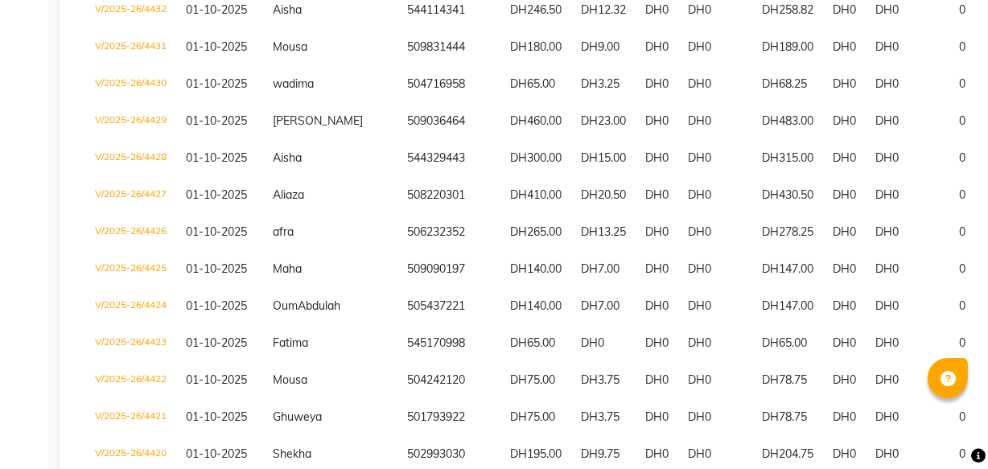
scroll to position [1440, 0]
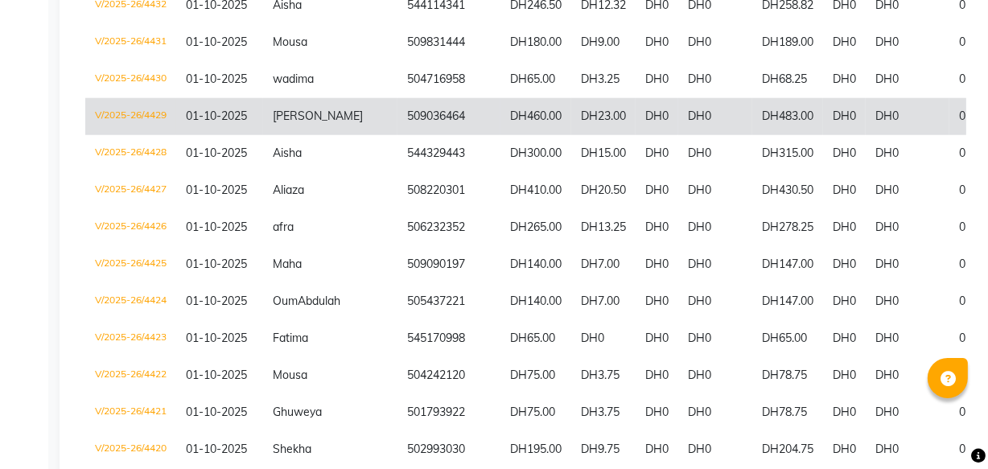
click at [397, 135] on td "509036464" at bounding box center [448, 116] width 103 height 37
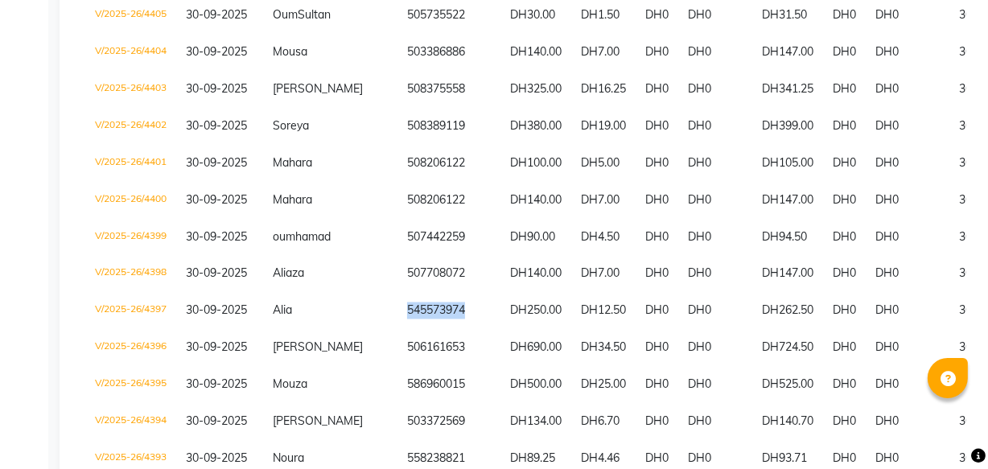
scroll to position [2438, 0]
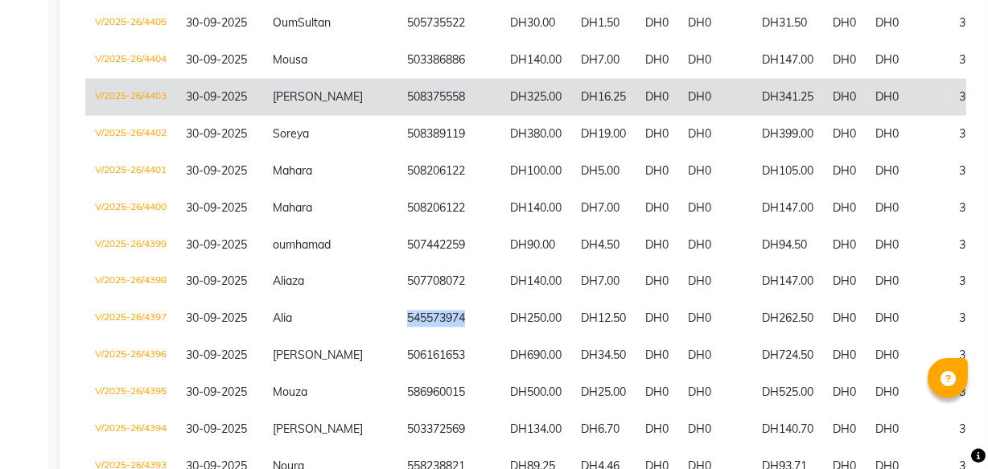
click at [402, 116] on td "508375558" at bounding box center [448, 97] width 103 height 37
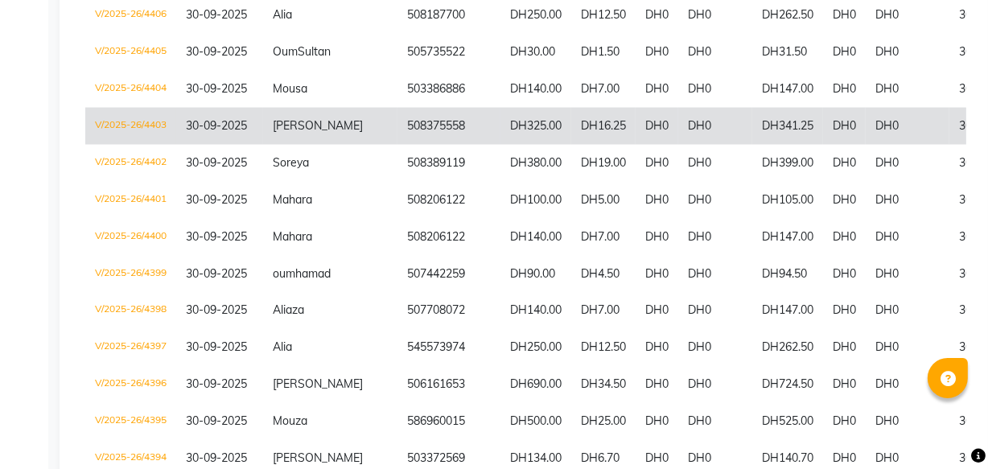
scroll to position [2402, 0]
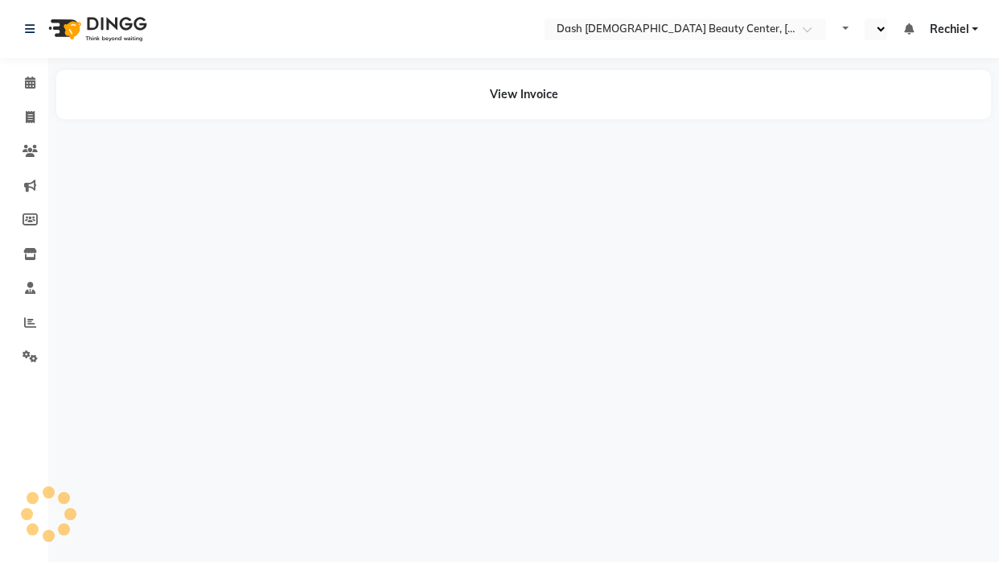
select select "en"
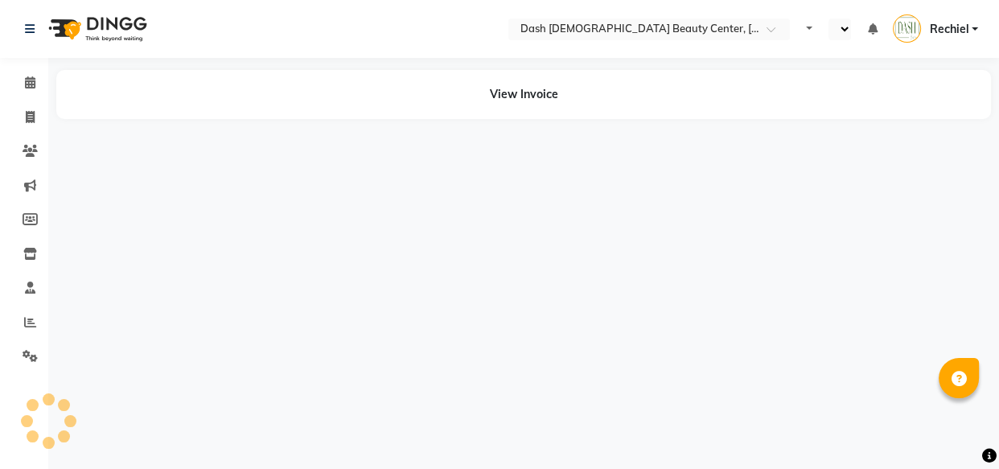
select select "en"
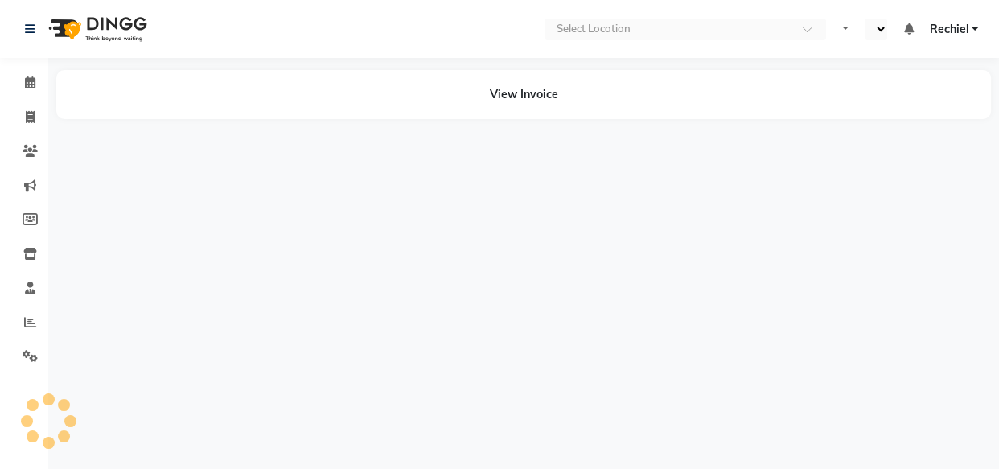
select select "en"
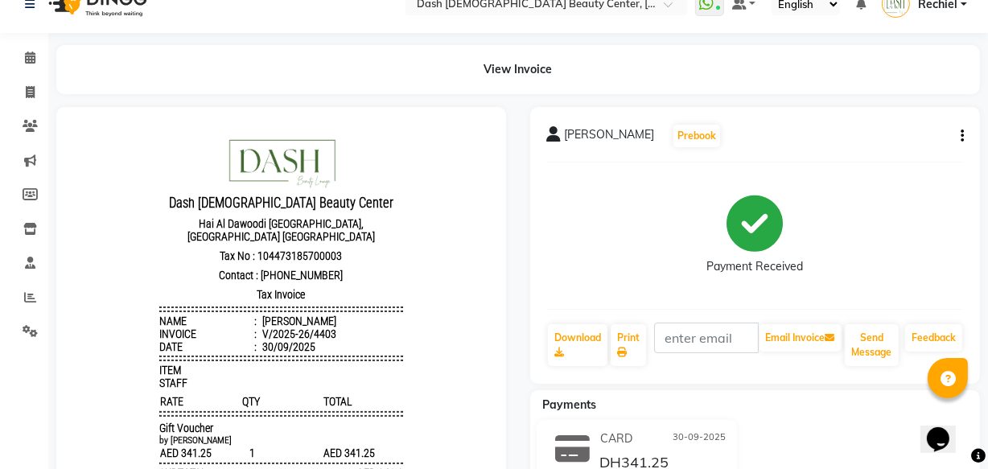
click at [570, 133] on span "Mariam" at bounding box center [609, 137] width 90 height 23
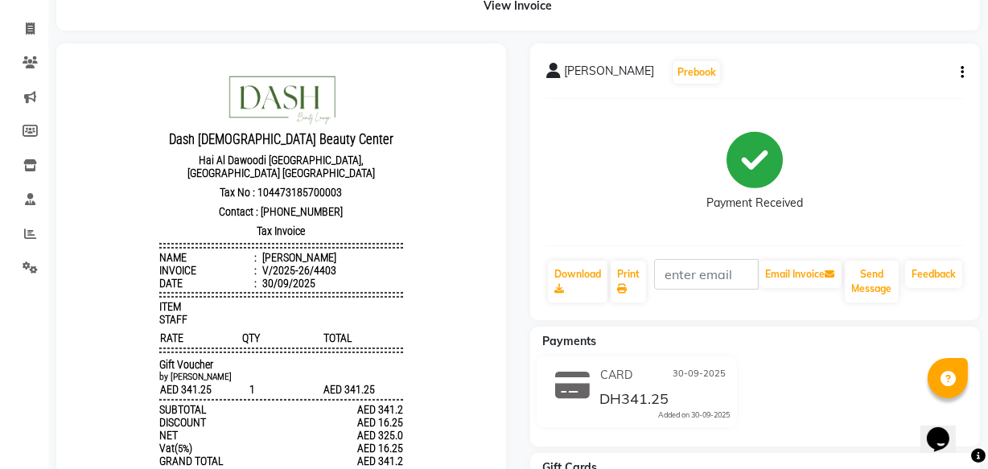
scroll to position [13, 0]
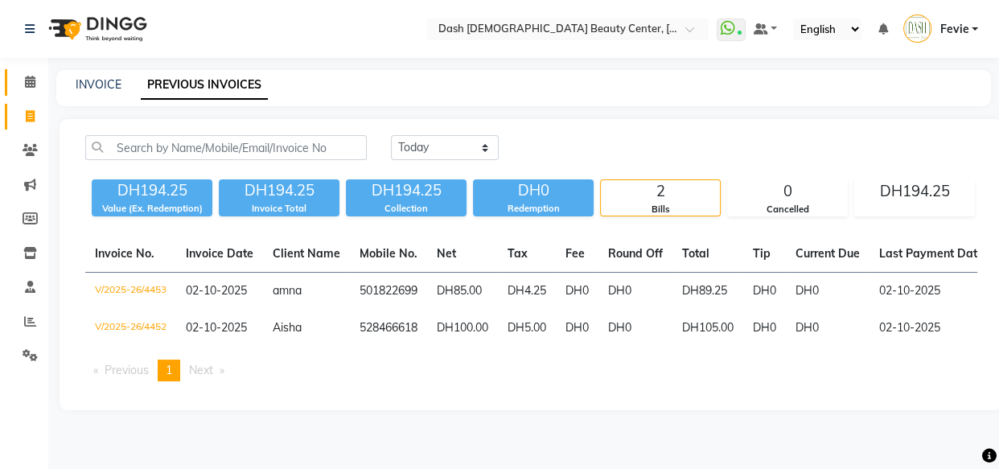
click at [30, 80] on icon at bounding box center [30, 82] width 10 height 12
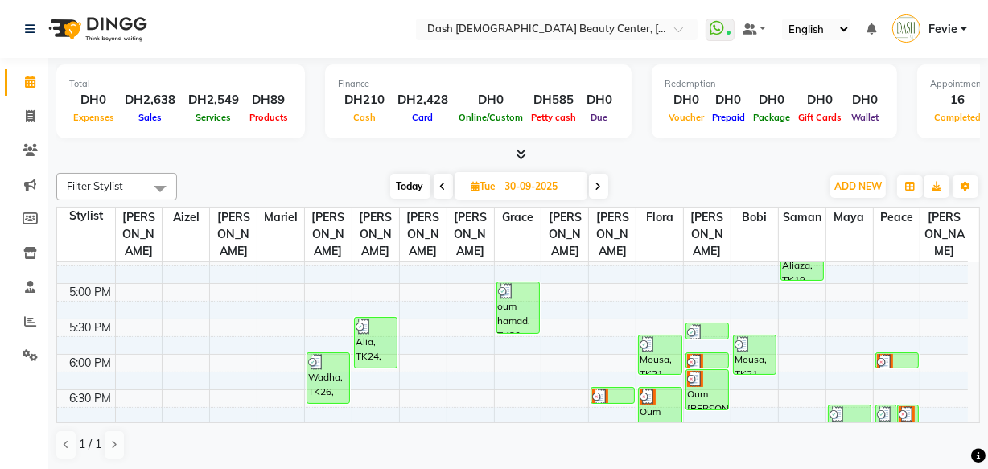
scroll to position [537, 0]
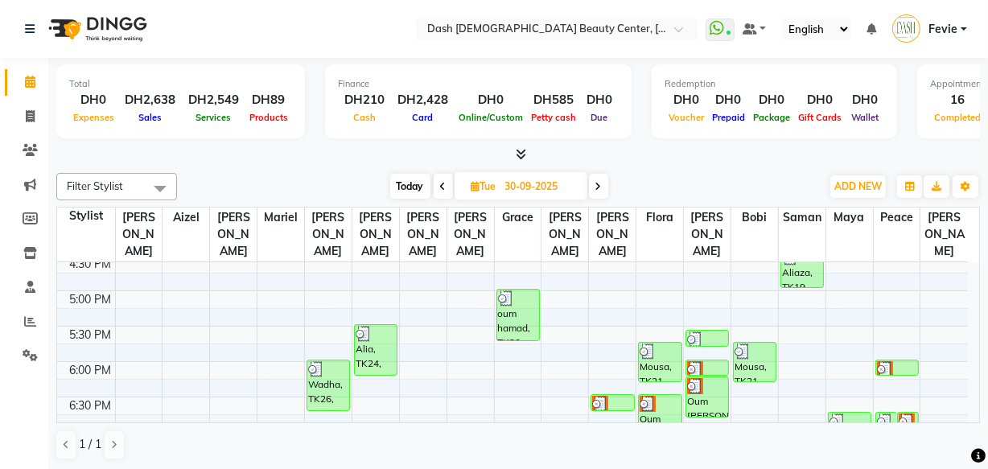
click at [421, 174] on span "Today" at bounding box center [410, 186] width 40 height 25
type input "02-10-2025"
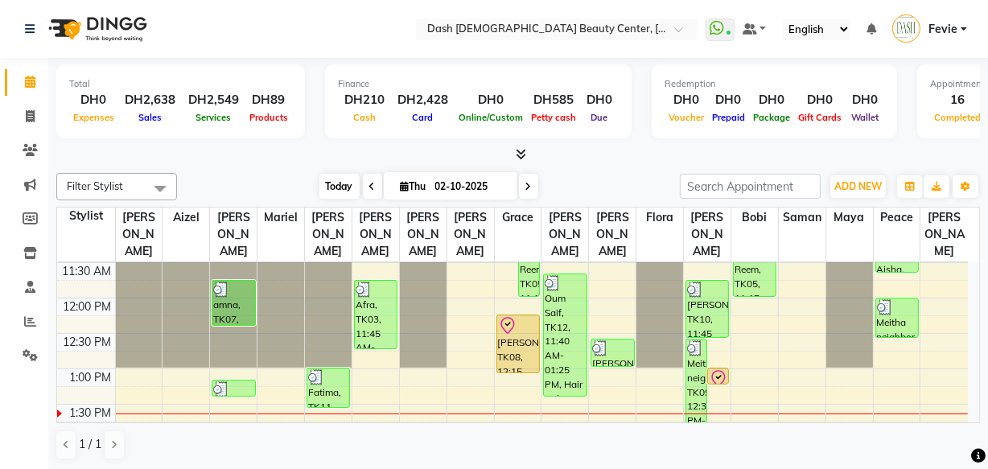
scroll to position [181, 0]
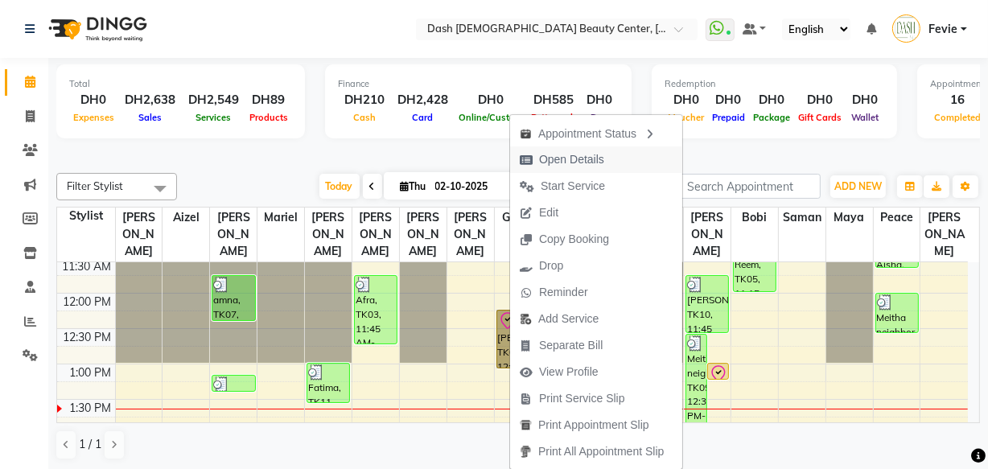
click at [588, 149] on span "Open Details" at bounding box center [562, 159] width 104 height 27
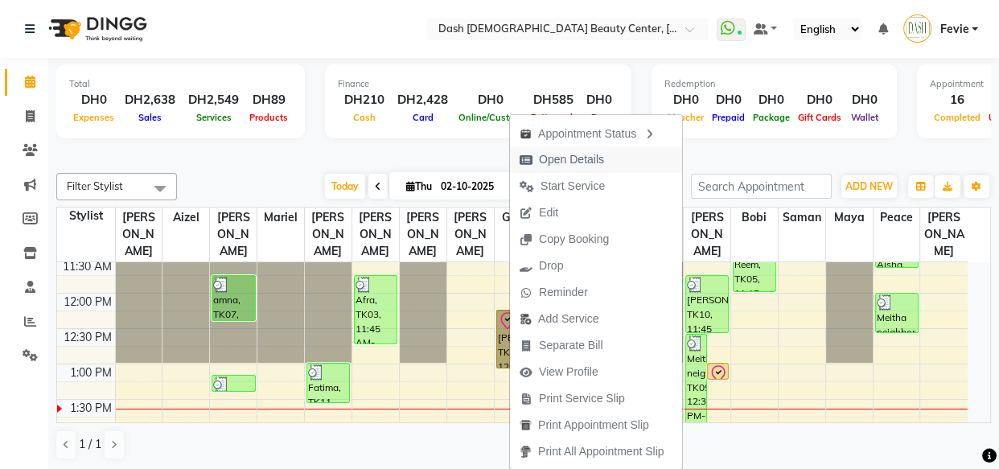
select select "8"
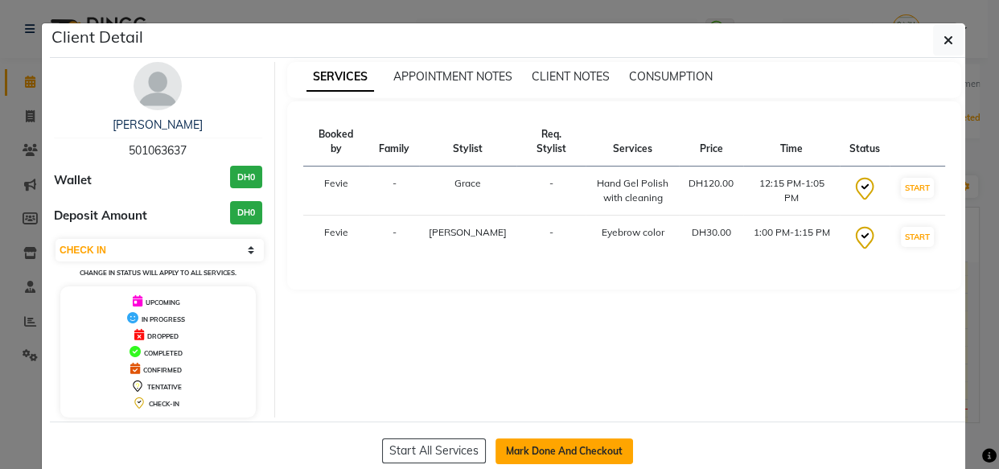
click at [576, 444] on button "Mark Done And Checkout" at bounding box center [565, 451] width 138 height 26
select select "service"
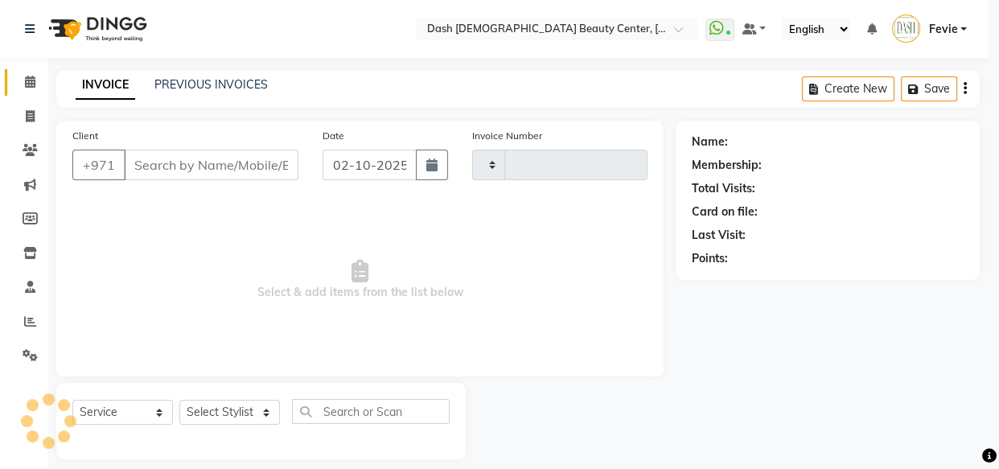
type input "4463"
select select "8372"
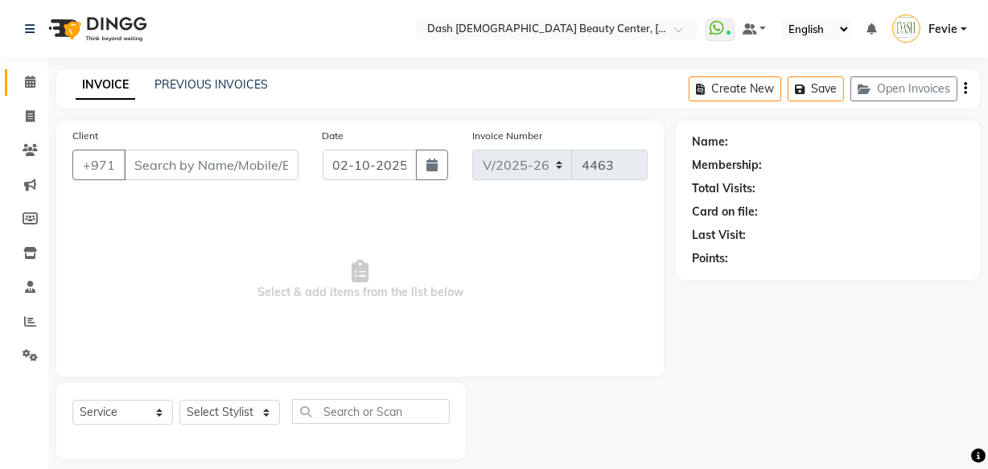
type input "501063637"
select select "82379"
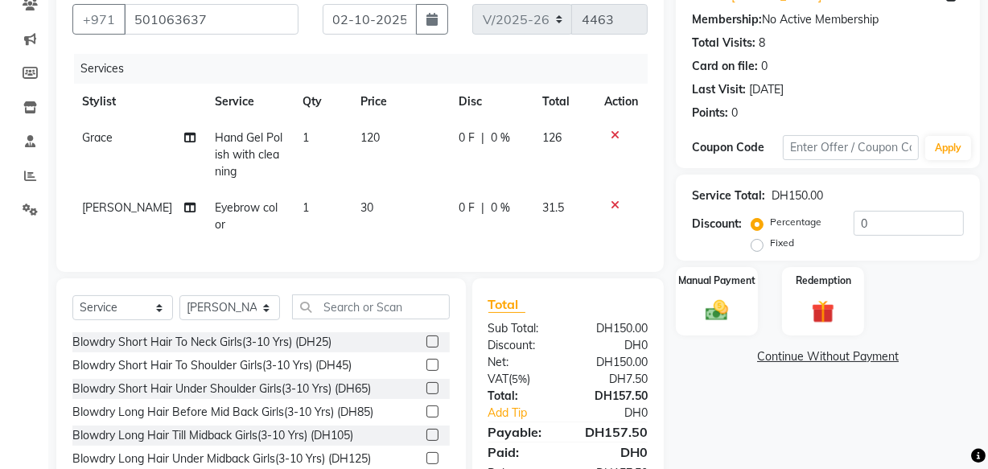
scroll to position [157, 0]
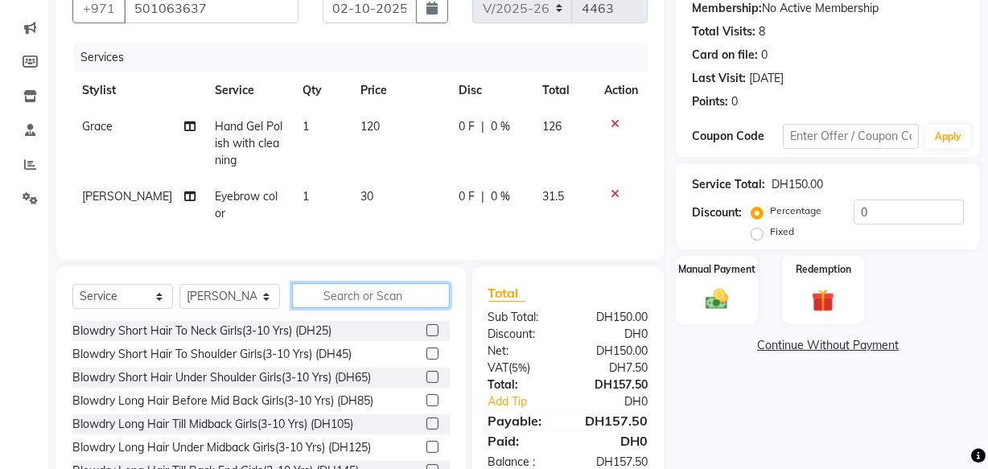
click at [353, 308] on input "text" at bounding box center [371, 295] width 158 height 25
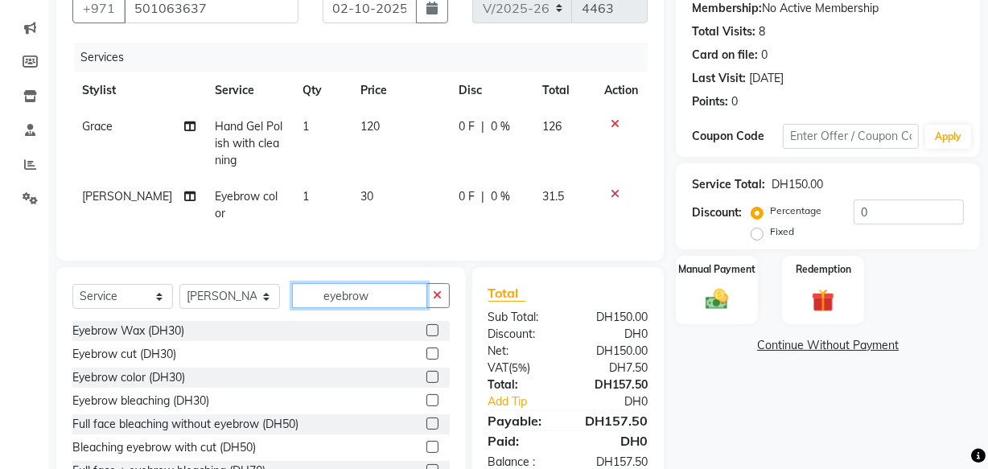
type input "eyebrow"
click at [426, 360] on label at bounding box center [432, 354] width 12 height 12
click at [426, 360] on input "checkbox" at bounding box center [431, 354] width 10 height 10
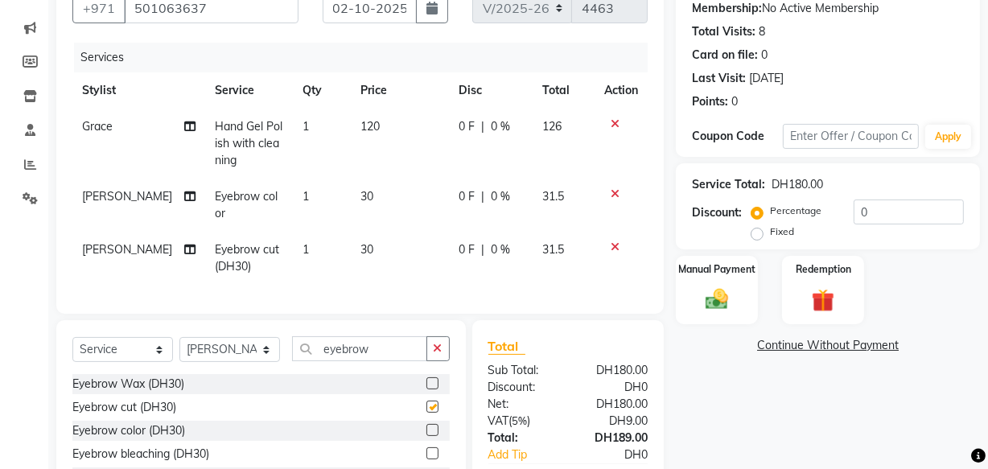
checkbox input "false"
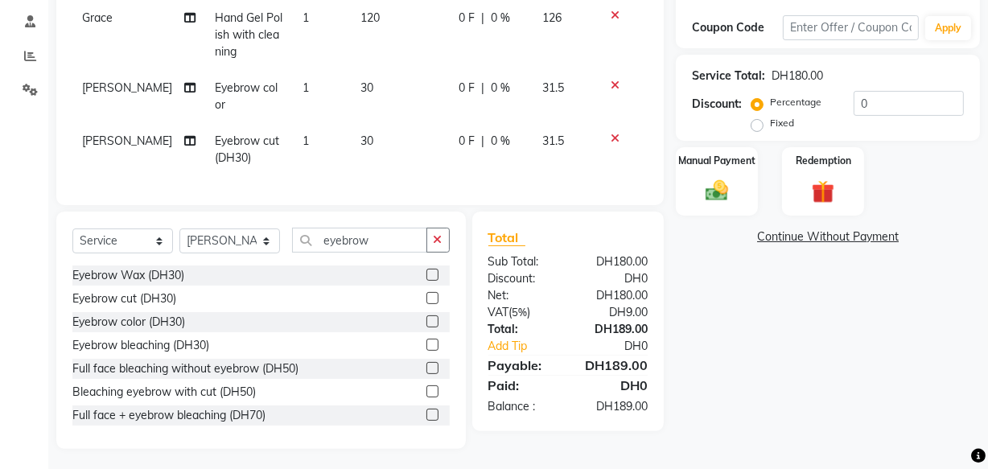
scroll to position [281, 0]
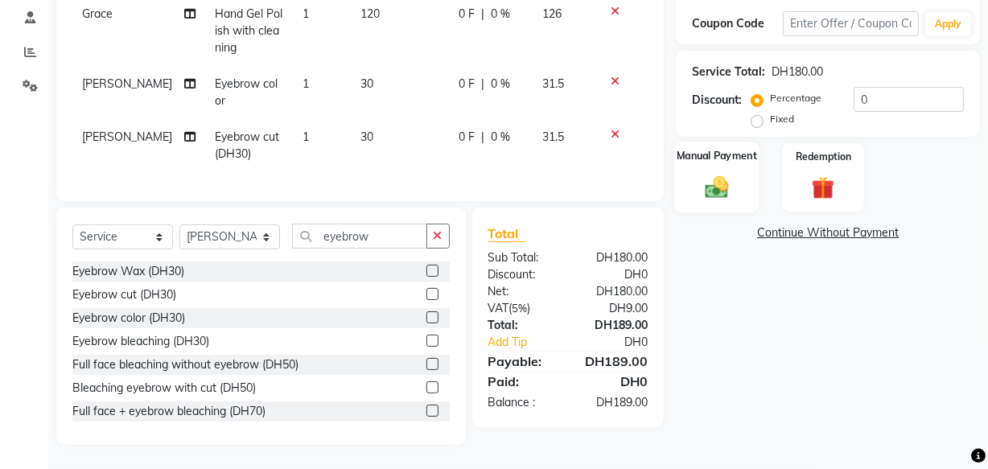
click at [701, 173] on img at bounding box center [717, 186] width 39 height 27
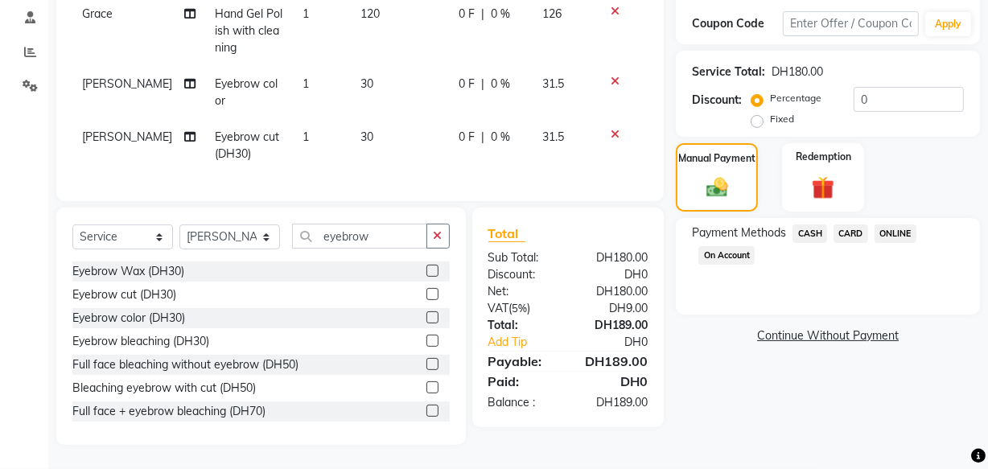
click at [846, 226] on span "CARD" at bounding box center [850, 233] width 35 height 19
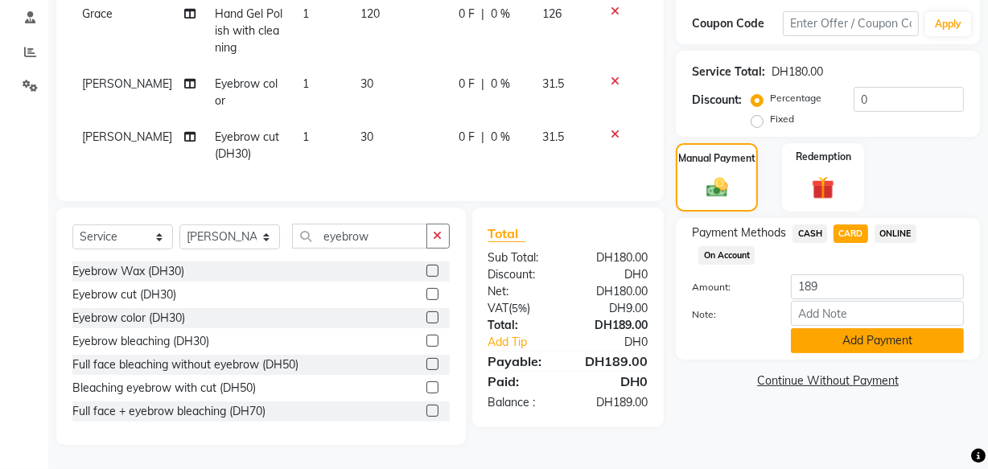
click at [861, 328] on button "Add Payment" at bounding box center [877, 340] width 173 height 25
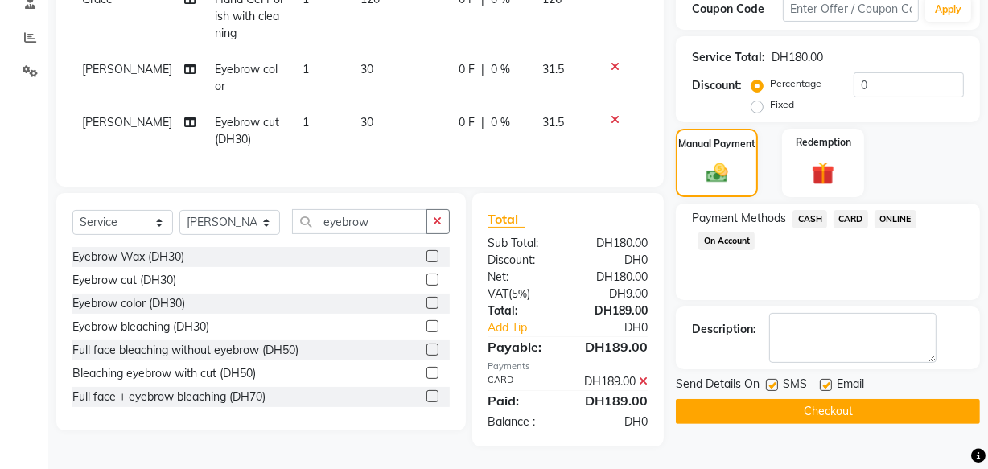
scroll to position [314, 0]
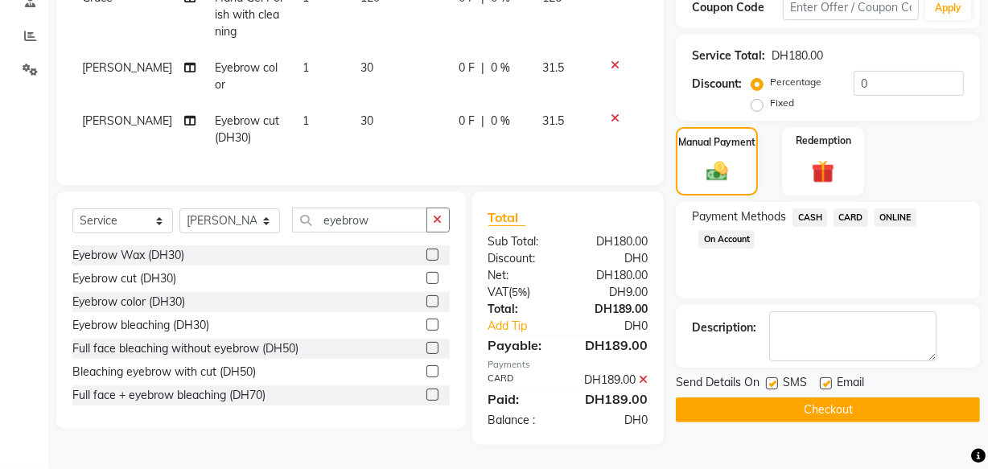
click at [826, 377] on label at bounding box center [826, 383] width 12 height 12
click at [826, 379] on input "checkbox" at bounding box center [825, 384] width 10 height 10
checkbox input "false"
click at [820, 397] on button "Checkout" at bounding box center [828, 409] width 304 height 25
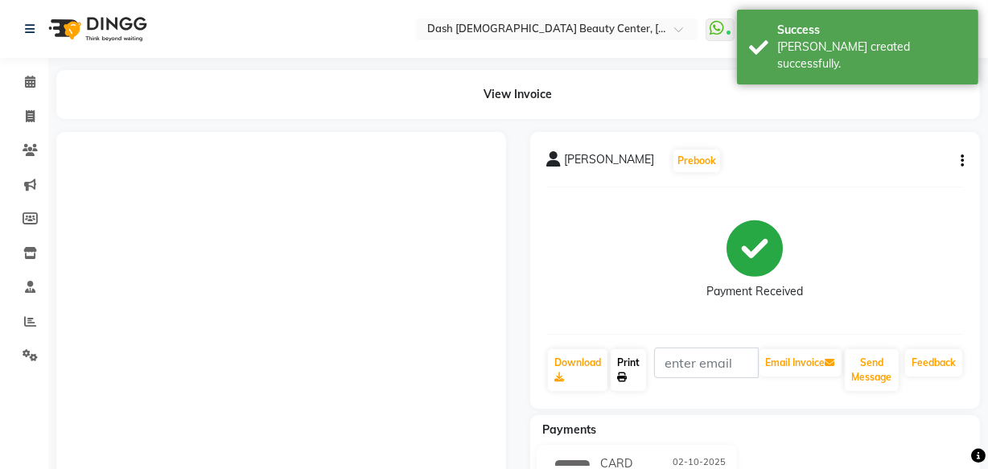
click at [638, 364] on link "Print" at bounding box center [628, 370] width 35 height 42
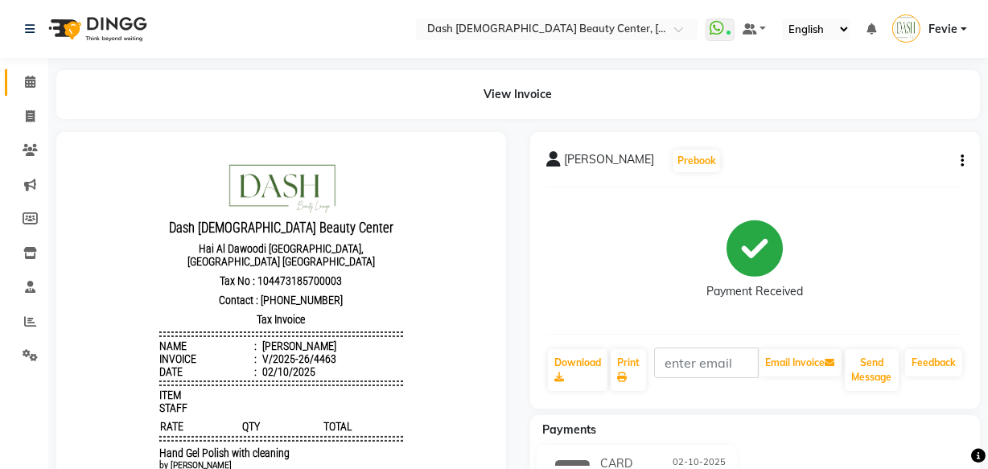
click at [32, 89] on span at bounding box center [30, 82] width 28 height 19
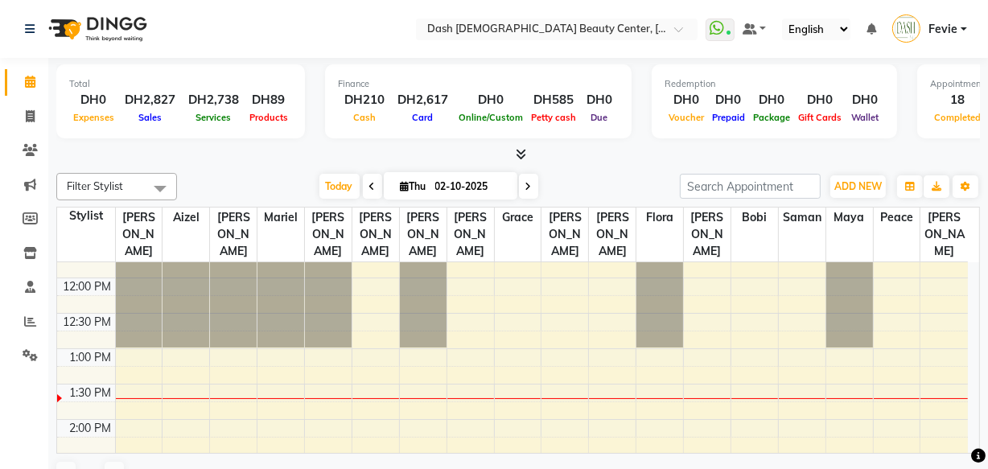
scroll to position [197, 0]
click at [334, 185] on span "Today" at bounding box center [339, 186] width 40 height 25
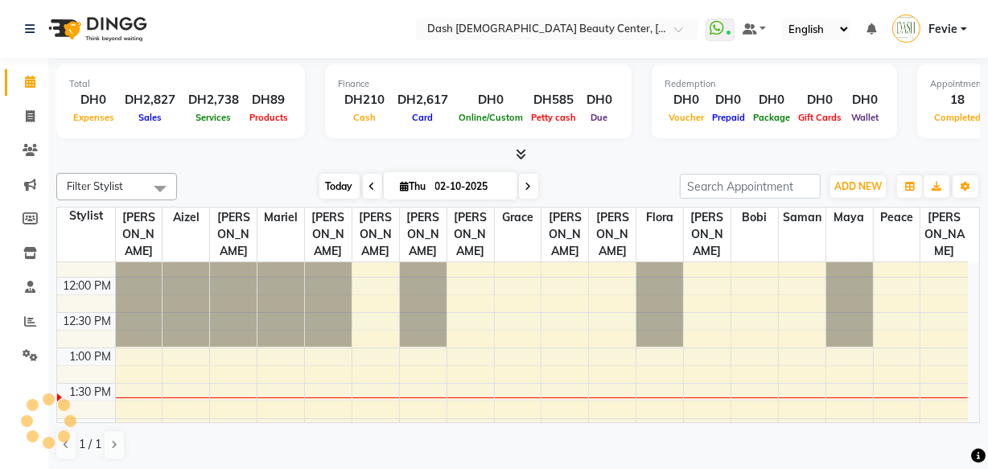
scroll to position [0, 0]
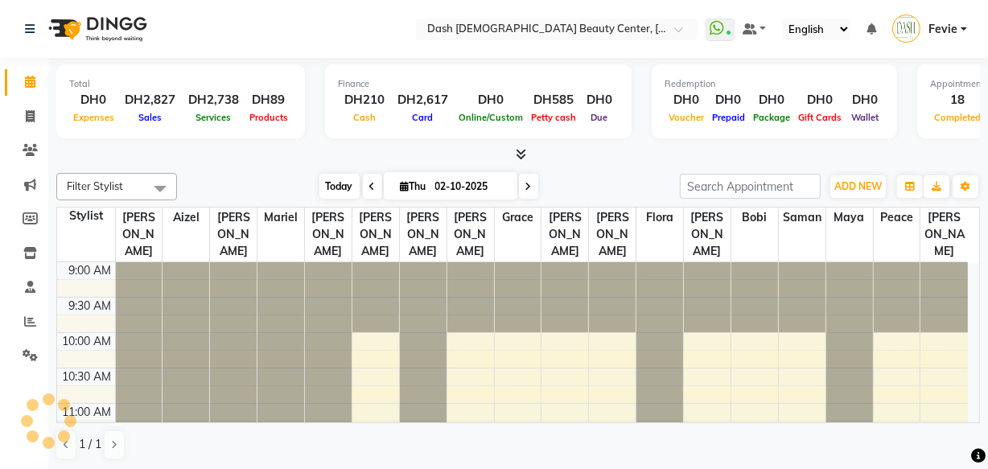
click at [336, 185] on span "Today" at bounding box center [339, 186] width 40 height 25
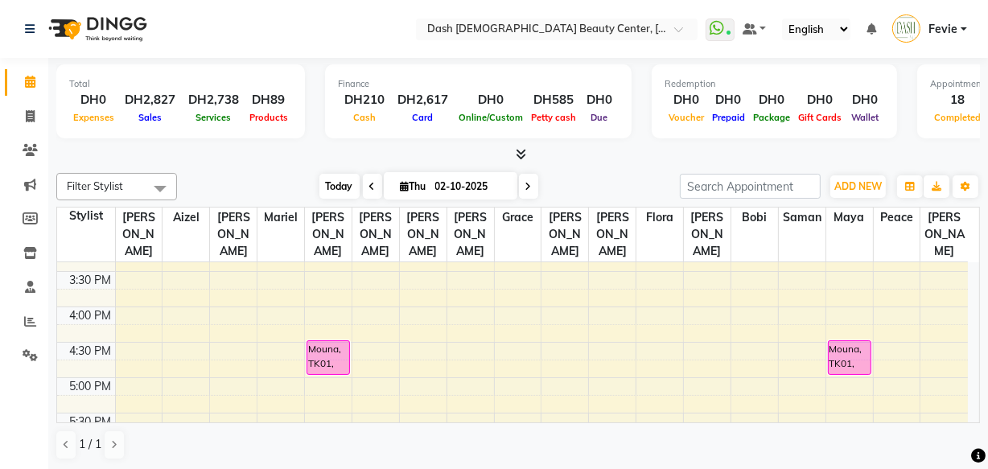
scroll to position [455, 0]
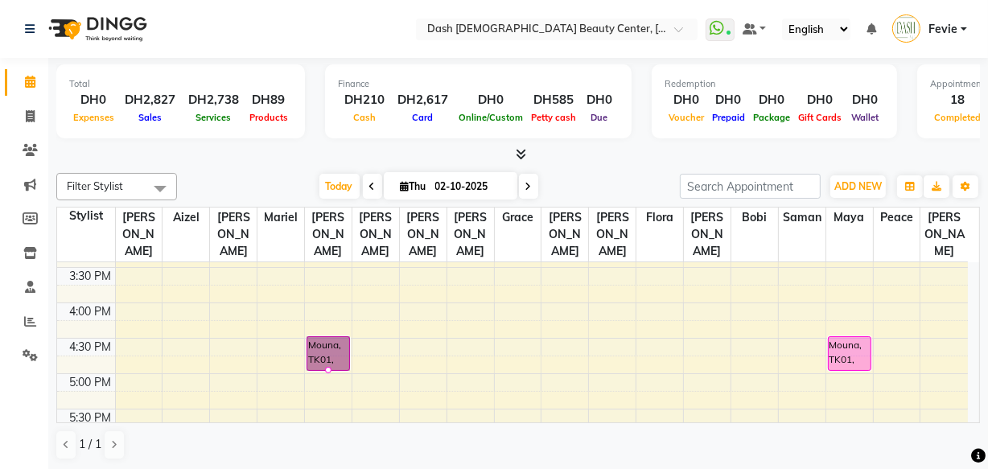
click at [327, 367] on div at bounding box center [328, 370] width 6 height 6
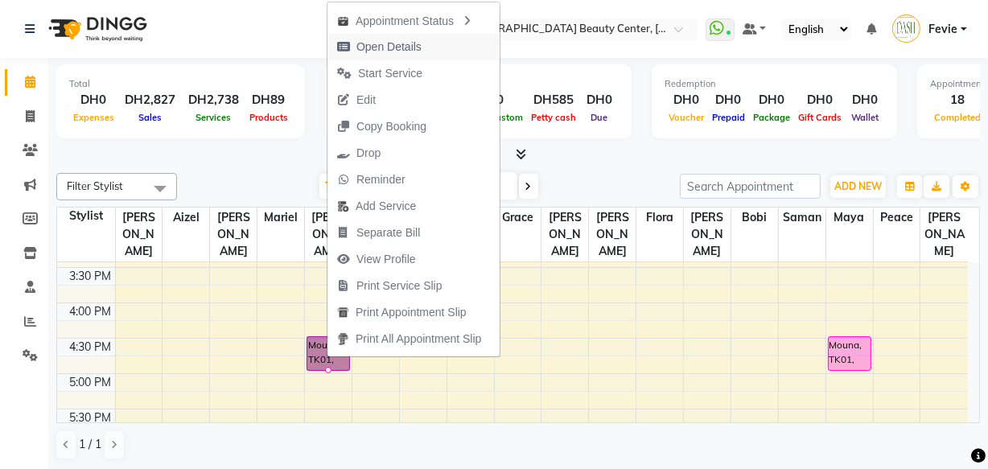
click at [353, 42] on span "Open Details" at bounding box center [379, 47] width 104 height 27
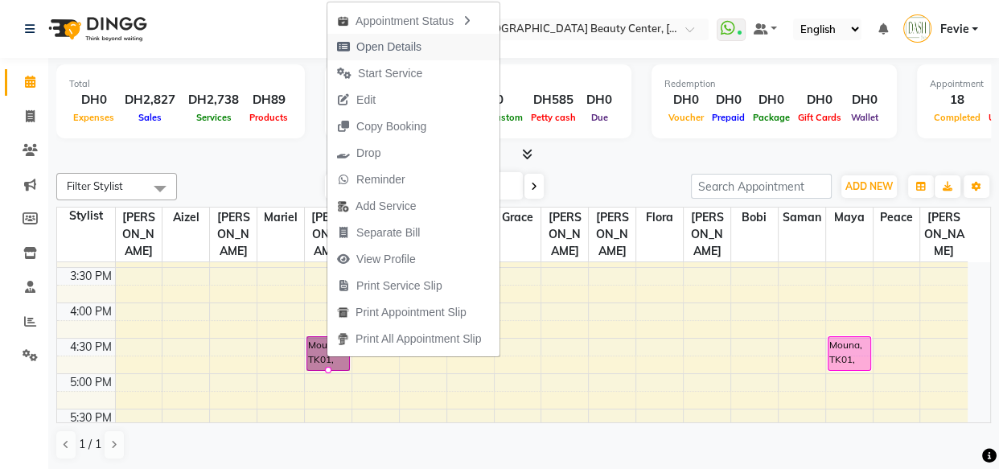
select select "5"
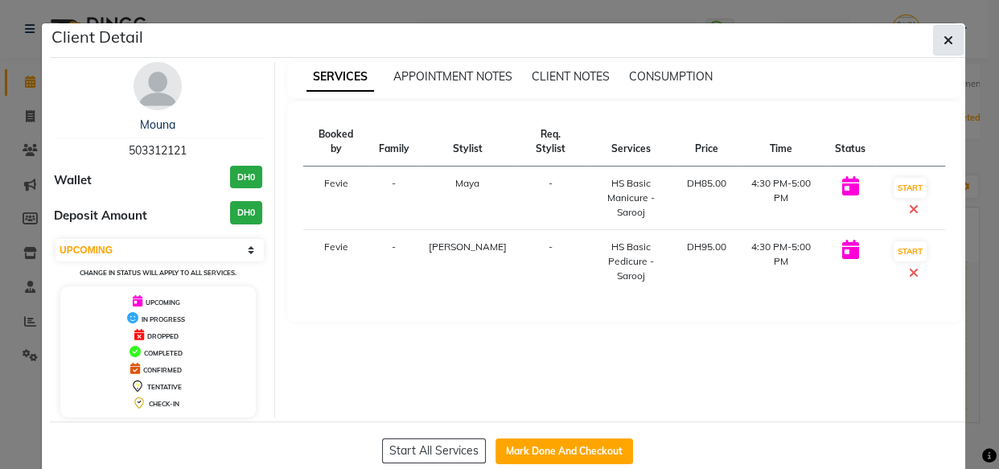
click at [945, 25] on button "button" at bounding box center [948, 40] width 31 height 31
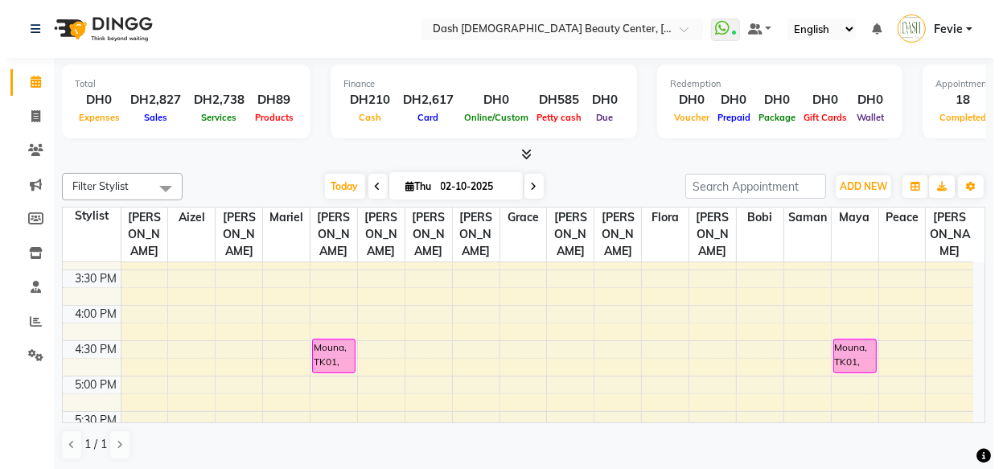
scroll to position [0, 0]
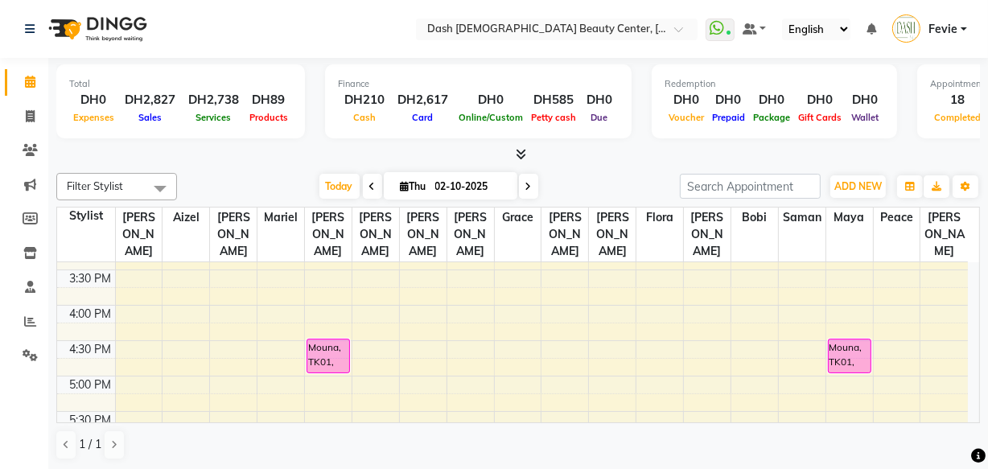
click at [330, 345] on div "Mouna, TK01, 04:30 PM-05:00 PM, HS Basic Pedicure - Sarooj" at bounding box center [328, 356] width 42 height 33
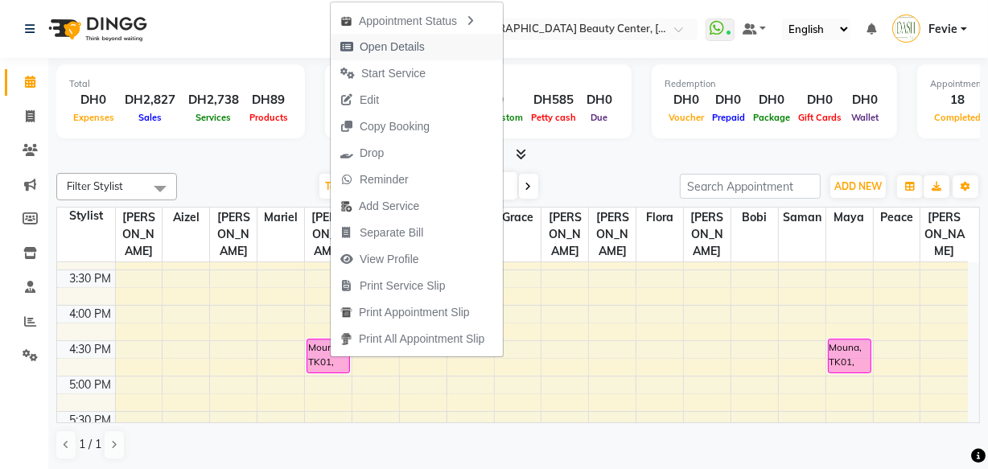
click at [402, 47] on span "Open Details" at bounding box center [392, 47] width 65 height 17
select select "5"
